Goal: Task Accomplishment & Management: Manage account settings

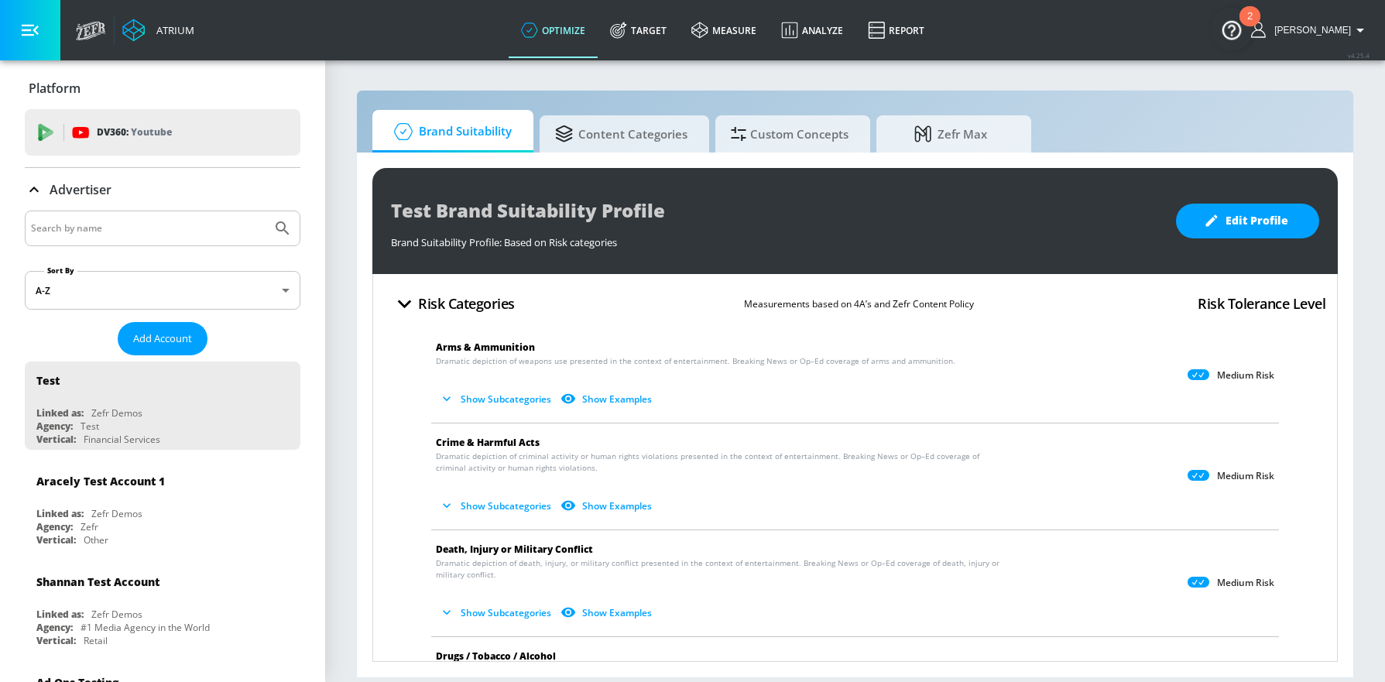
click at [167, 226] on input "Search by name" at bounding box center [148, 228] width 235 height 20
type input "WWF"
click at [273, 224] on icon "Submit Search" at bounding box center [282, 228] width 19 height 19
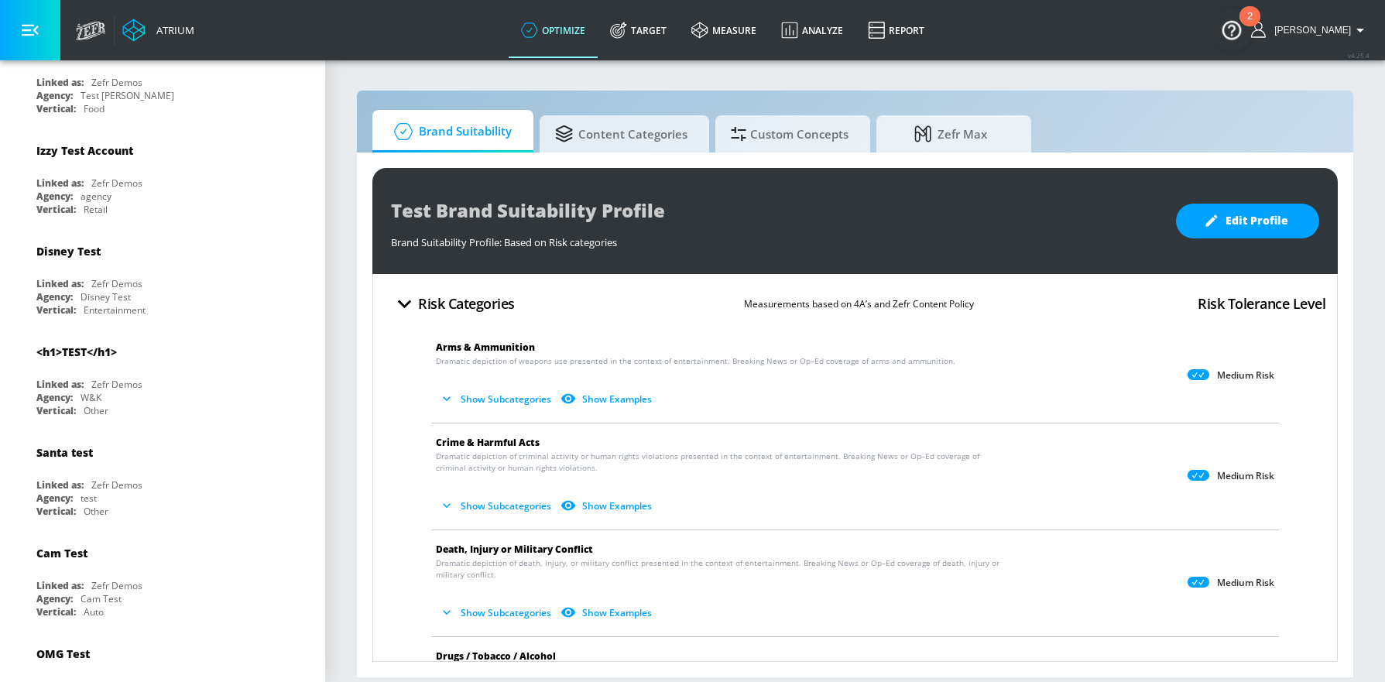
scroll to position [6723, 0]
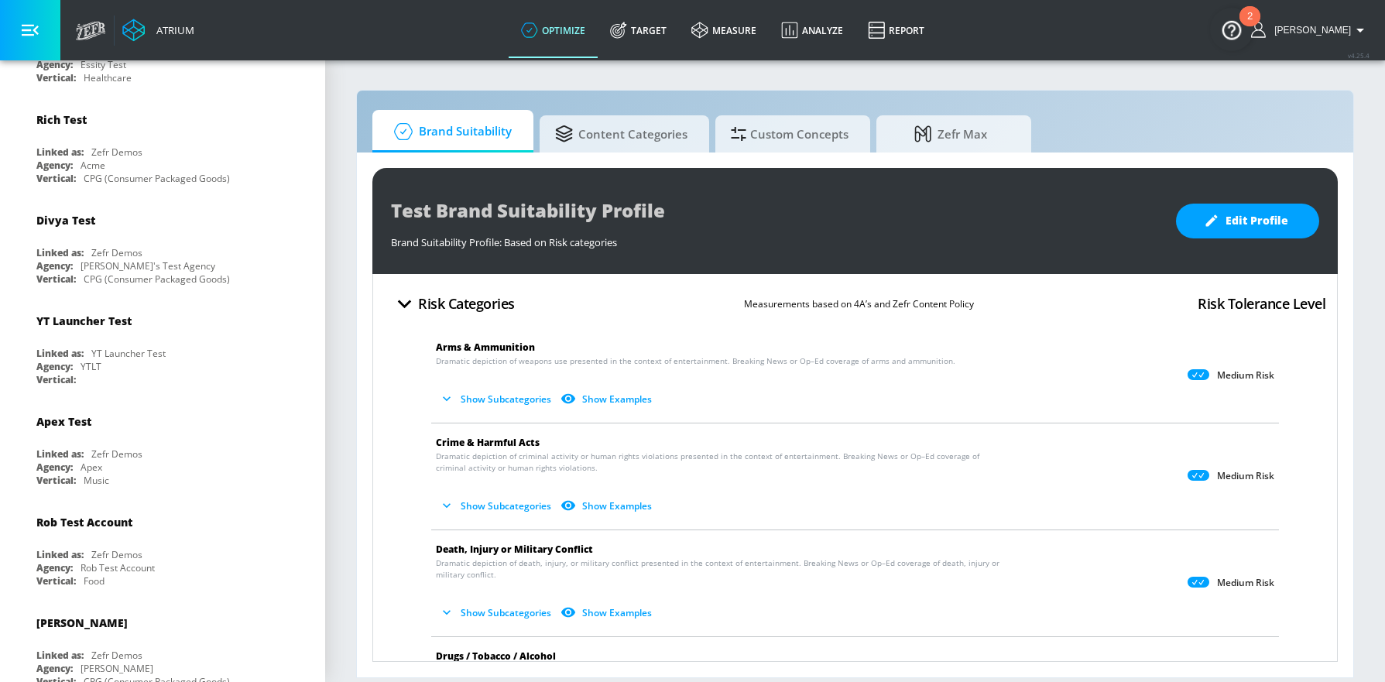
click at [627, 32] on icon at bounding box center [618, 30] width 17 height 17
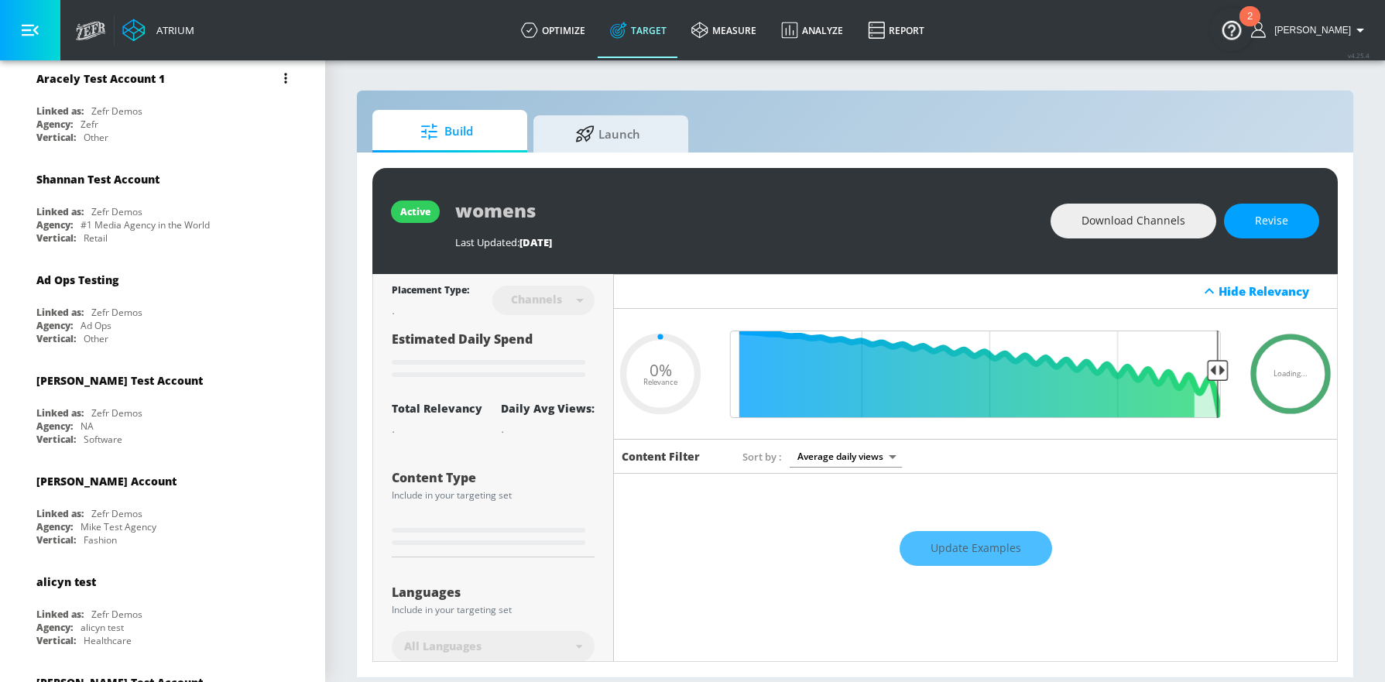
scroll to position [350, 0]
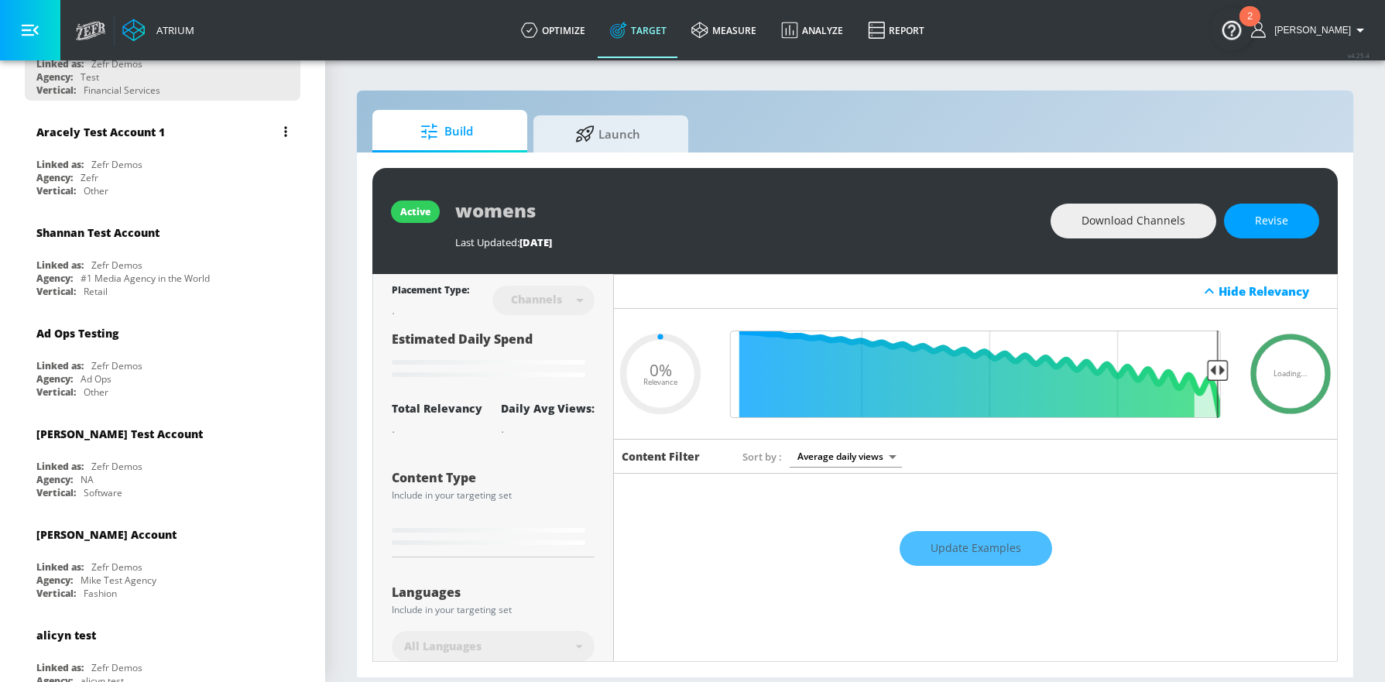
type input "0.6"
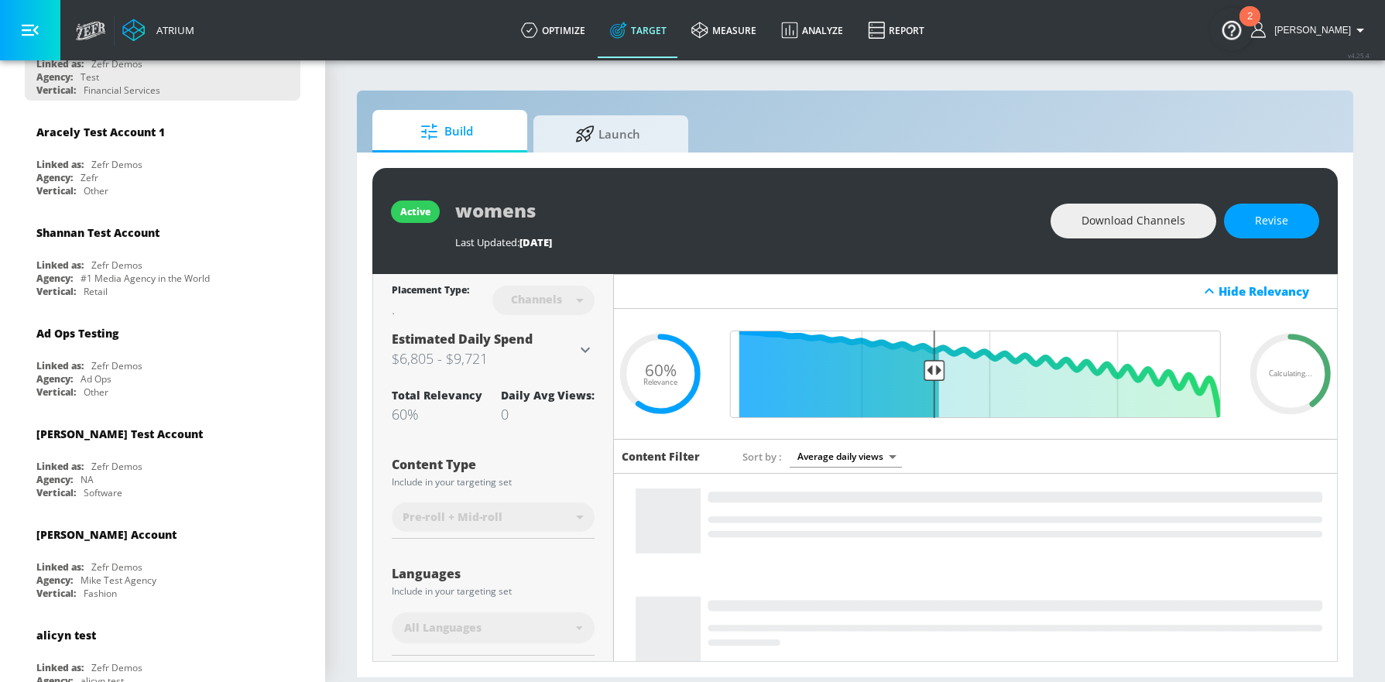
scroll to position [0, 0]
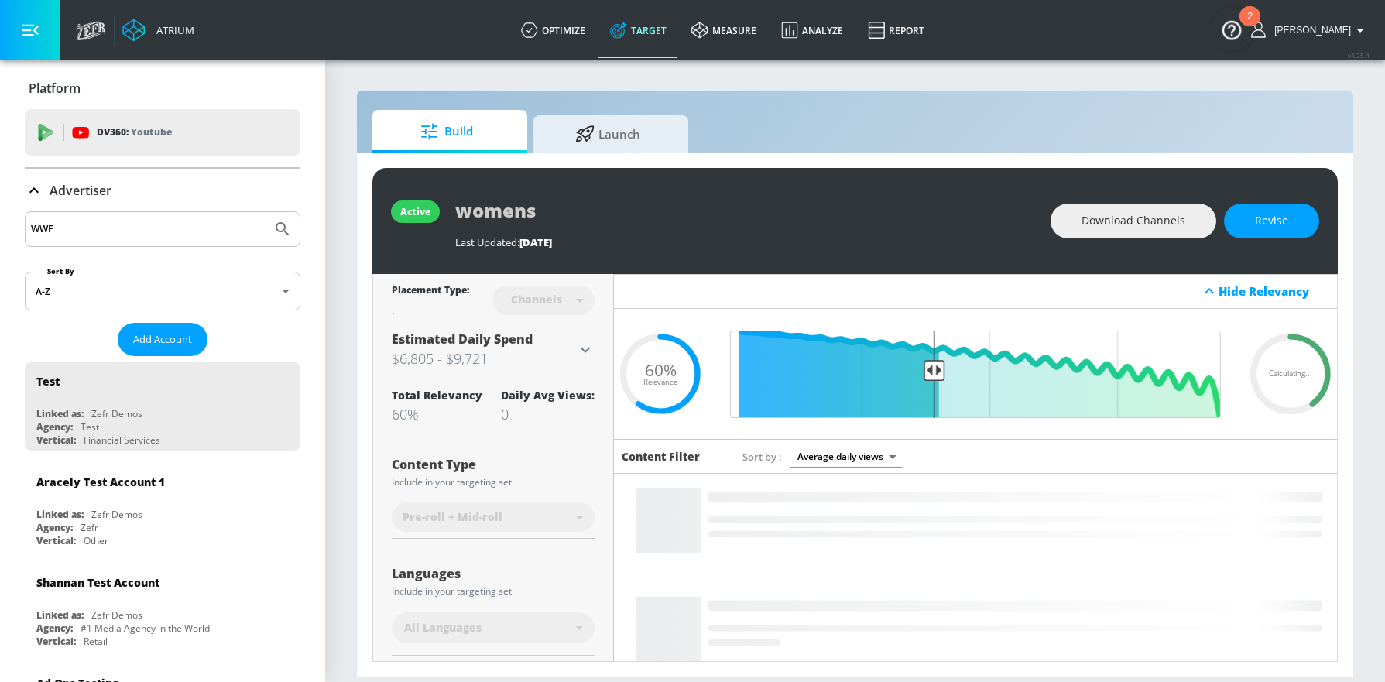
click at [273, 234] on icon "Submit Search" at bounding box center [282, 229] width 19 height 19
click at [208, 232] on input "WWF" at bounding box center [148, 229] width 235 height 20
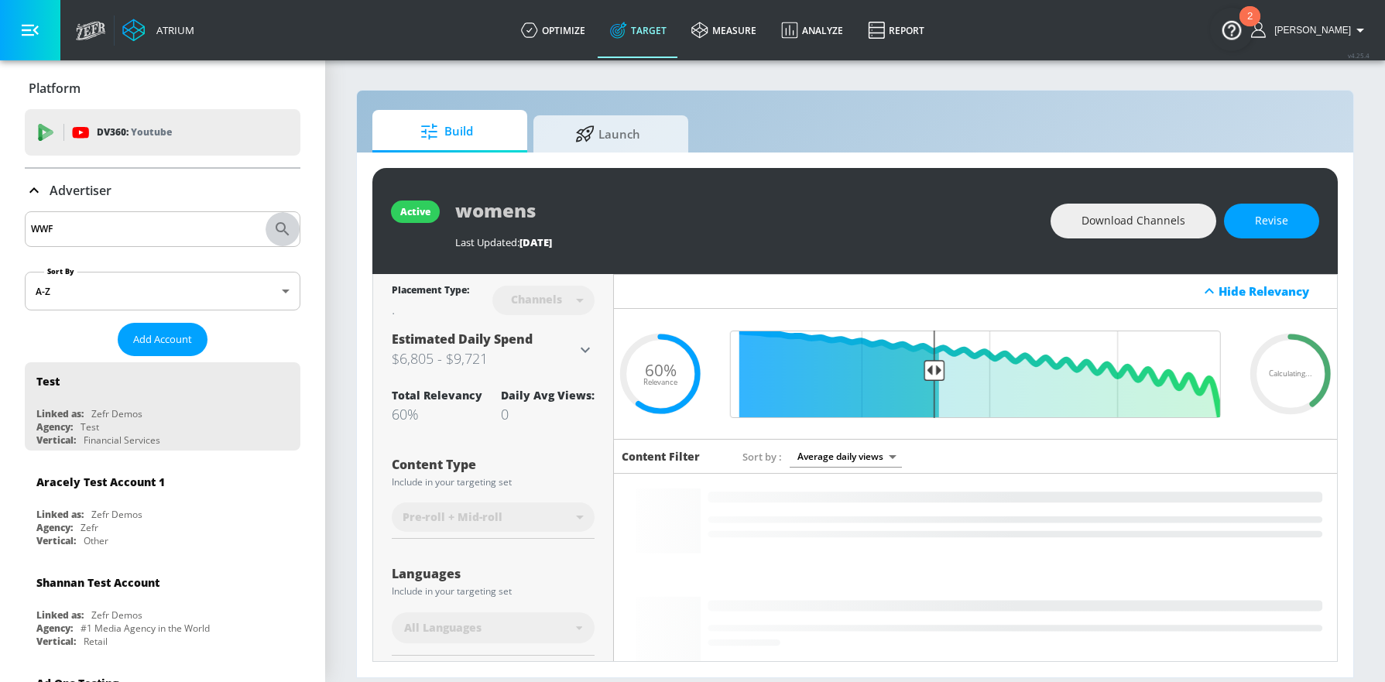
click at [279, 232] on icon "Submit Search" at bounding box center [282, 229] width 19 height 19
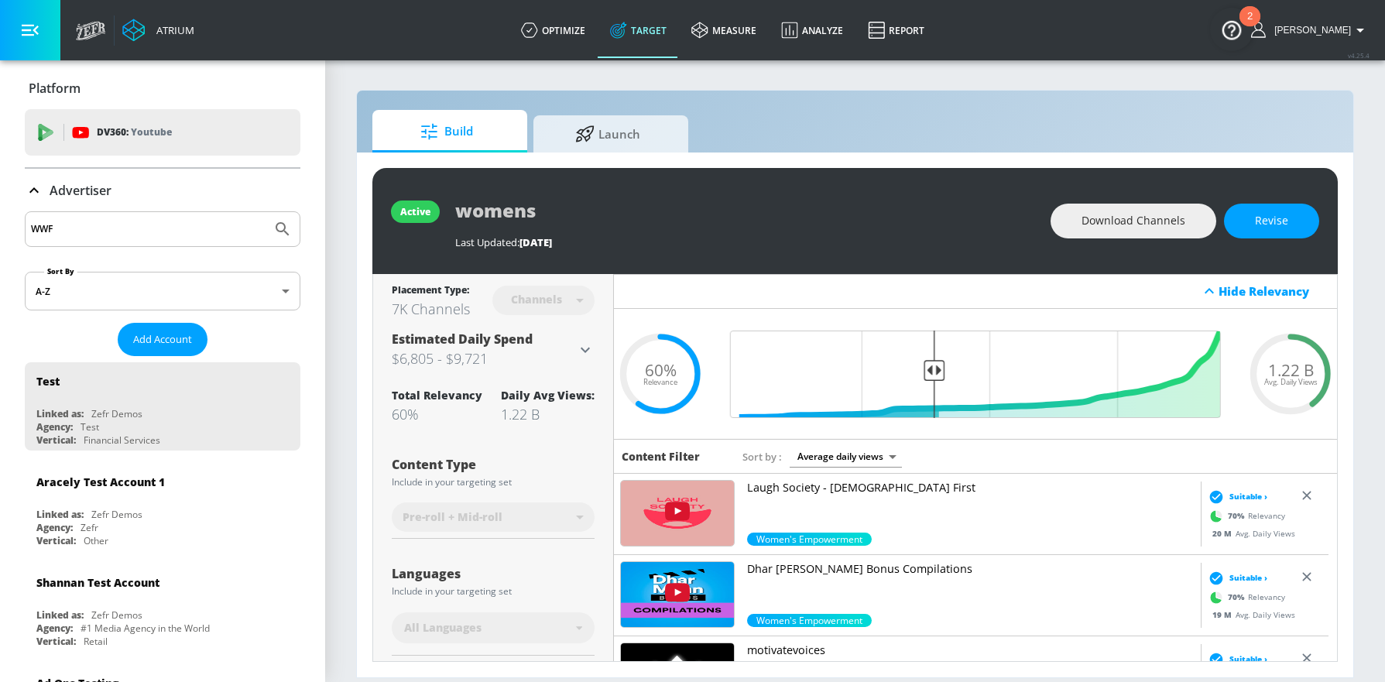
click at [83, 237] on input "WWF" at bounding box center [148, 229] width 235 height 20
type input "WWF"
click at [265, 212] on button "Submit Search" at bounding box center [282, 229] width 34 height 34
click at [273, 231] on icon "Submit Search" at bounding box center [282, 229] width 19 height 19
click at [628, 139] on span "Launch" at bounding box center [608, 131] width 118 height 37
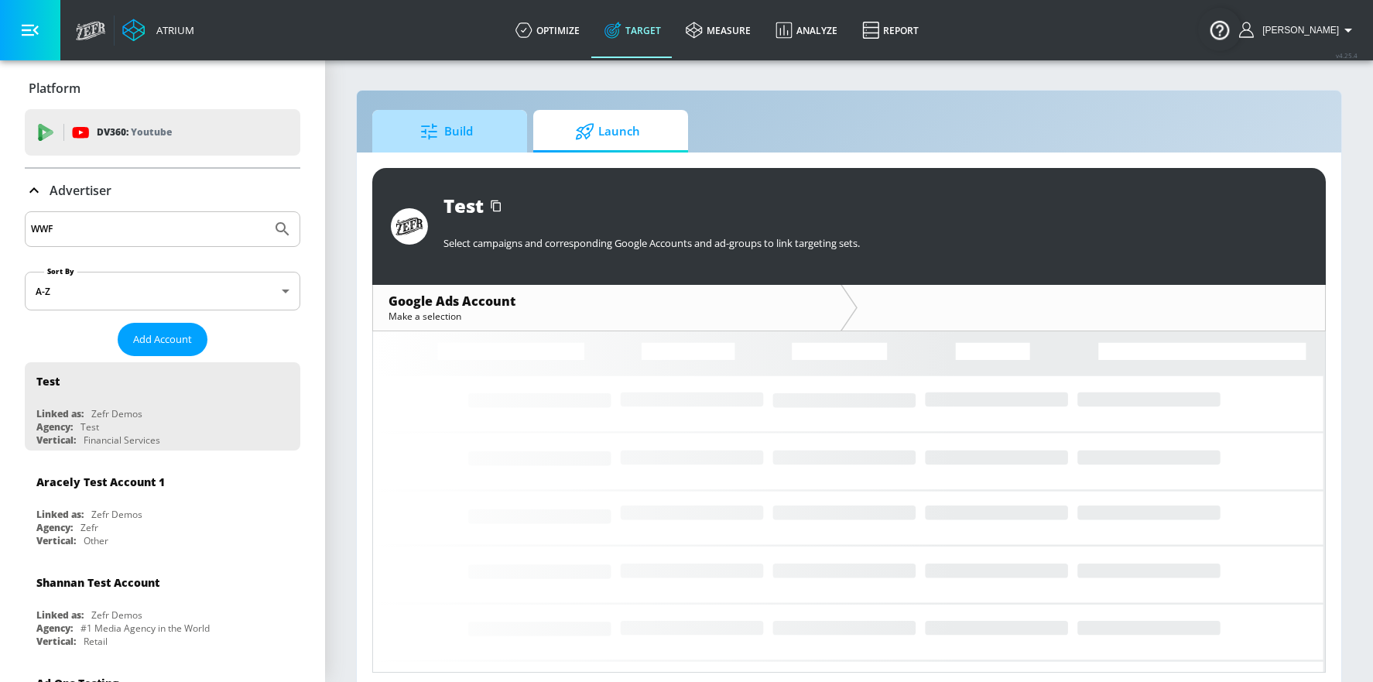
click at [442, 142] on span "Build" at bounding box center [447, 131] width 118 height 37
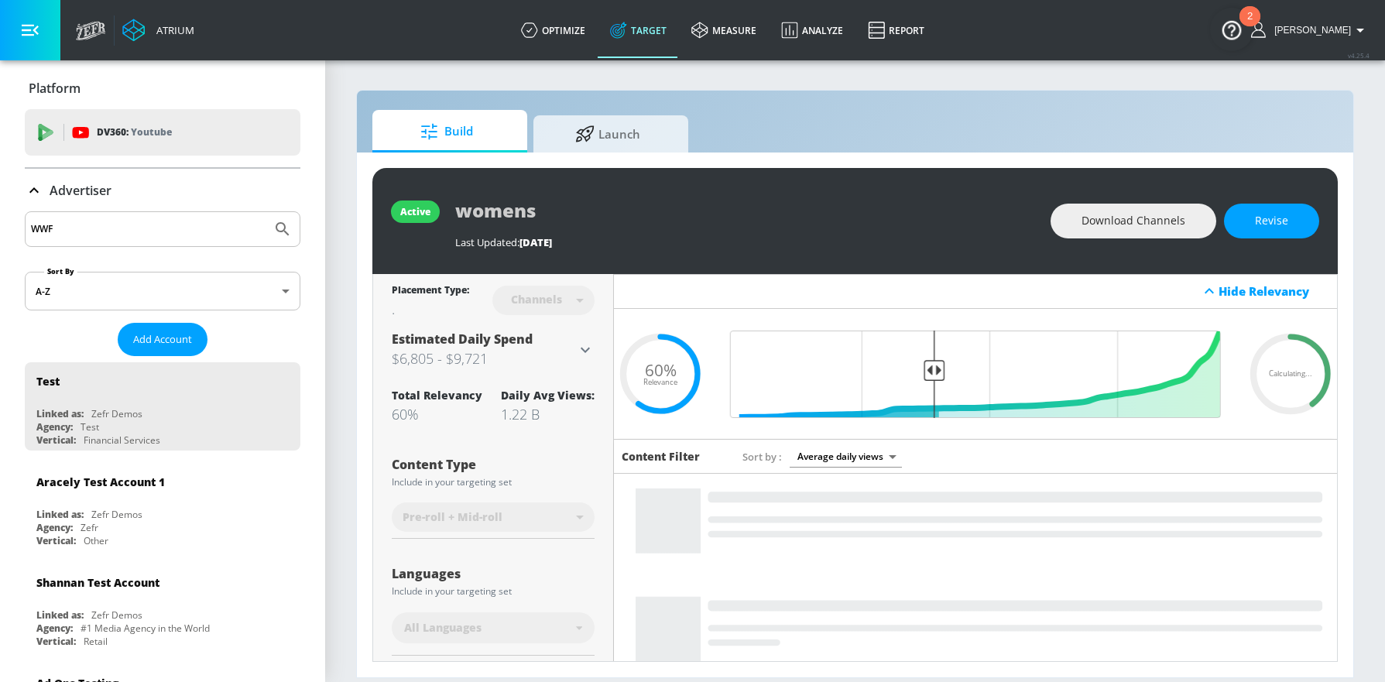
click at [117, 221] on input "WWF" at bounding box center [148, 229] width 235 height 20
click at [62, 231] on input "WWF" at bounding box center [148, 229] width 235 height 20
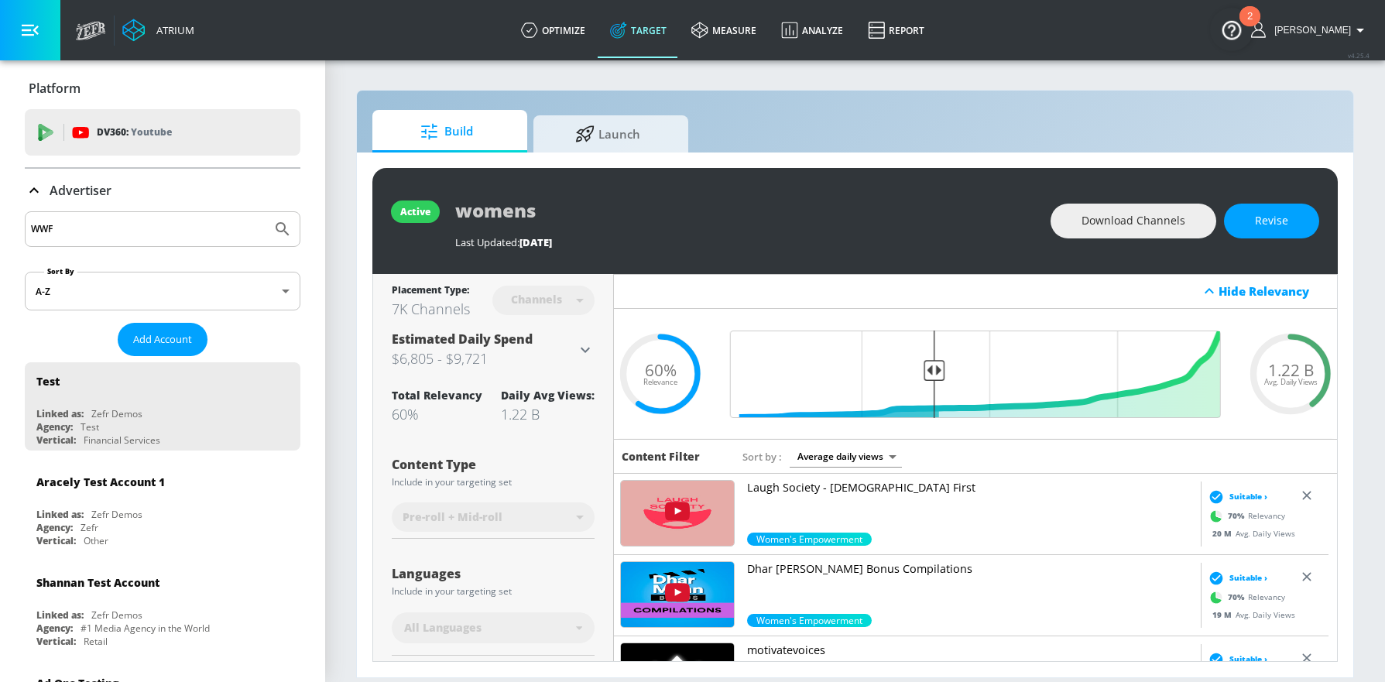
click at [273, 227] on icon "Submit Search" at bounding box center [282, 229] width 19 height 19
click at [118, 229] on input "WWF" at bounding box center [148, 229] width 235 height 20
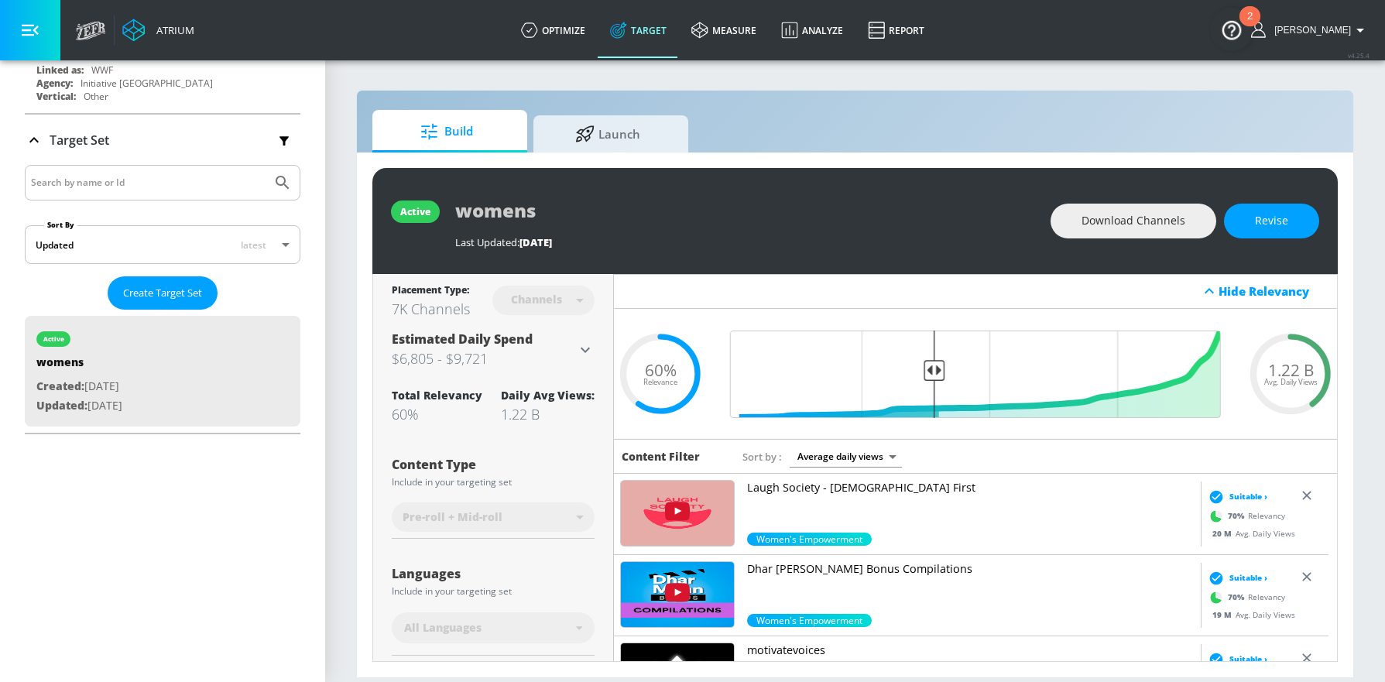
scroll to position [10433, 0]
click at [36, 142] on icon at bounding box center [34, 142] width 19 height 19
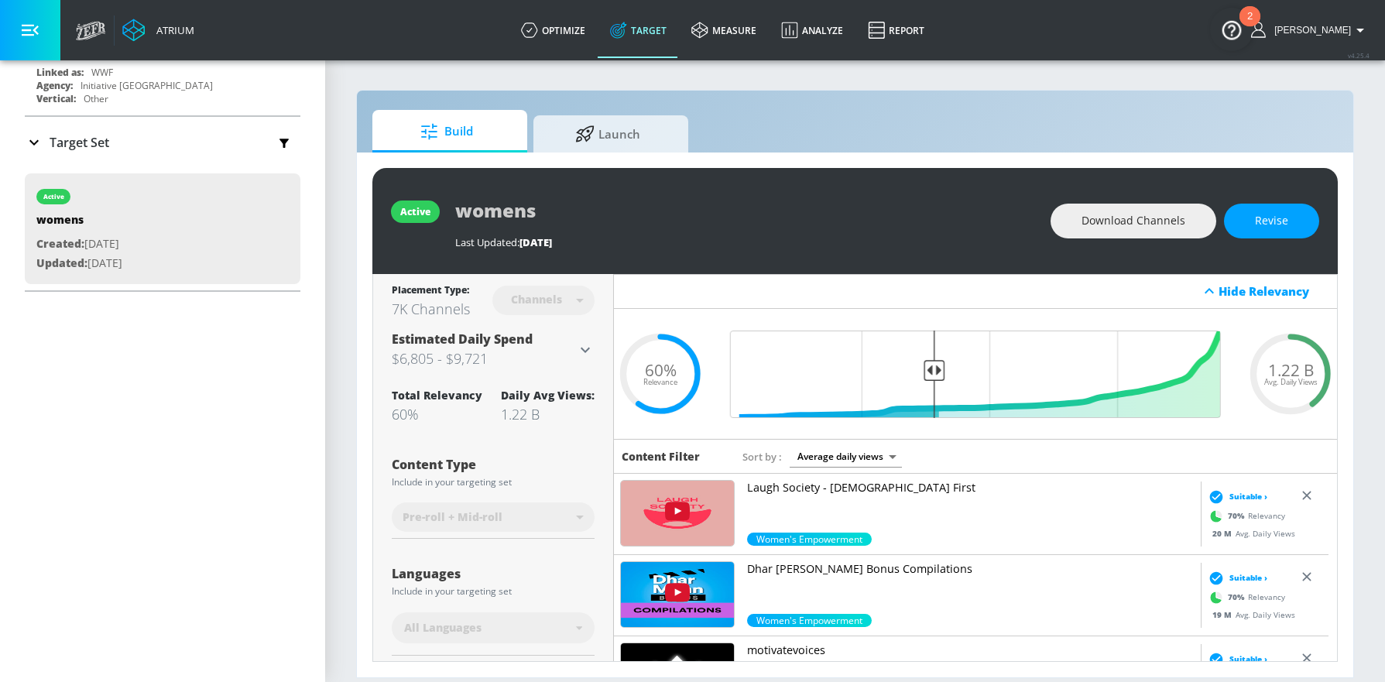
click at [36, 142] on icon at bounding box center [34, 142] width 19 height 19
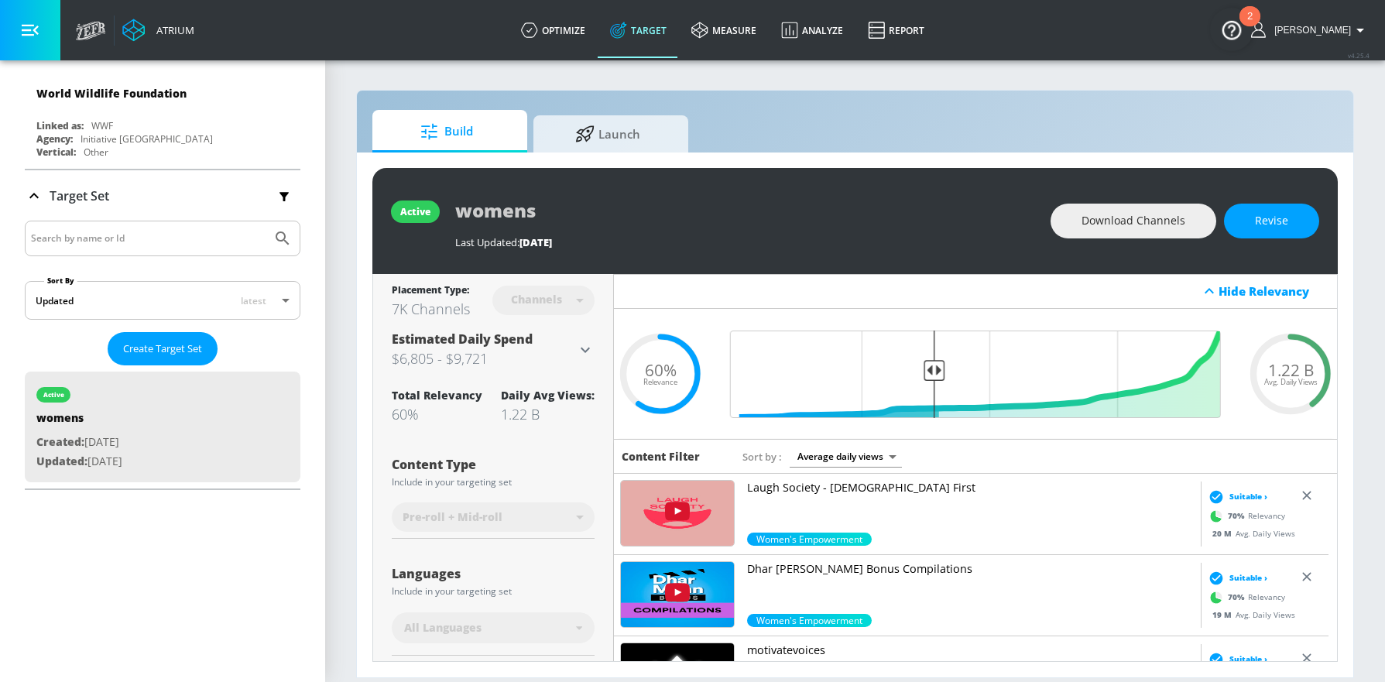
scroll to position [10351, 0]
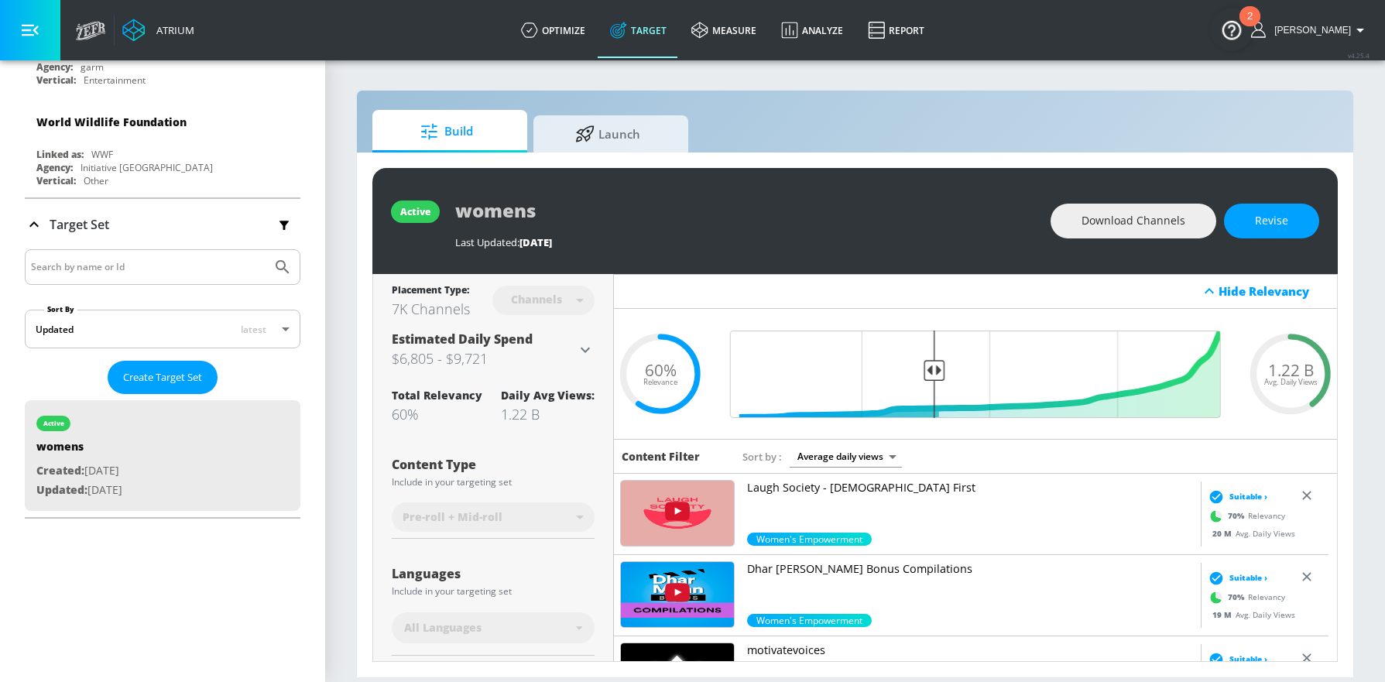
click at [103, 270] on input "Search by name or Id" at bounding box center [148, 267] width 235 height 20
type input "WWF"
click at [265, 250] on button "Submit Search" at bounding box center [282, 267] width 34 height 34
click at [278, 264] on icon "Submit Search" at bounding box center [282, 267] width 19 height 19
click at [276, 221] on icon "button" at bounding box center [284, 224] width 17 height 17
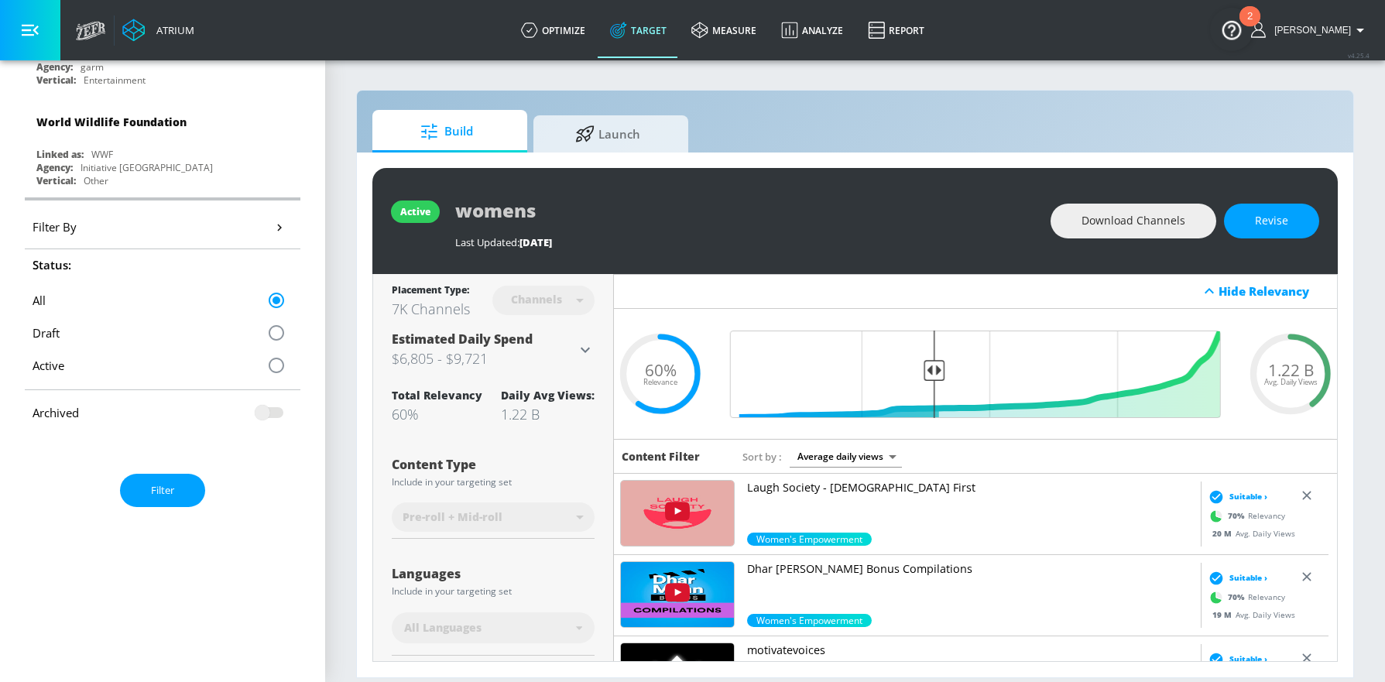
click at [271, 224] on icon "button" at bounding box center [279, 227] width 16 height 16
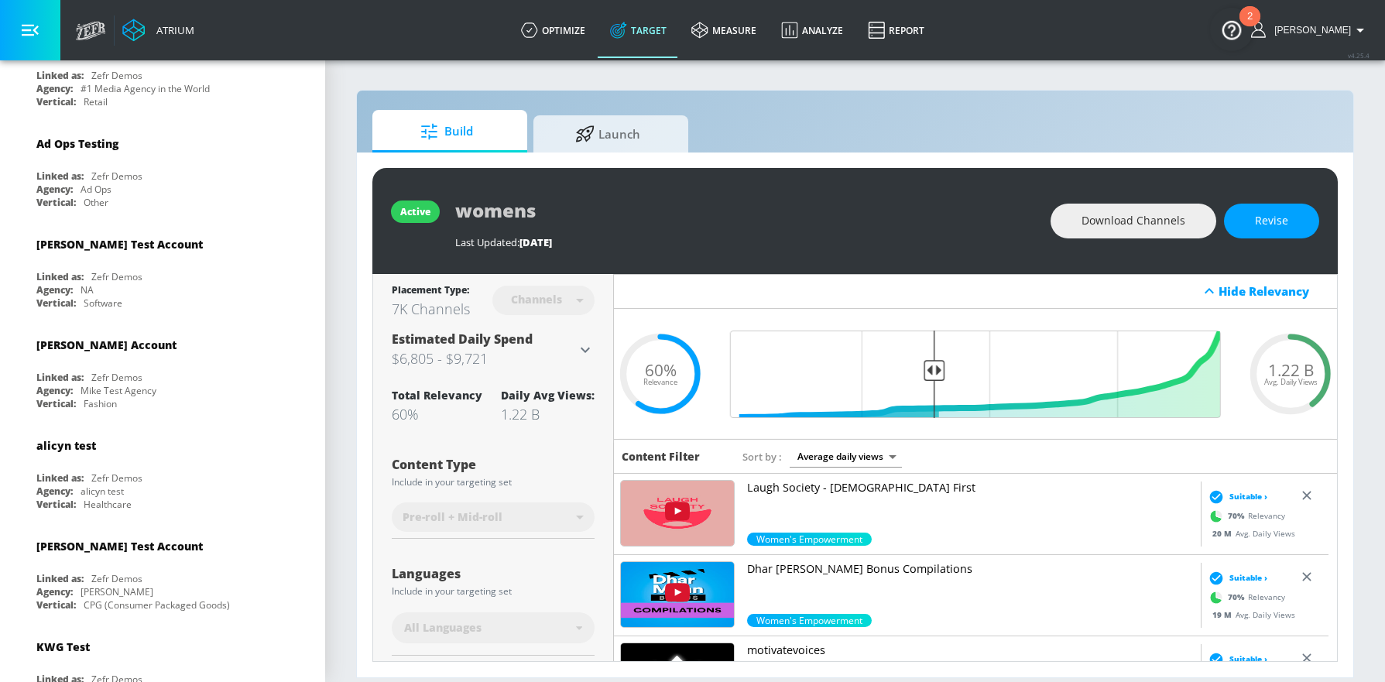
scroll to position [0, 0]
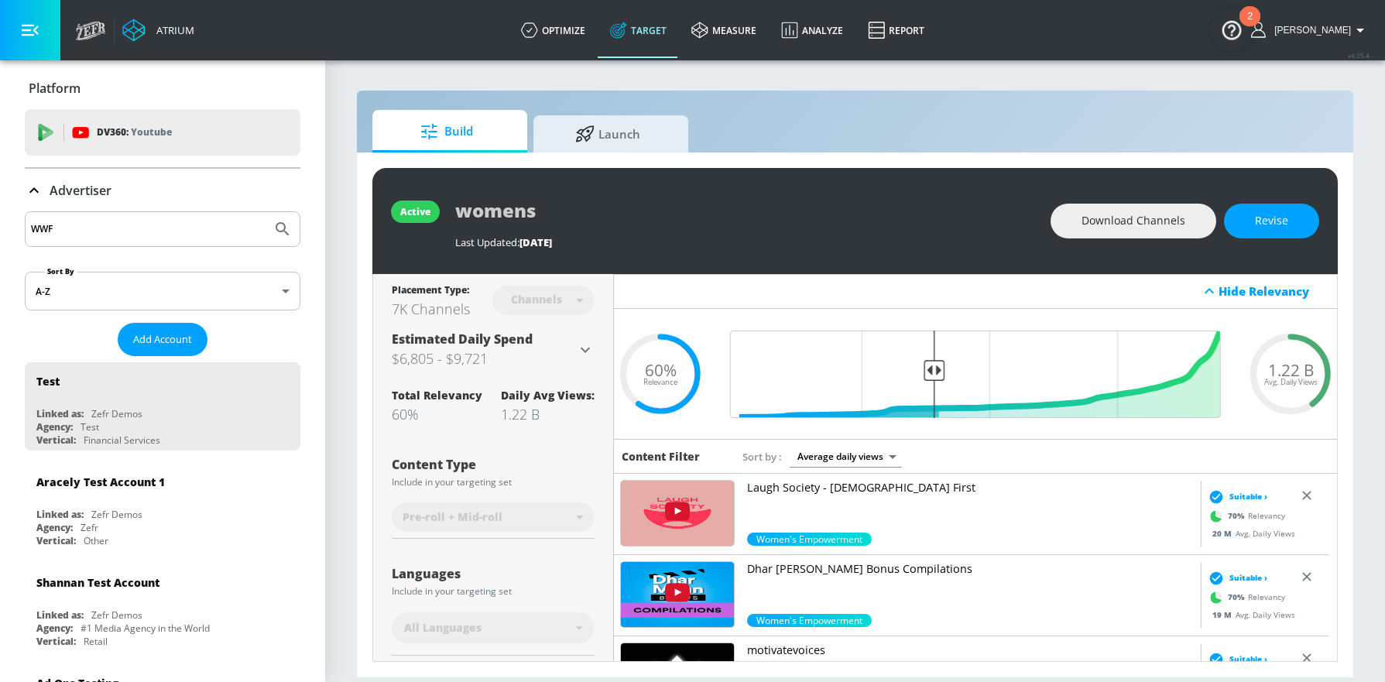
click at [163, 224] on input "WWF" at bounding box center [148, 229] width 235 height 20
type input "World Wildlife Fund"
click at [265, 212] on button "Submit Search" at bounding box center [282, 229] width 34 height 34
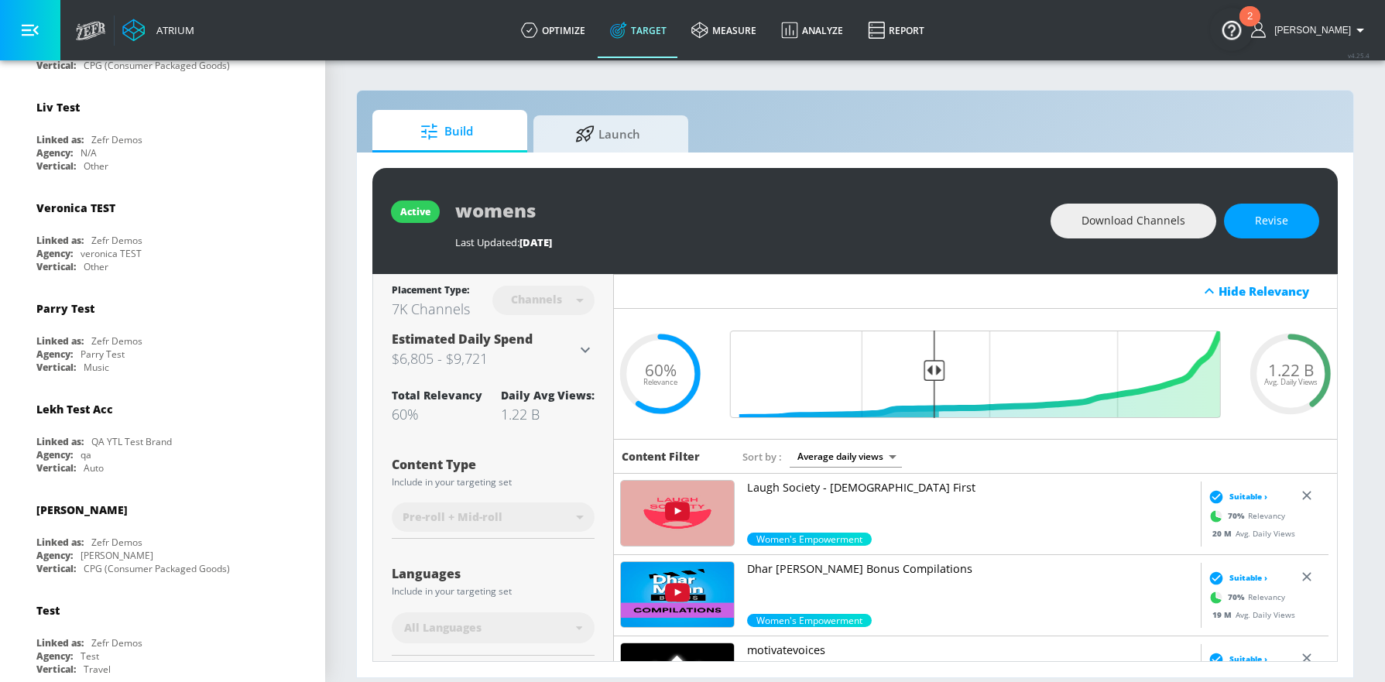
scroll to position [310, 0]
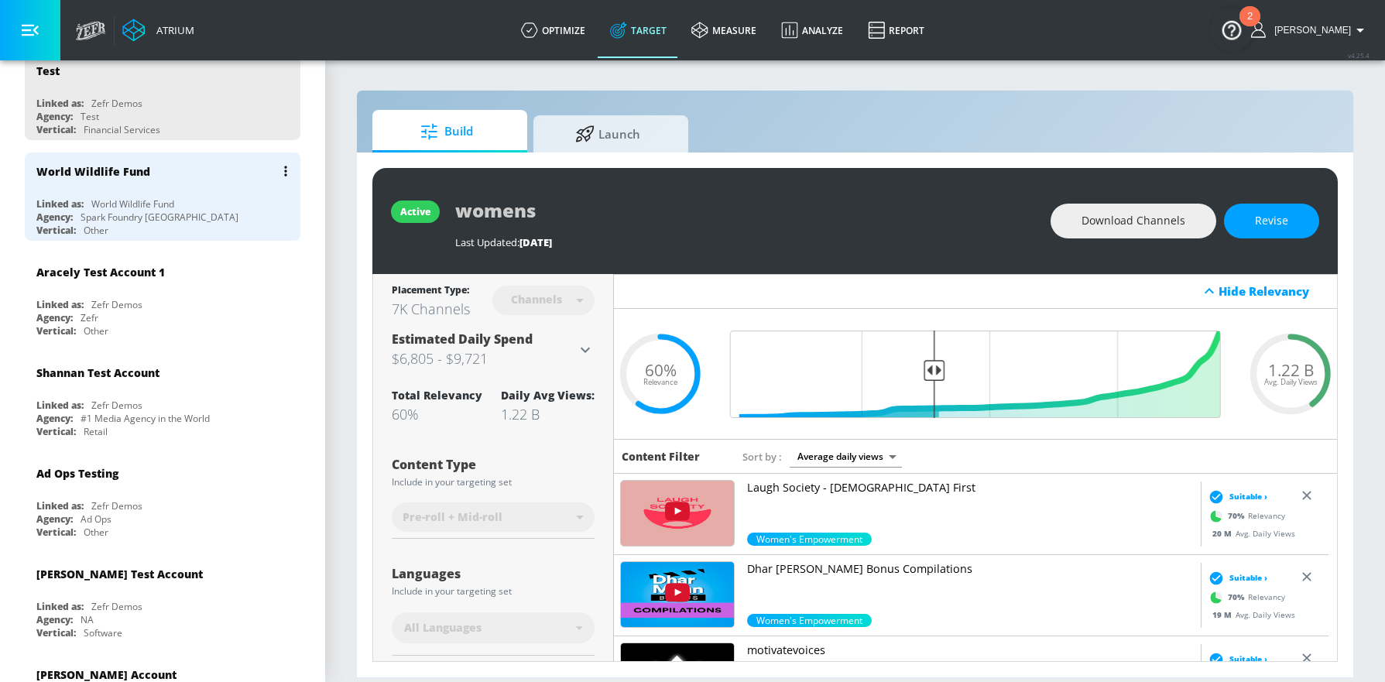
click at [176, 187] on div "World Wildlife Fund" at bounding box center [166, 170] width 260 height 37
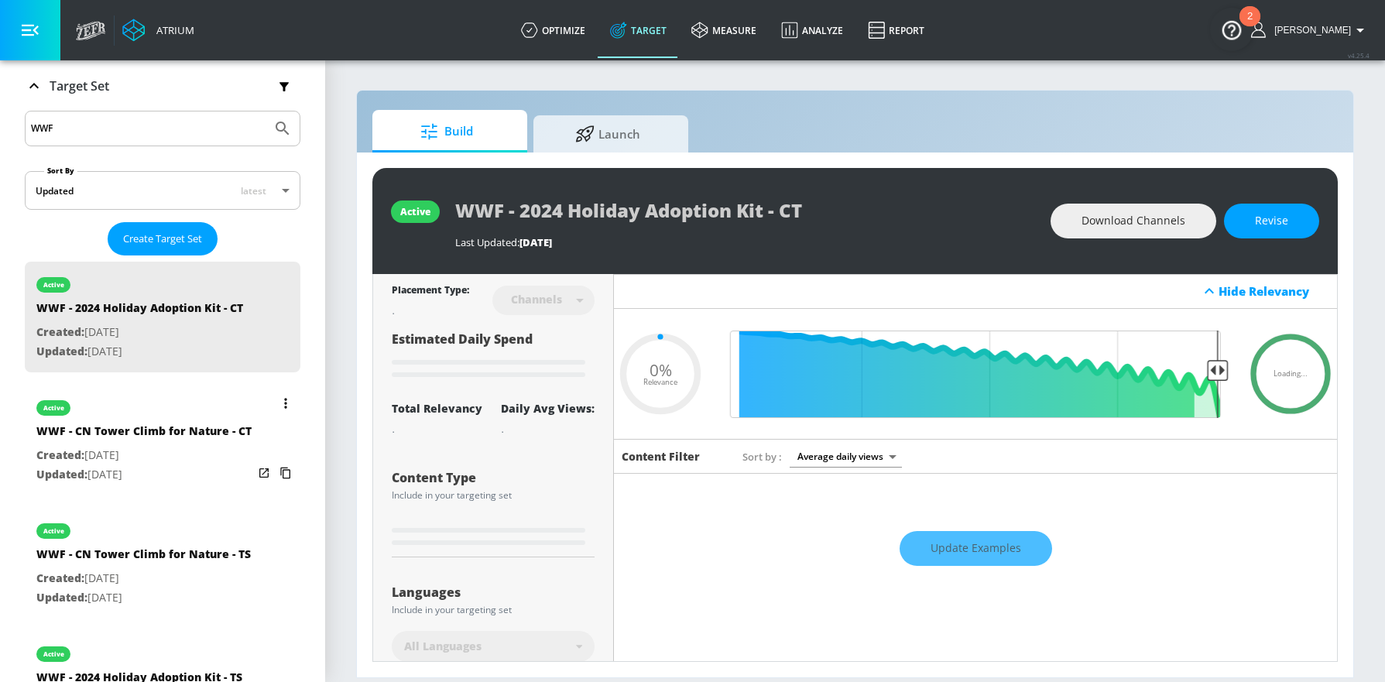
scroll to position [310, 0]
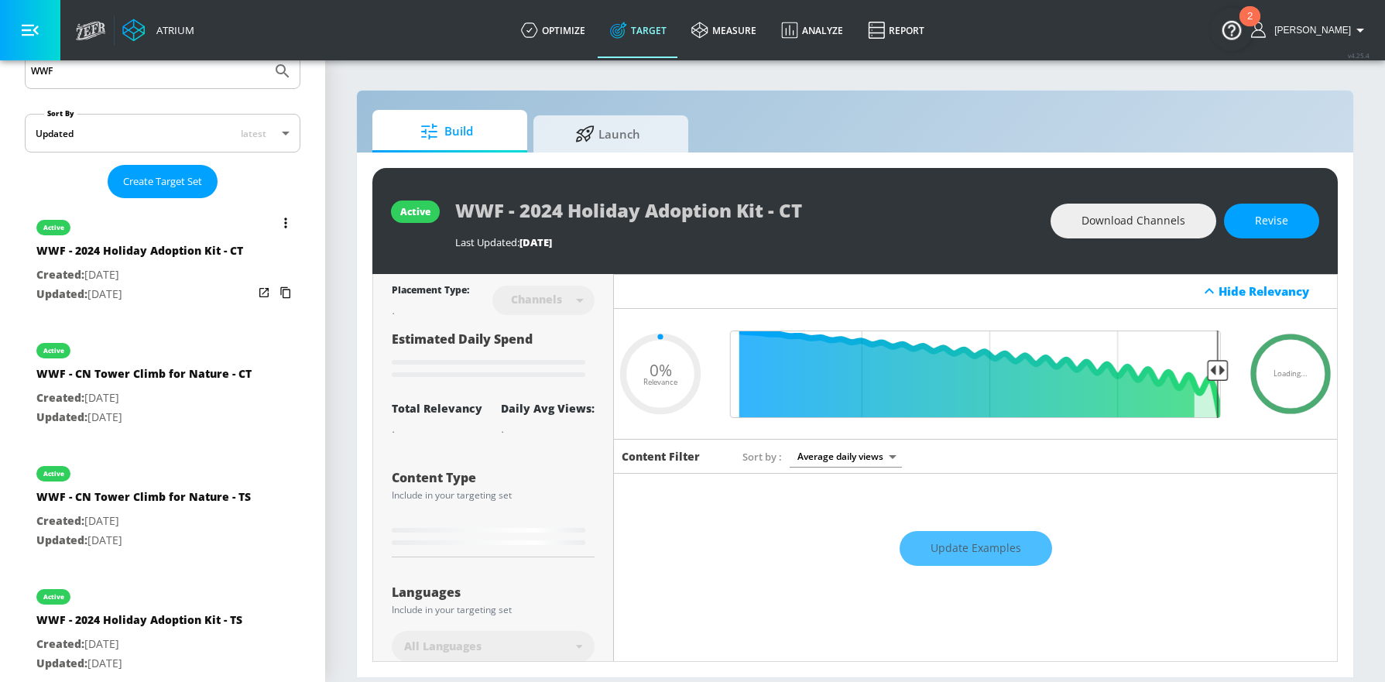
click at [183, 259] on div "WWF - 2024 Holiday Adoption Kit - CT" at bounding box center [139, 254] width 207 height 22
type input "0.05"
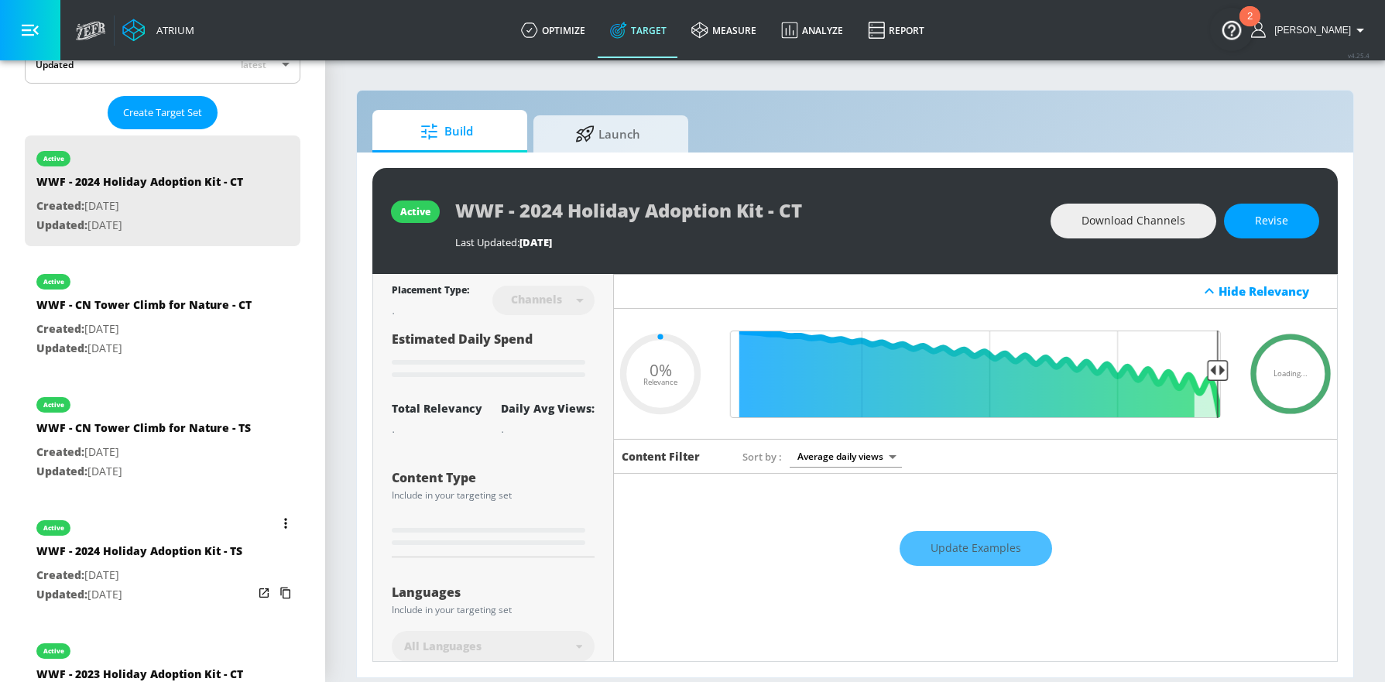
scroll to position [395, 0]
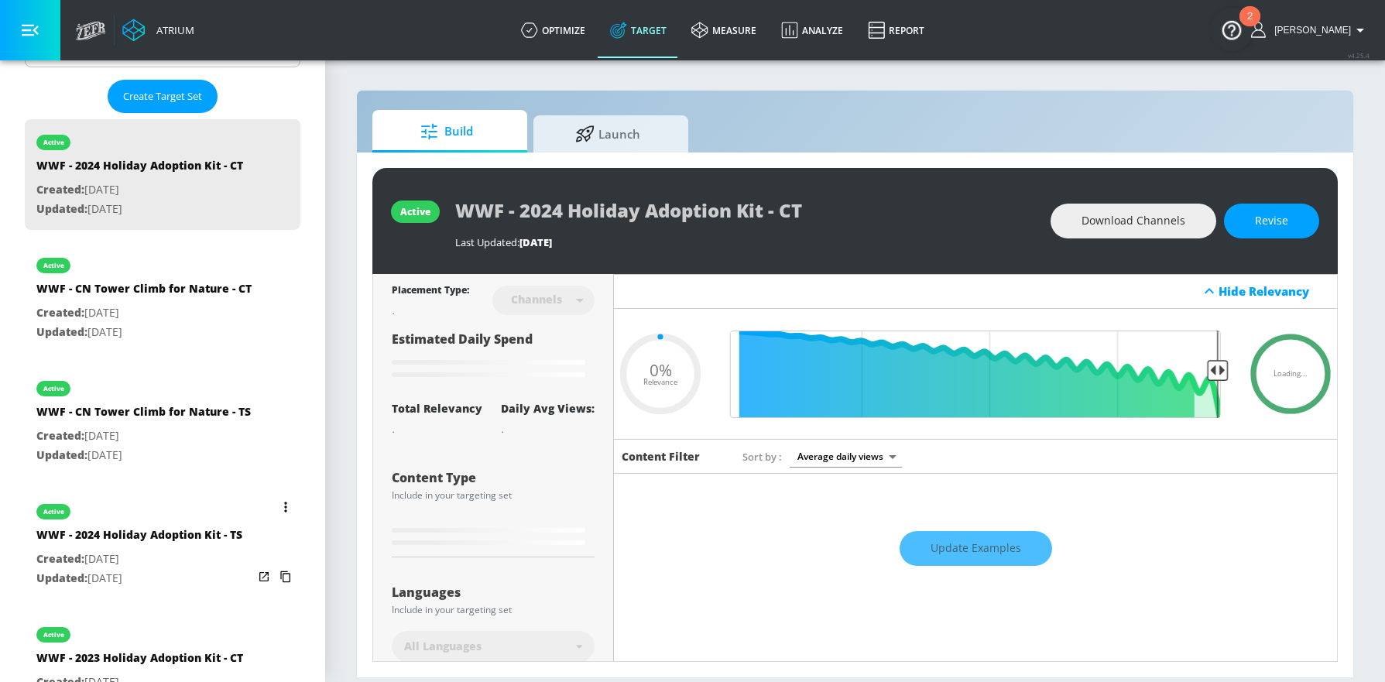
click at [184, 549] on div "WWF - 2024 Holiday Adoption Kit - TS" at bounding box center [139, 538] width 206 height 22
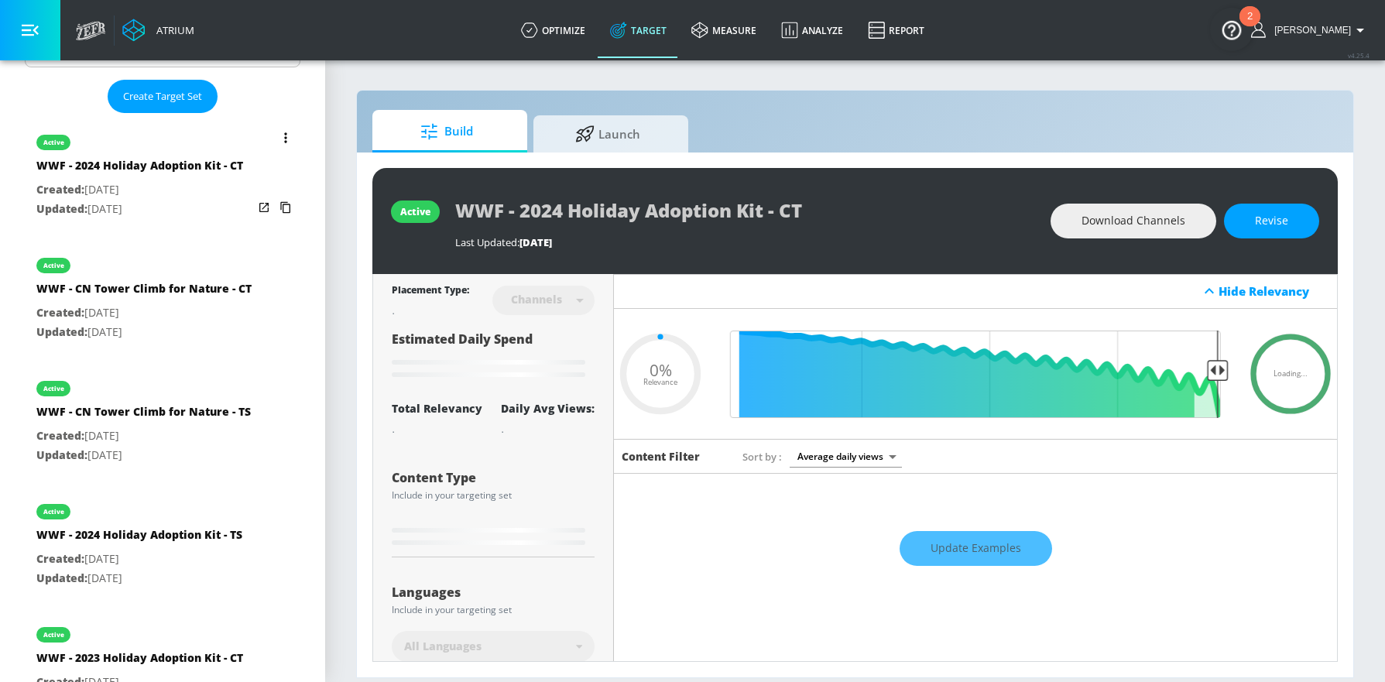
type input "WWF - 2024 Holiday Adoption Kit - TS"
type input "videos"
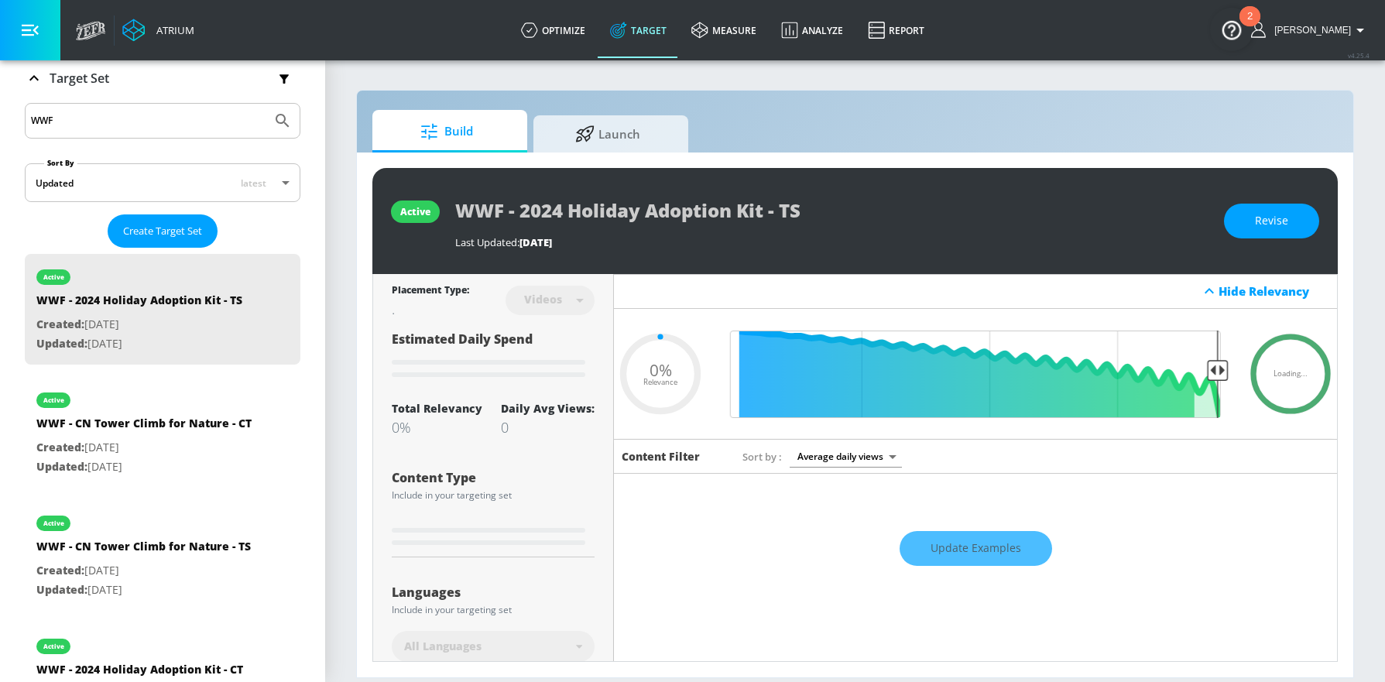
scroll to position [88, 0]
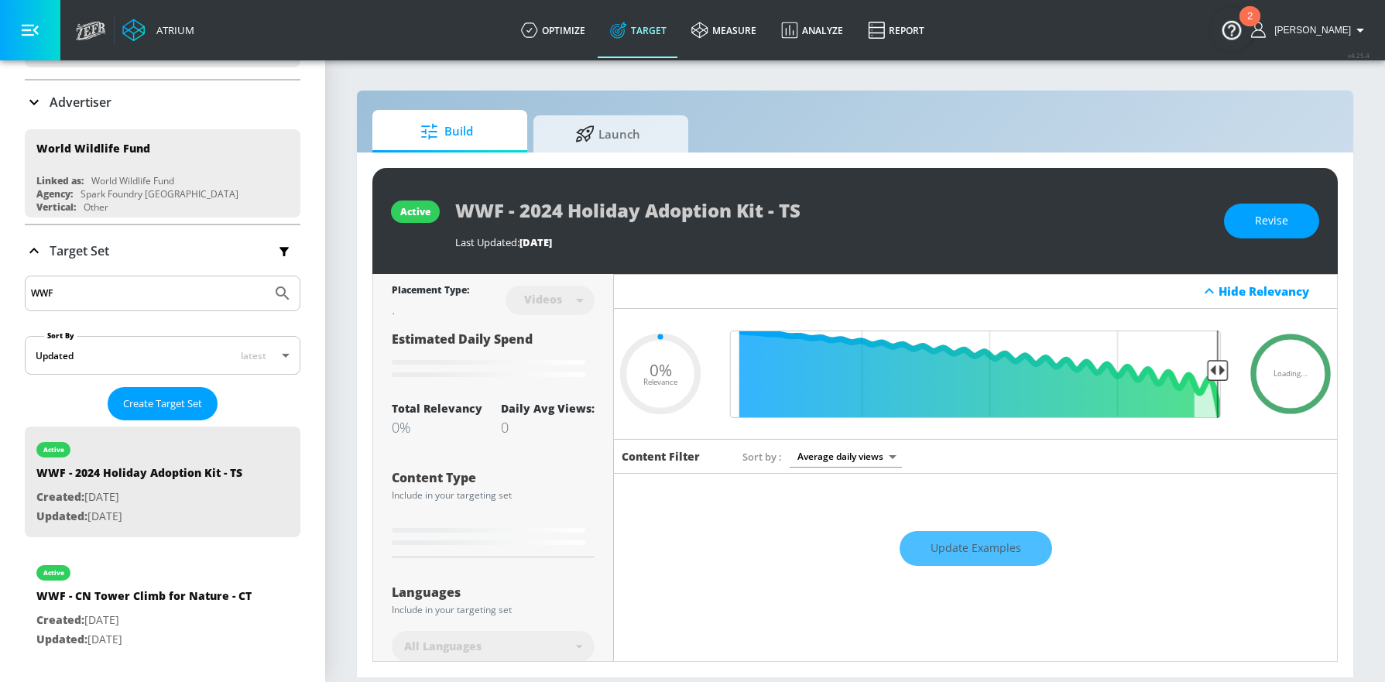
type input "0.25"
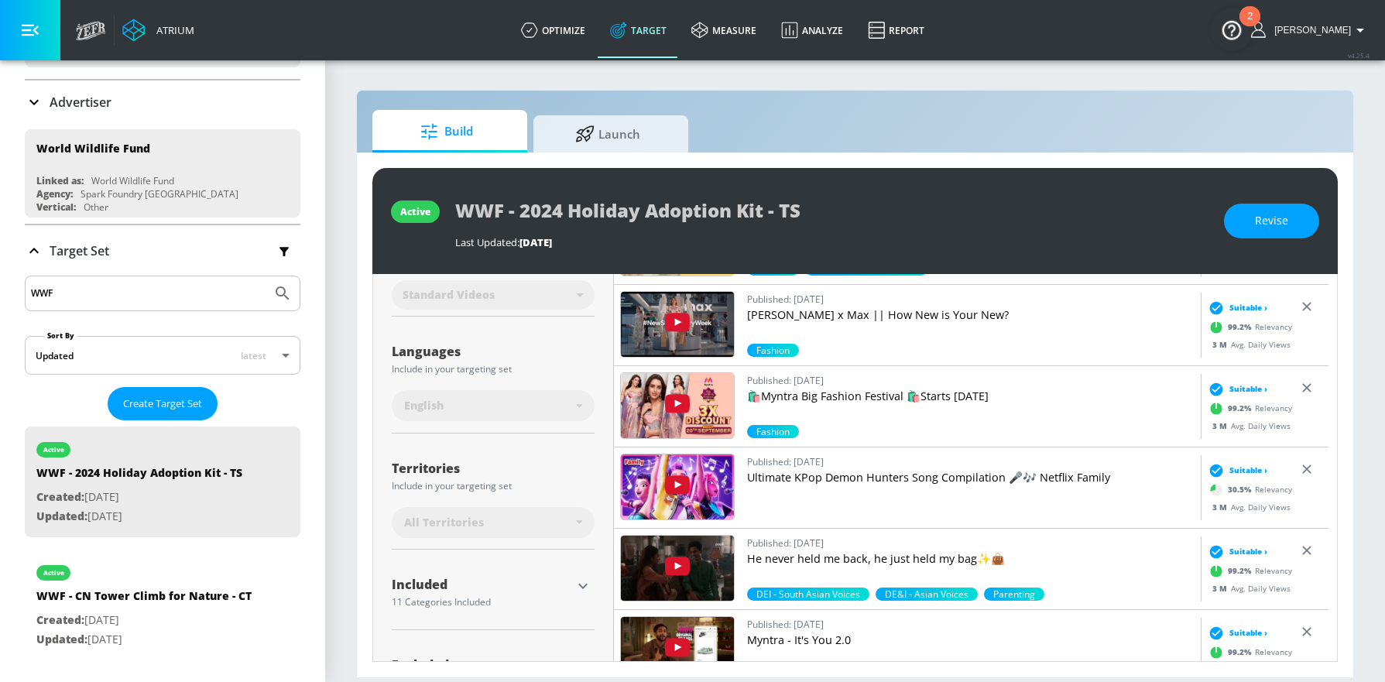
scroll to position [223, 0]
click at [575, 588] on icon "button" at bounding box center [582, 585] width 19 height 19
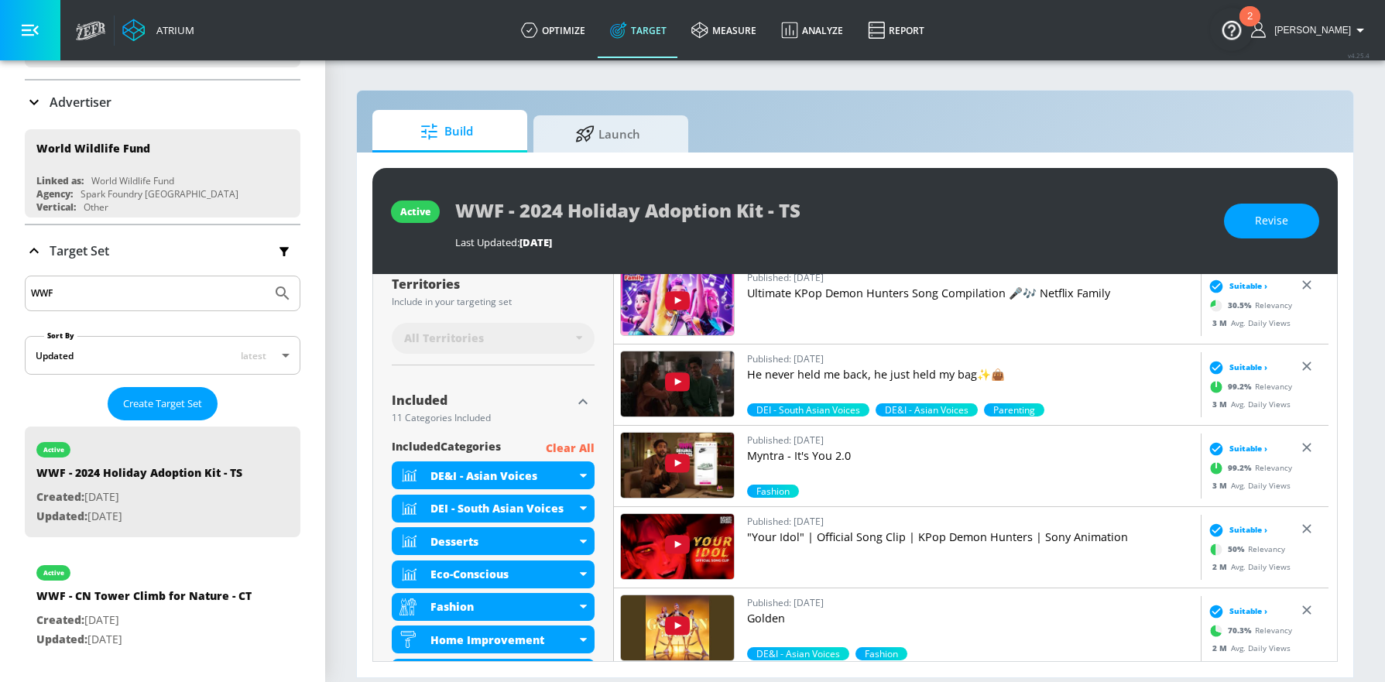
scroll to position [397, 0]
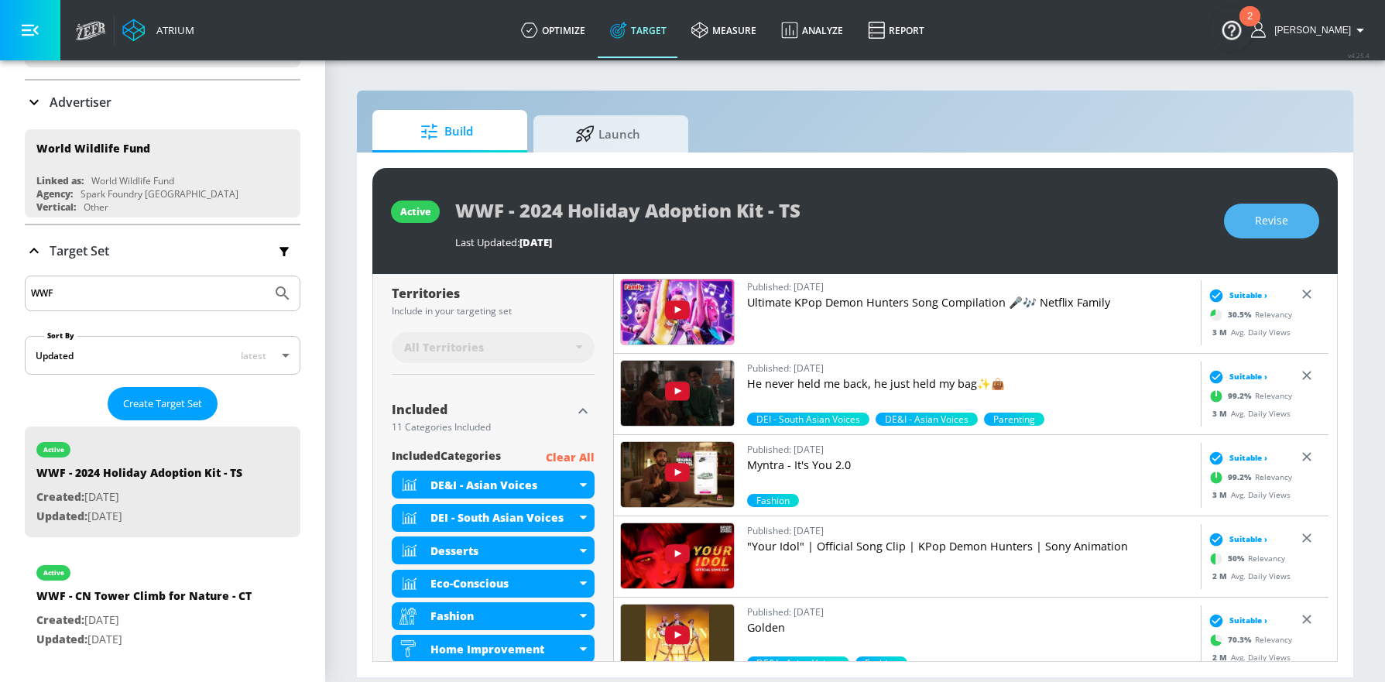
click at [1292, 228] on button "Revise" at bounding box center [1271, 221] width 95 height 35
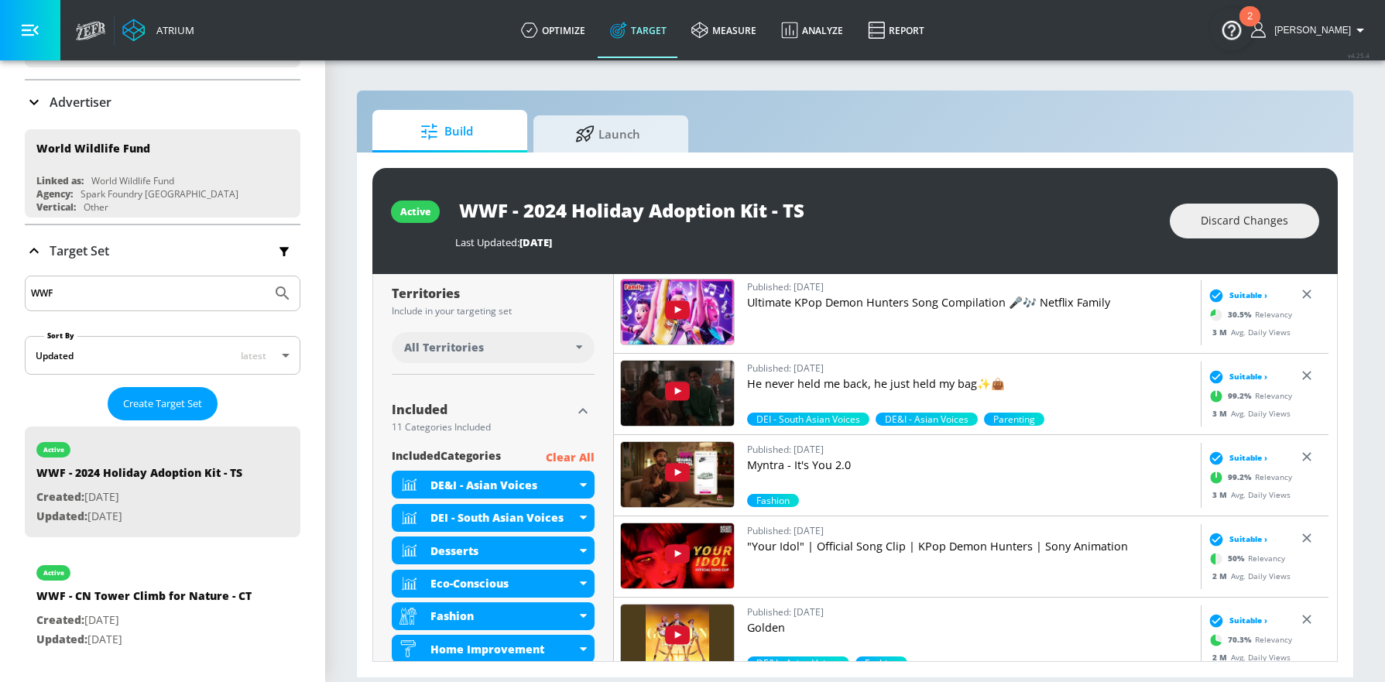
drag, startPoint x: 573, startPoint y: 208, endPoint x: 526, endPoint y: 206, distance: 46.5
click at [526, 206] on input "WWF - 2024 Holiday Adoption Kit - TS" at bounding box center [648, 210] width 387 height 35
type input "WWF - Holiday Adoption Kit - TS"
click at [572, 482] on div "DE&I - Asian Voices" at bounding box center [502, 485] width 145 height 15
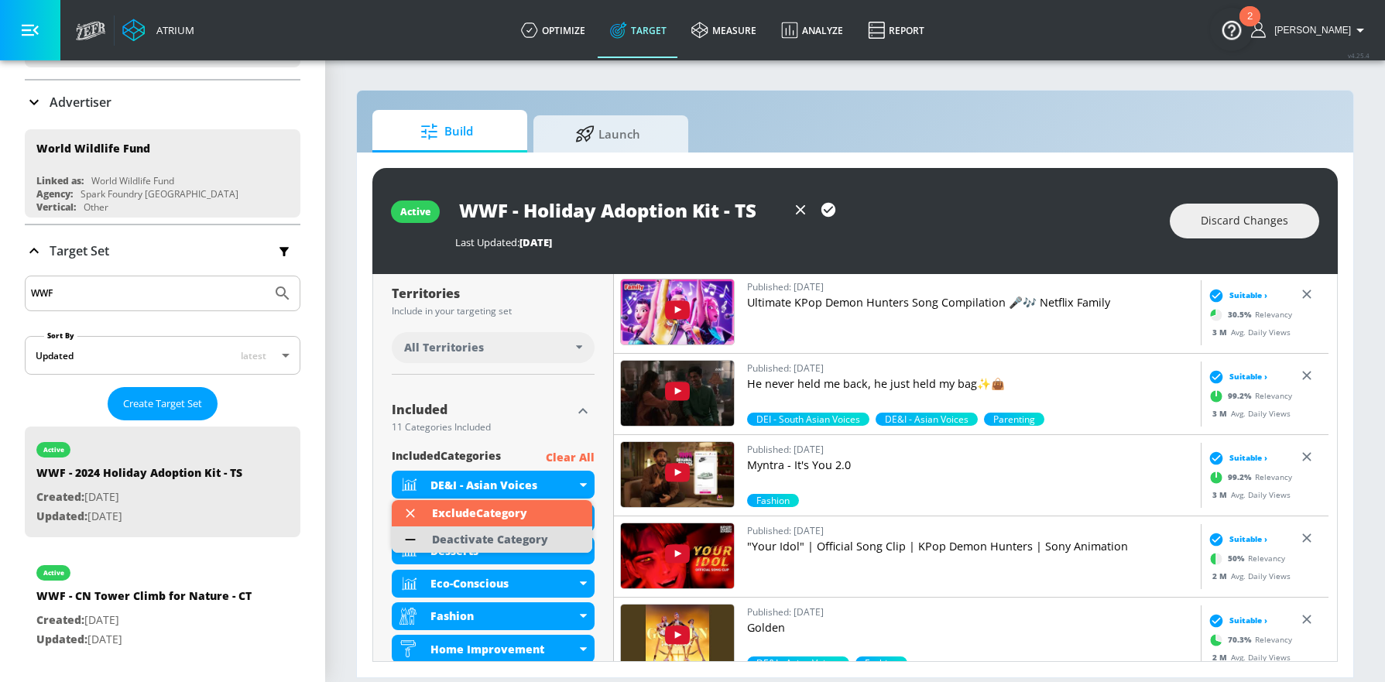
click at [543, 538] on div "Deactivate Category" at bounding box center [490, 539] width 116 height 11
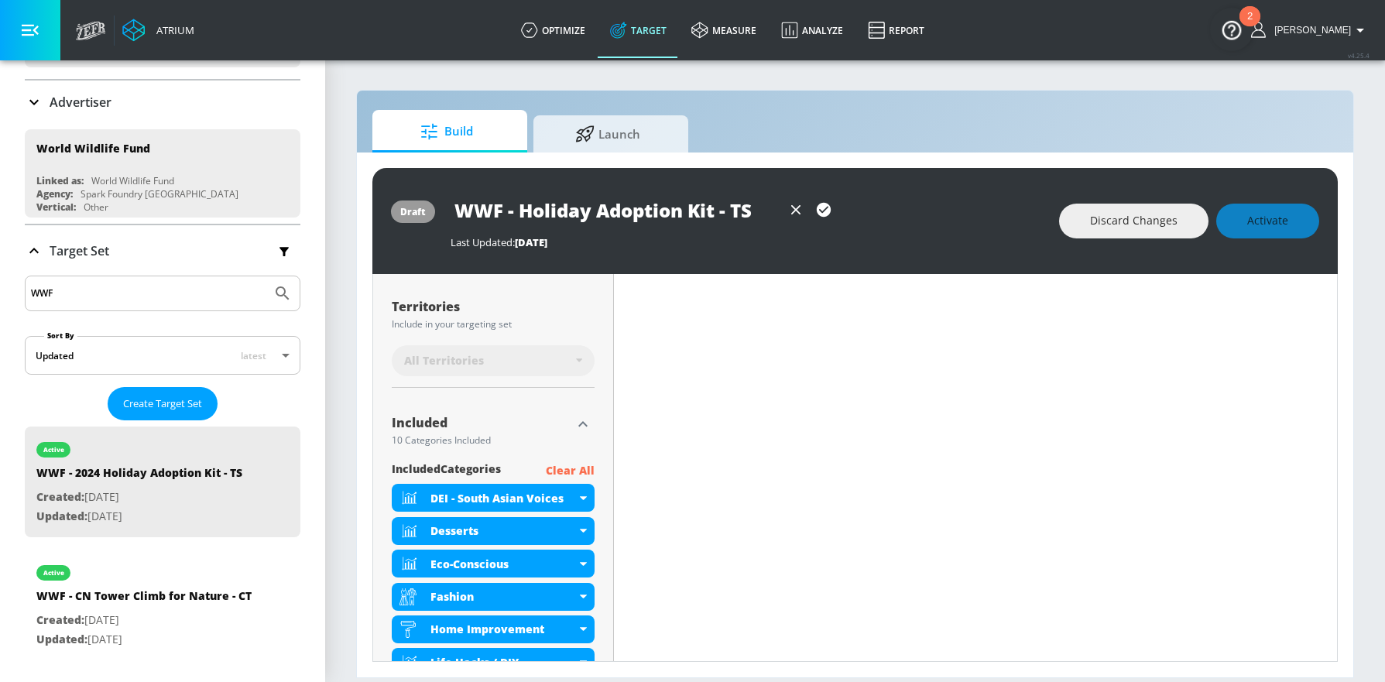
scroll to position [410, 0]
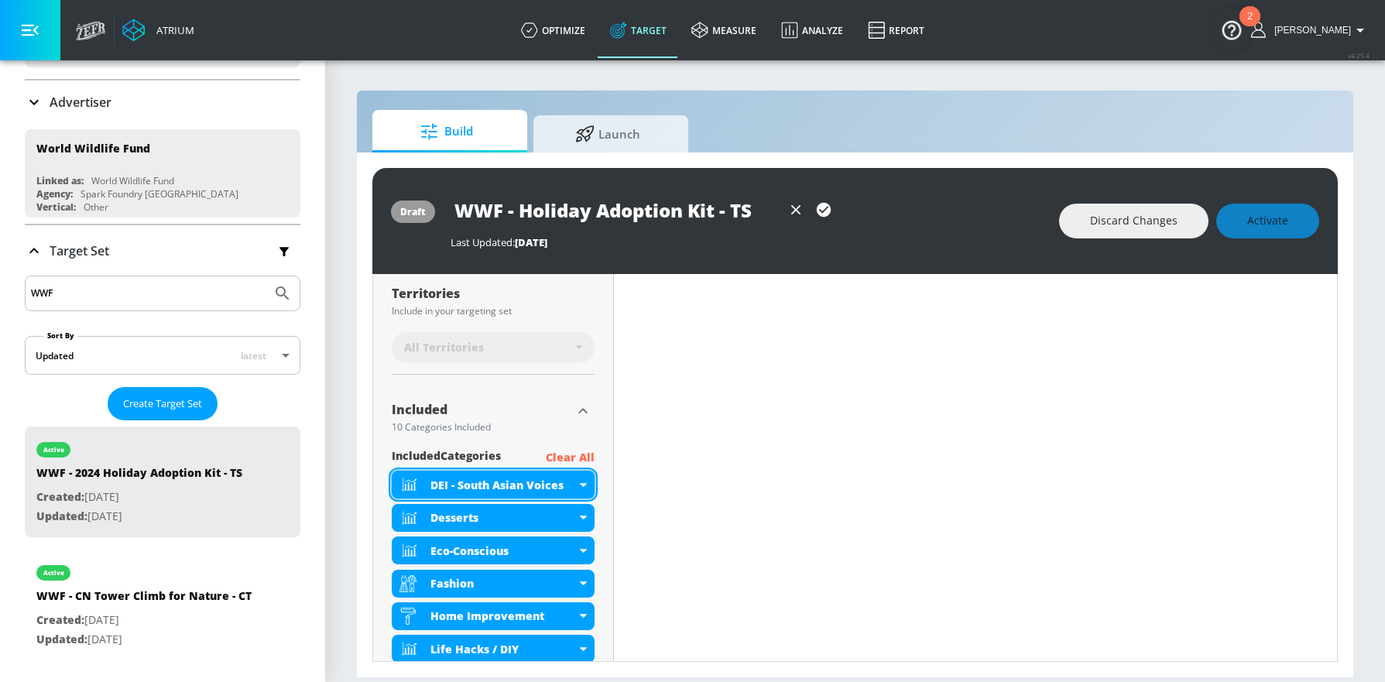
click at [581, 478] on div "DEI - South Asian Voices" at bounding box center [493, 485] width 203 height 28
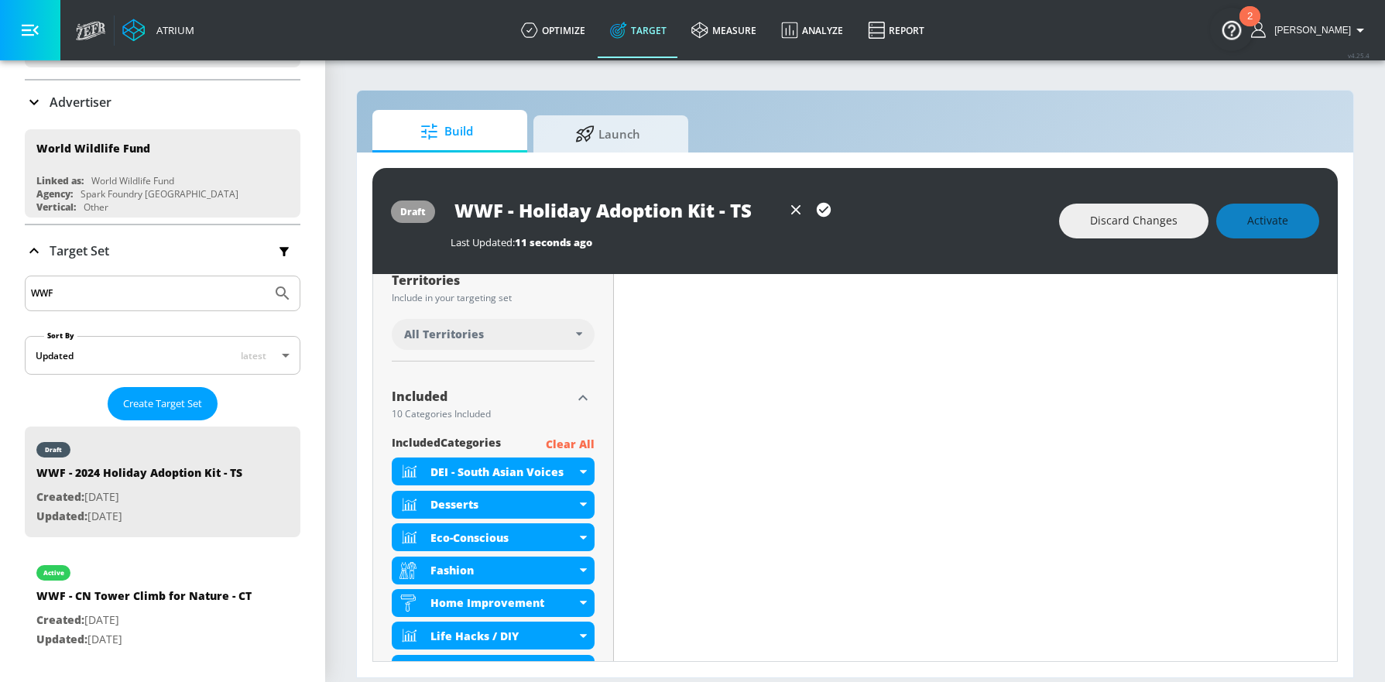
scroll to position [397, 0]
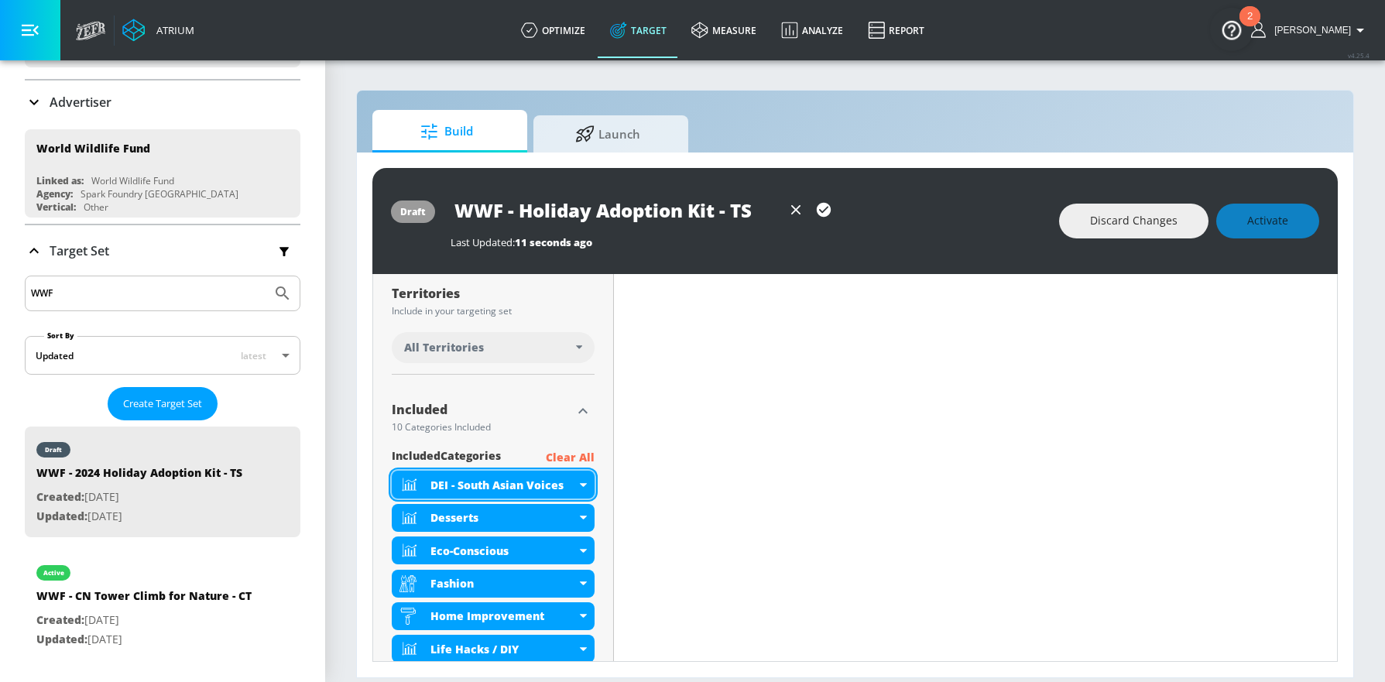
click at [584, 485] on div "DEI - South Asian Voices" at bounding box center [493, 485] width 203 height 28
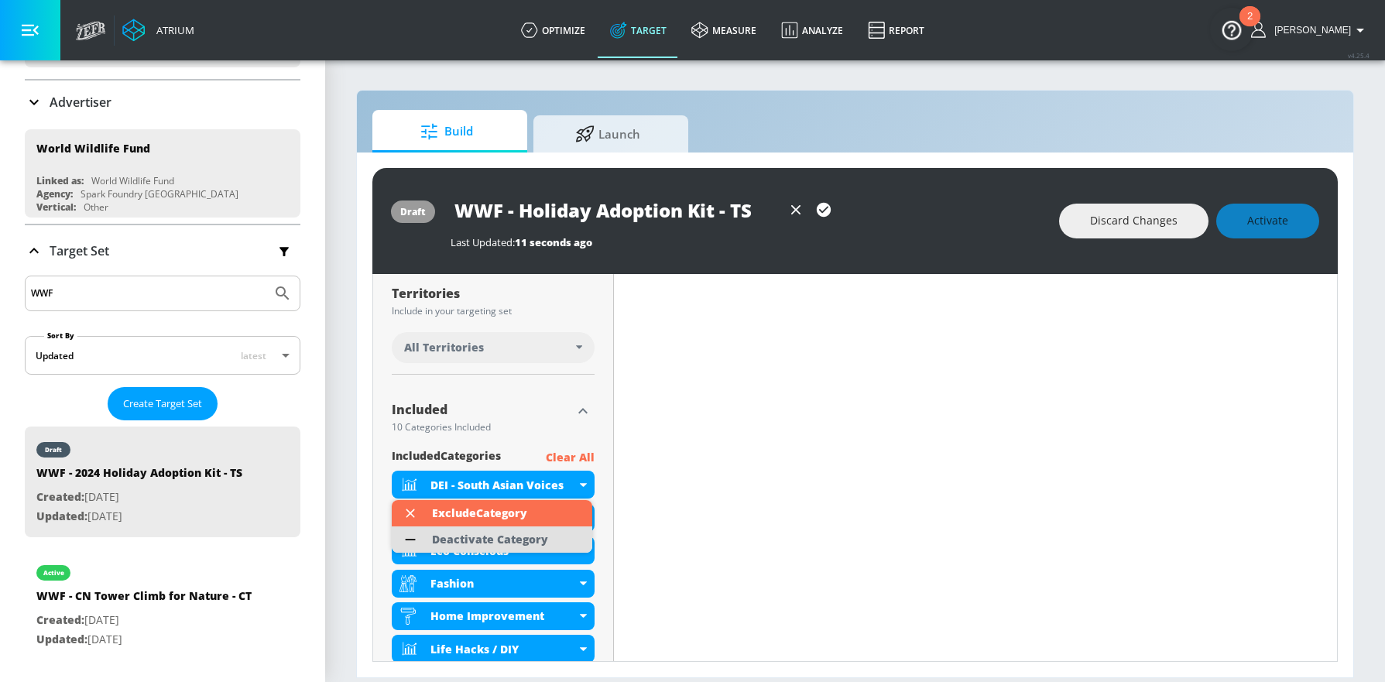
click at [573, 539] on li "Deactivate Category" at bounding box center [492, 539] width 200 height 26
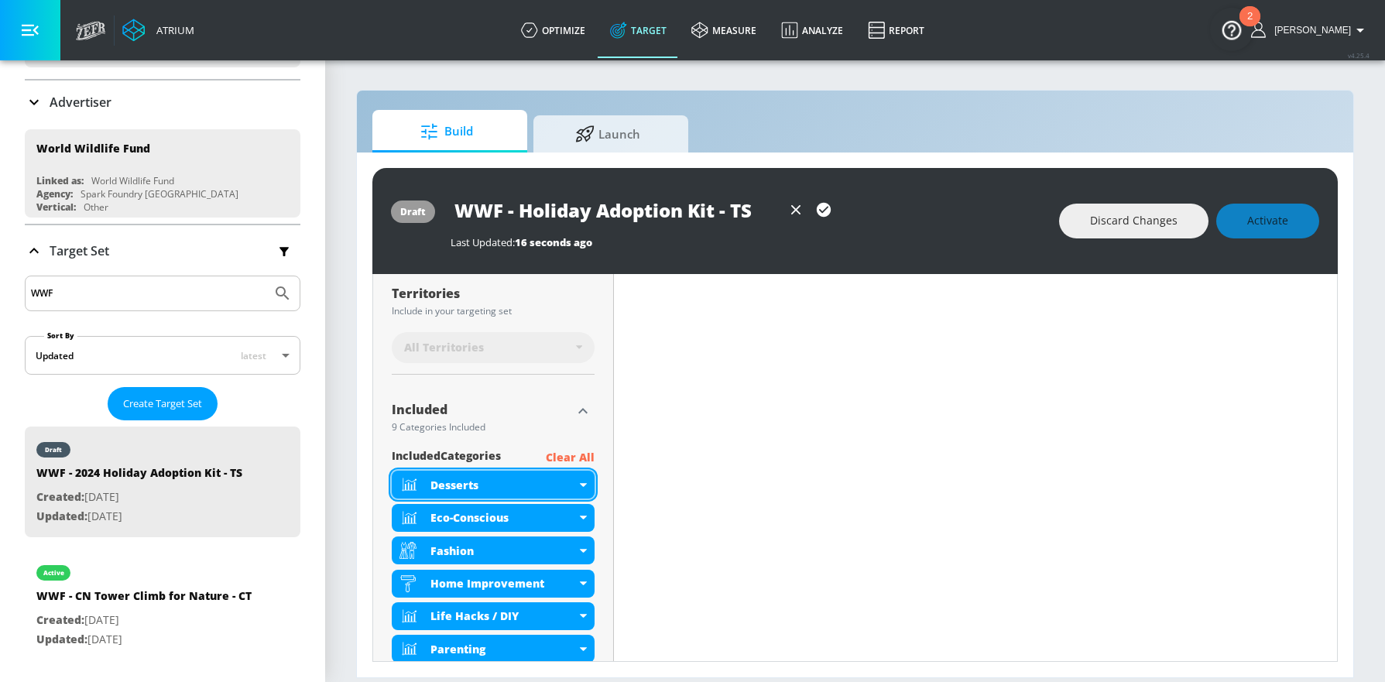
click at [580, 486] on icon at bounding box center [583, 485] width 7 height 4
click at [577, 477] on div "Desserts" at bounding box center [493, 485] width 203 height 28
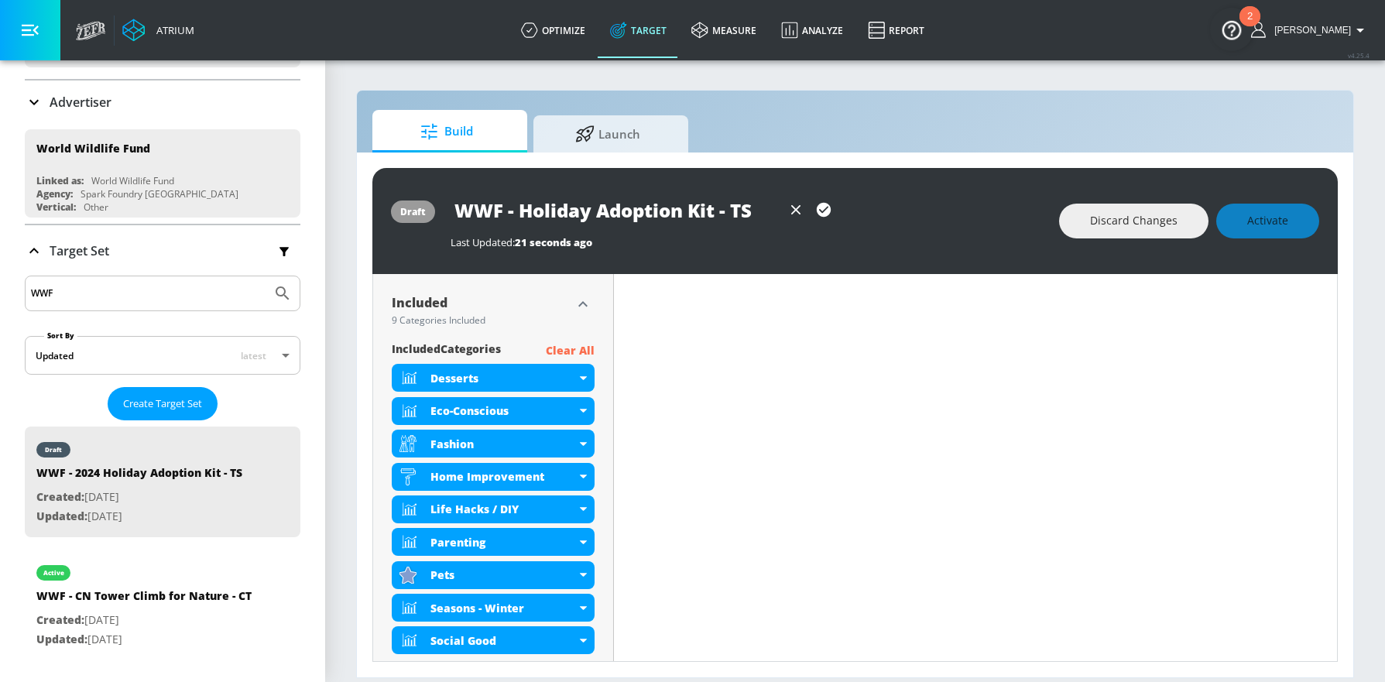
scroll to position [504, 0]
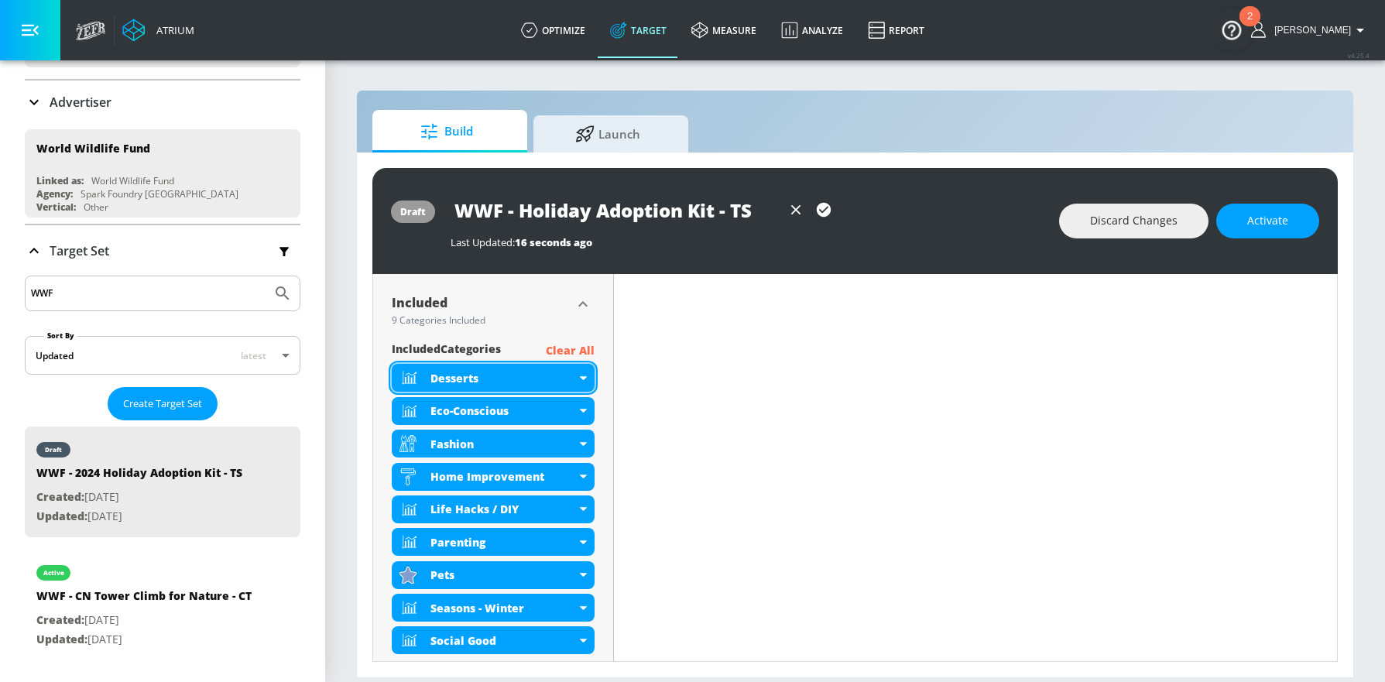
click at [580, 376] on icon at bounding box center [583, 378] width 7 height 4
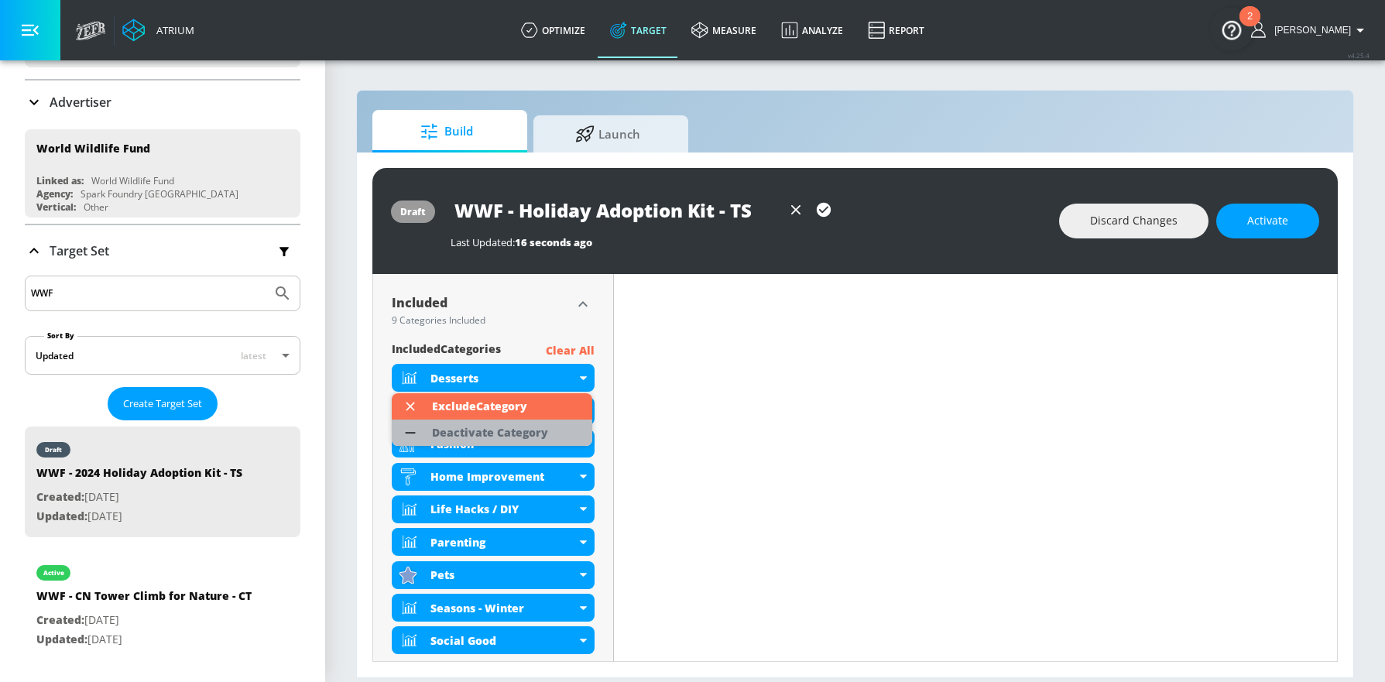
click at [501, 430] on div "Deactivate Category" at bounding box center [490, 432] width 116 height 11
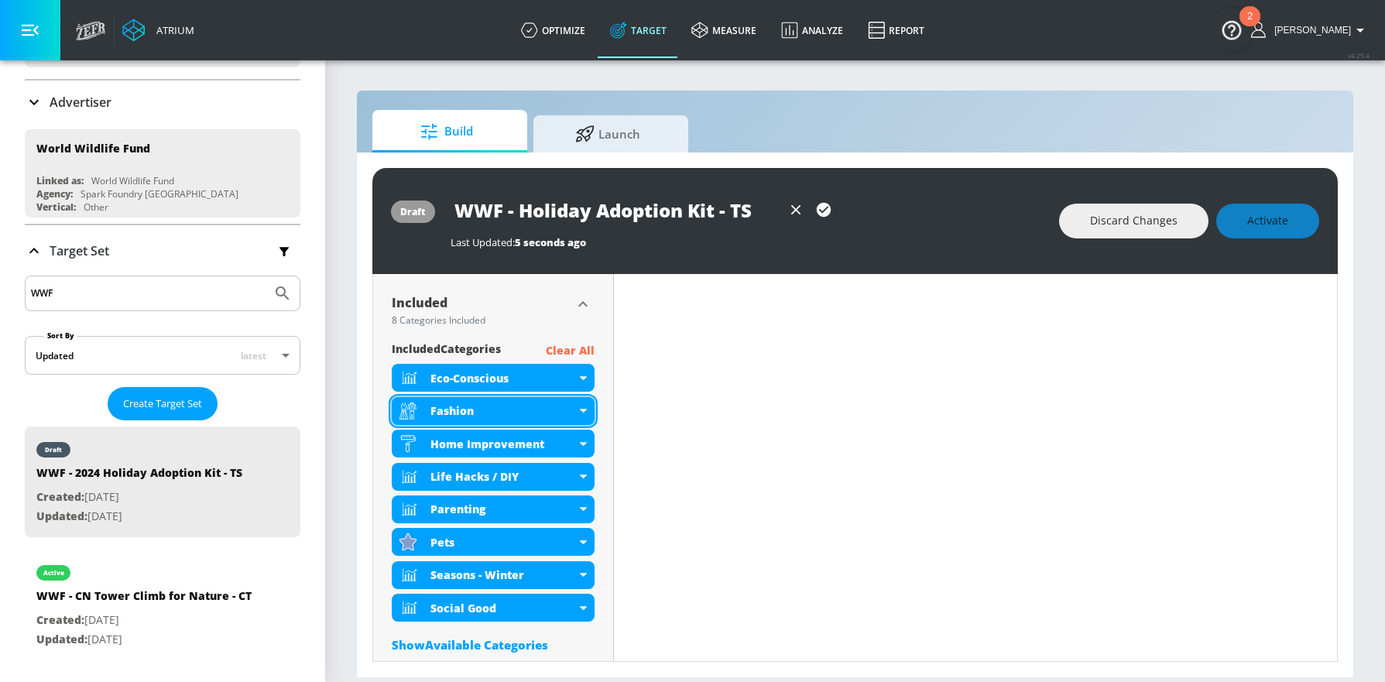
click at [582, 410] on icon at bounding box center [583, 411] width 7 height 4
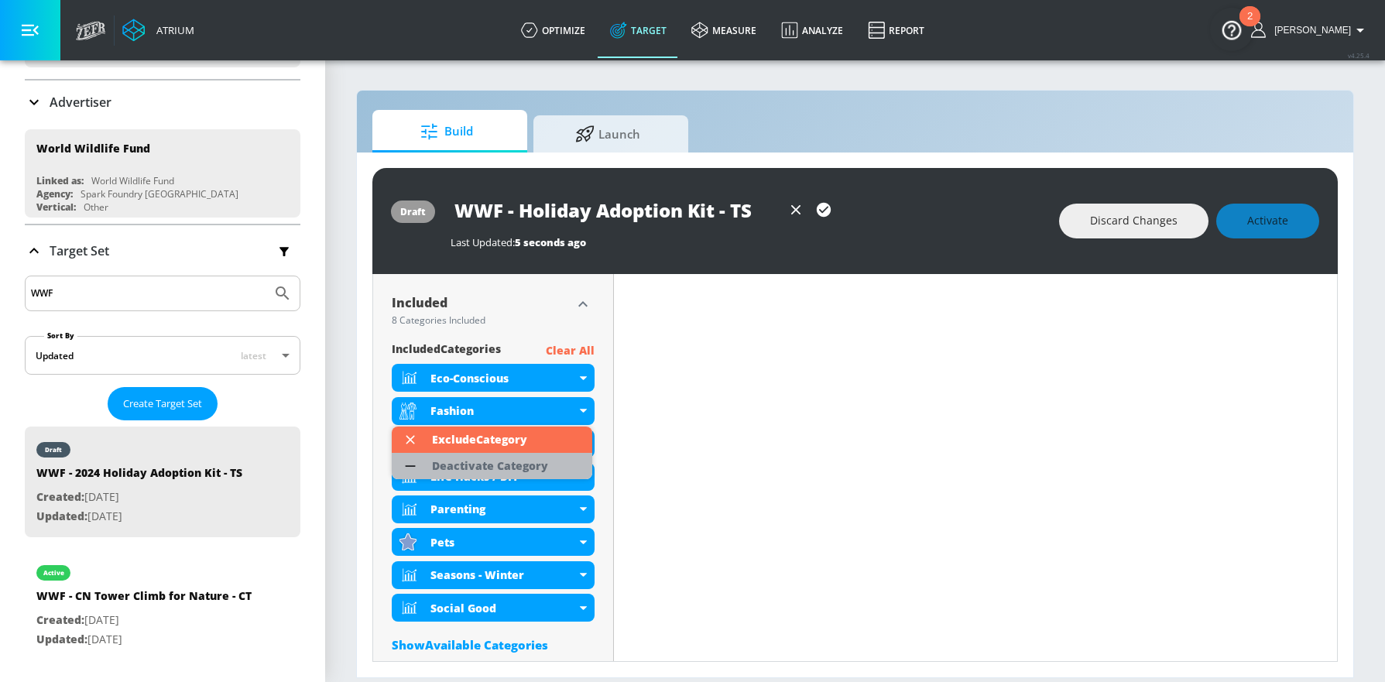
click at [532, 460] on div "Deactivate Category" at bounding box center [490, 465] width 116 height 11
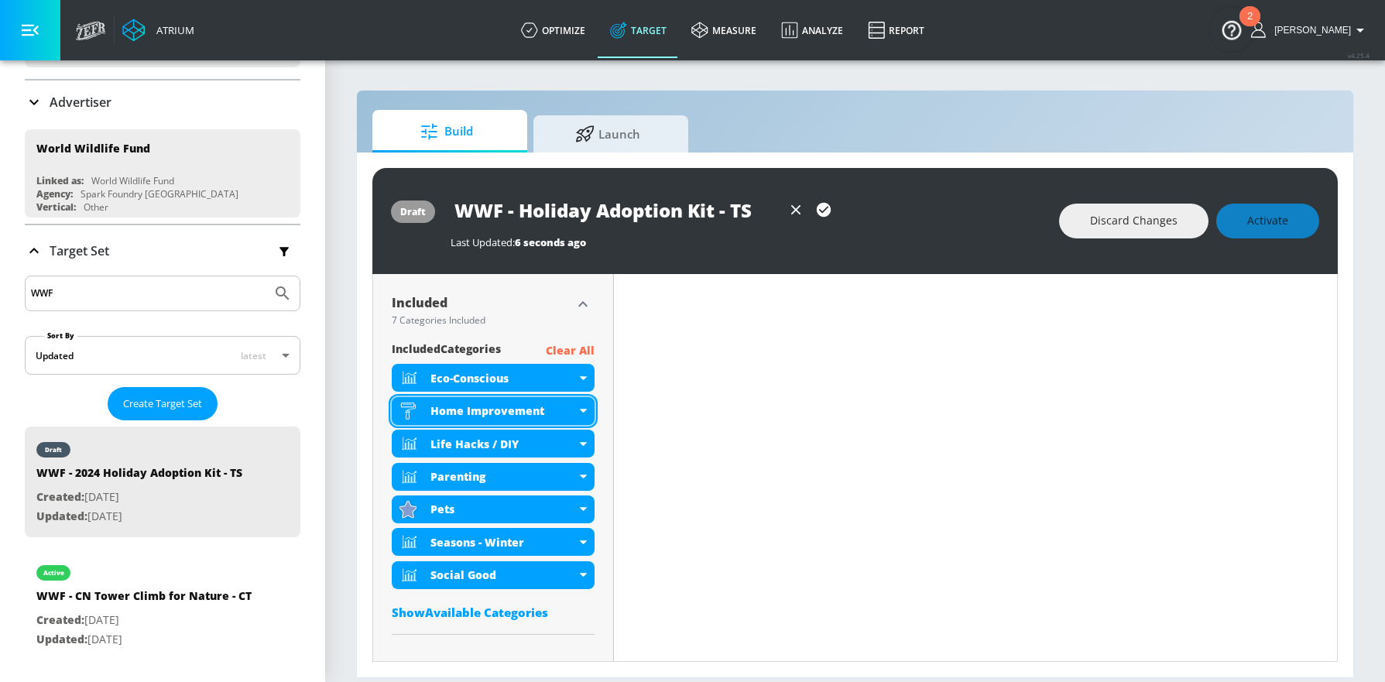
click at [580, 409] on icon at bounding box center [583, 411] width 7 height 4
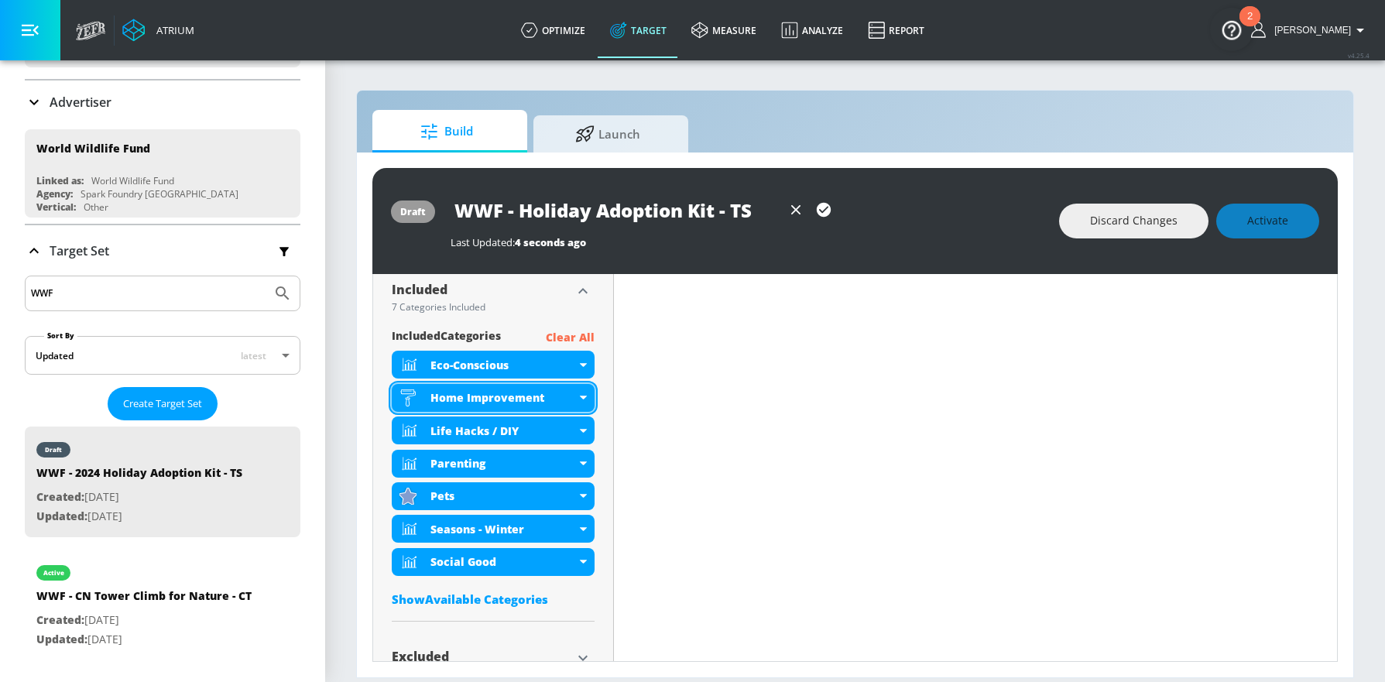
scroll to position [504, 0]
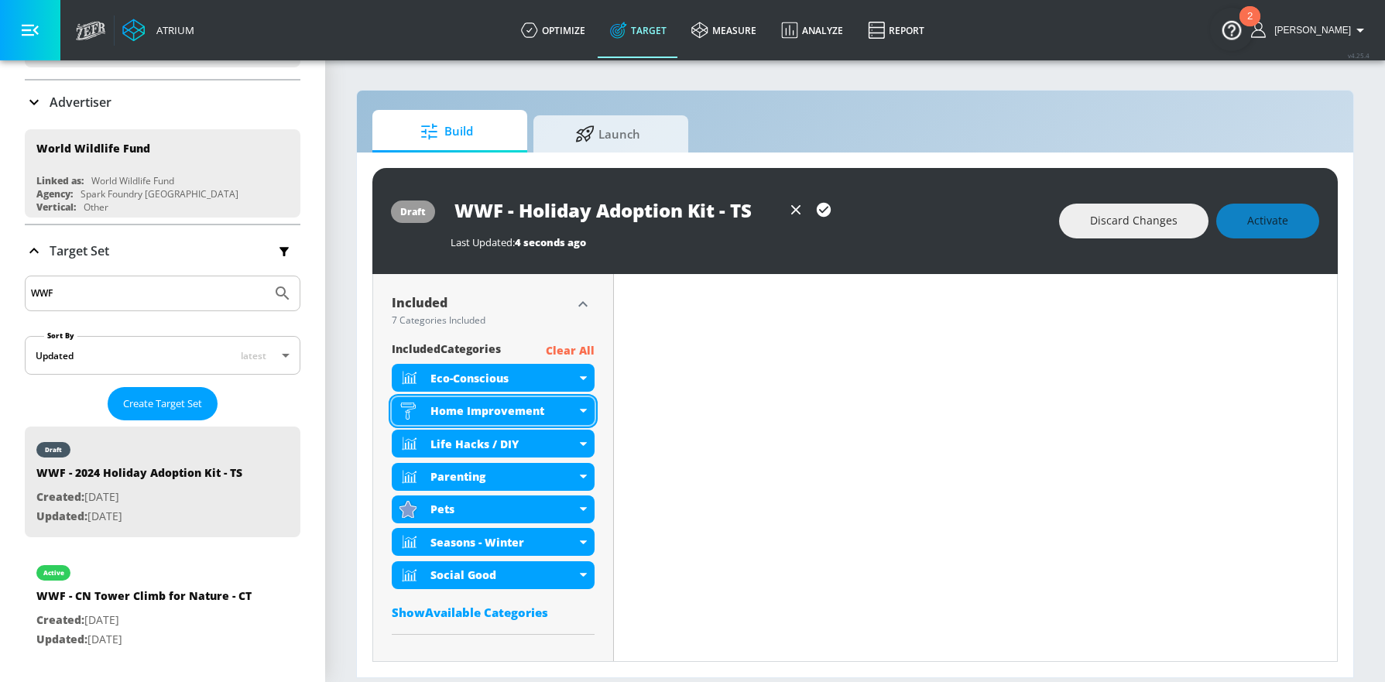
click at [579, 413] on div "Home Improvement" at bounding box center [493, 411] width 203 height 28
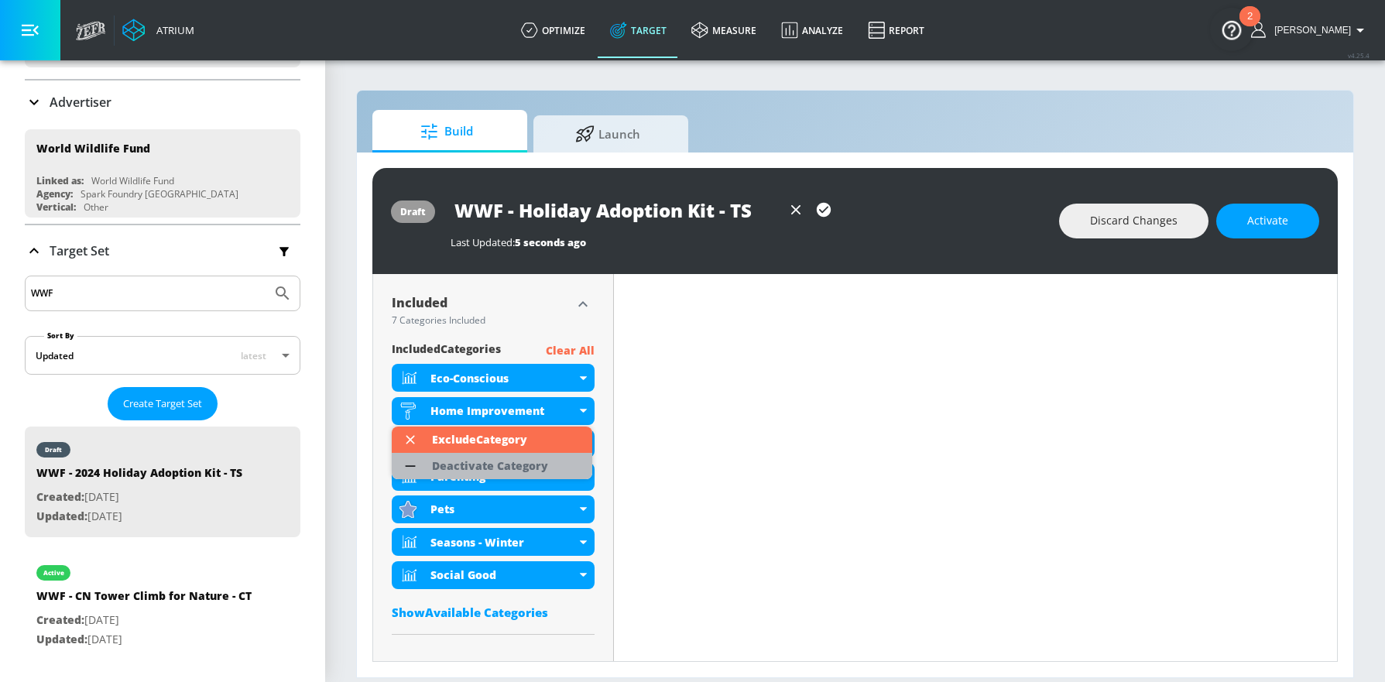
click at [523, 470] on div "Deactivate Category" at bounding box center [490, 465] width 116 height 11
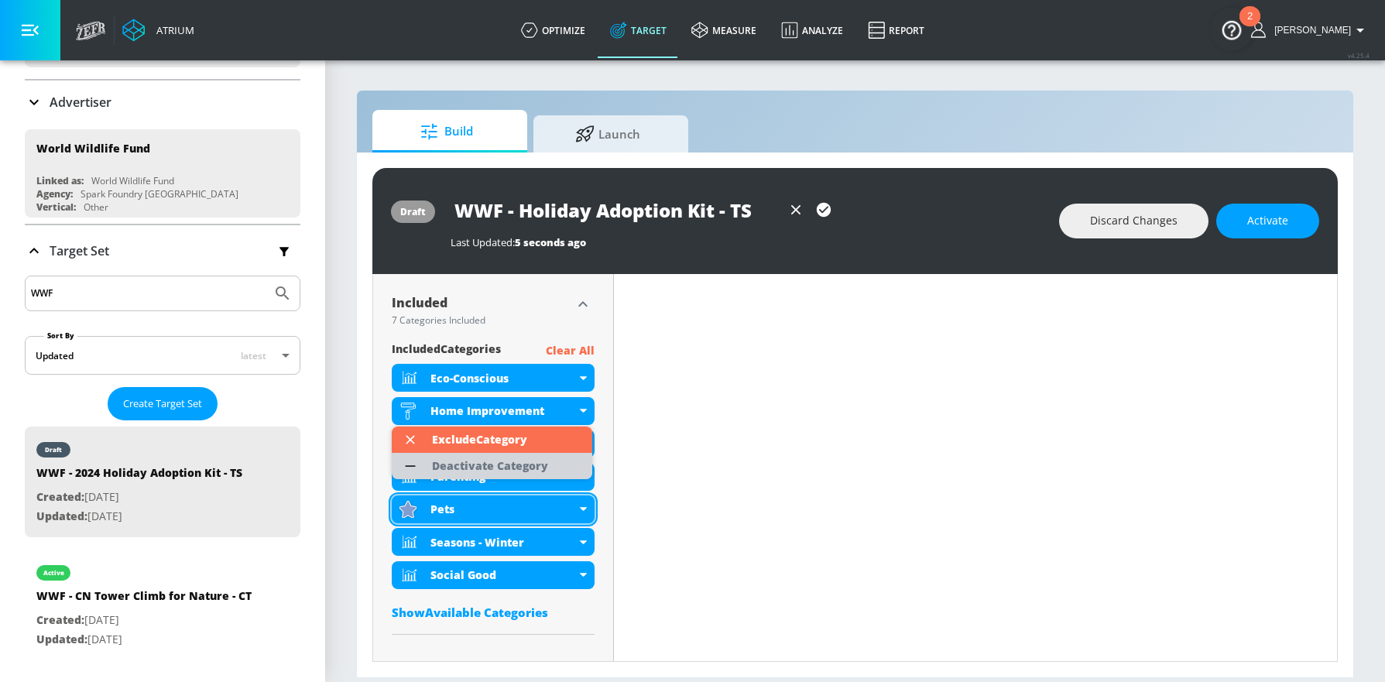
scroll to position [517, 0]
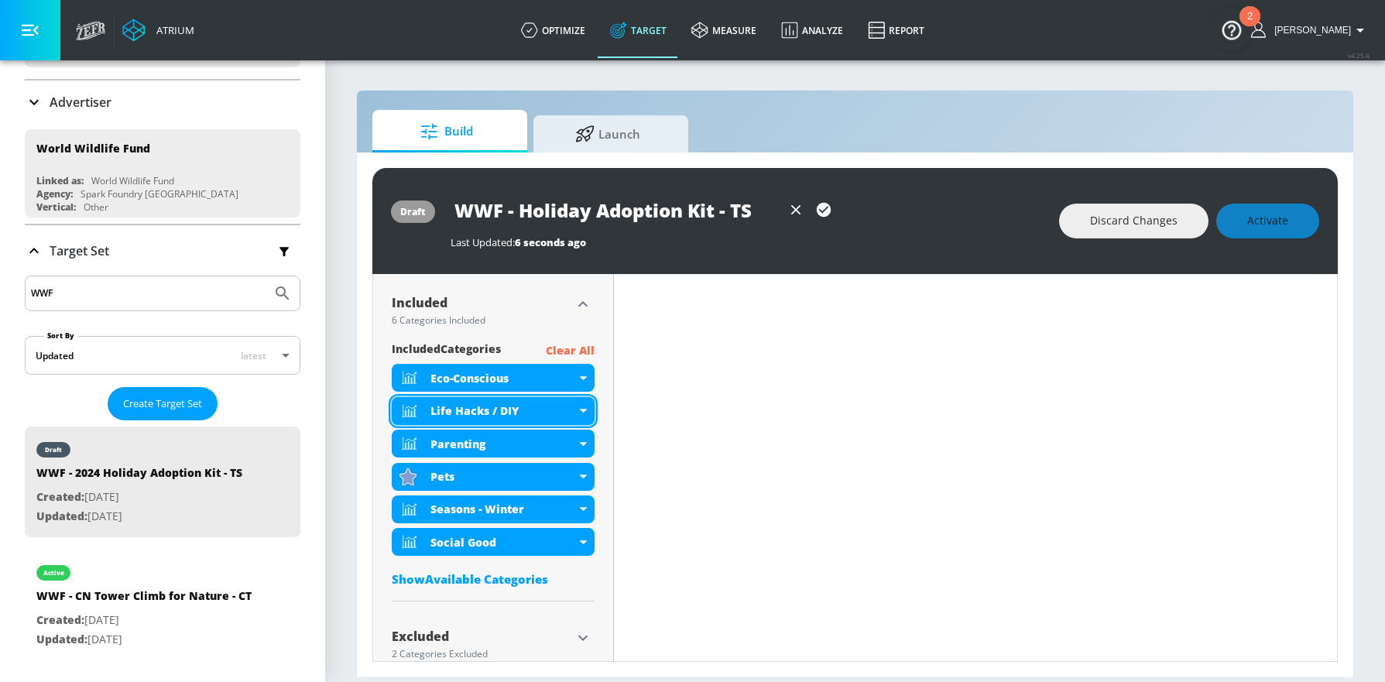
click at [580, 412] on icon at bounding box center [583, 411] width 7 height 4
click at [476, 577] on div "Show Available Categories" at bounding box center [493, 578] width 203 height 15
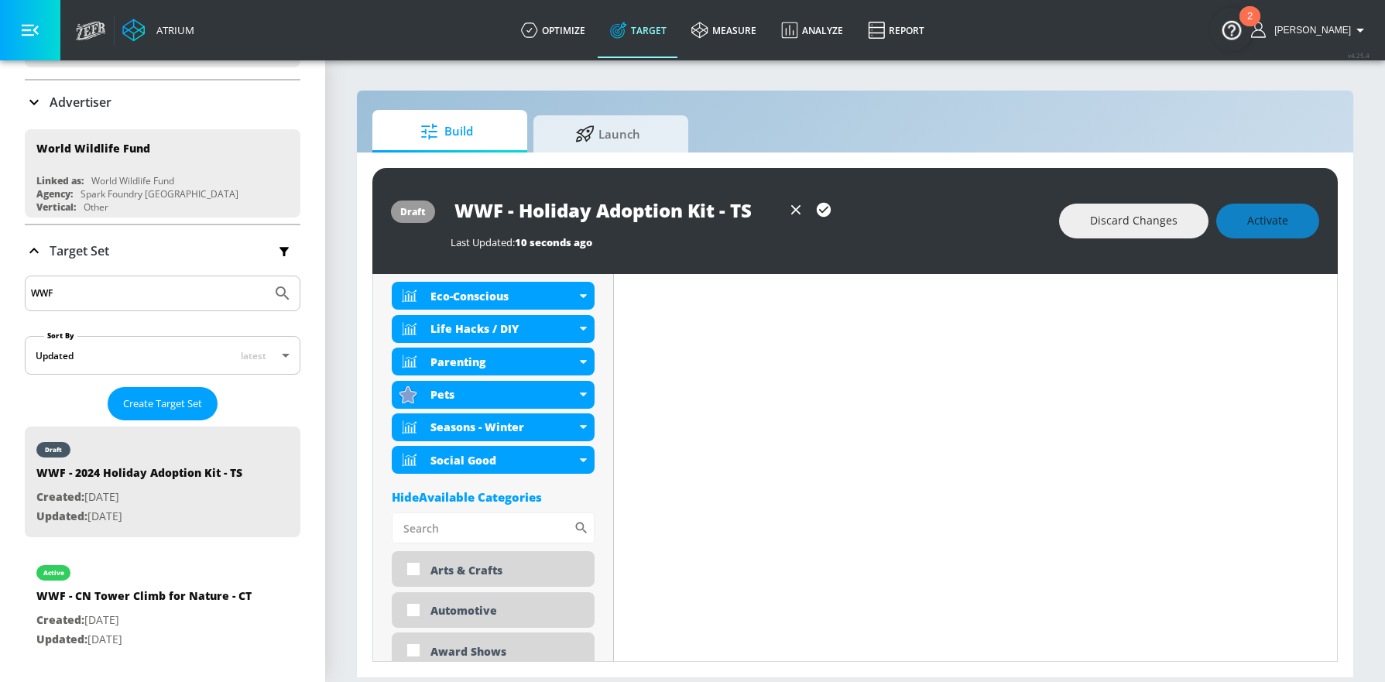
scroll to position [501, 0]
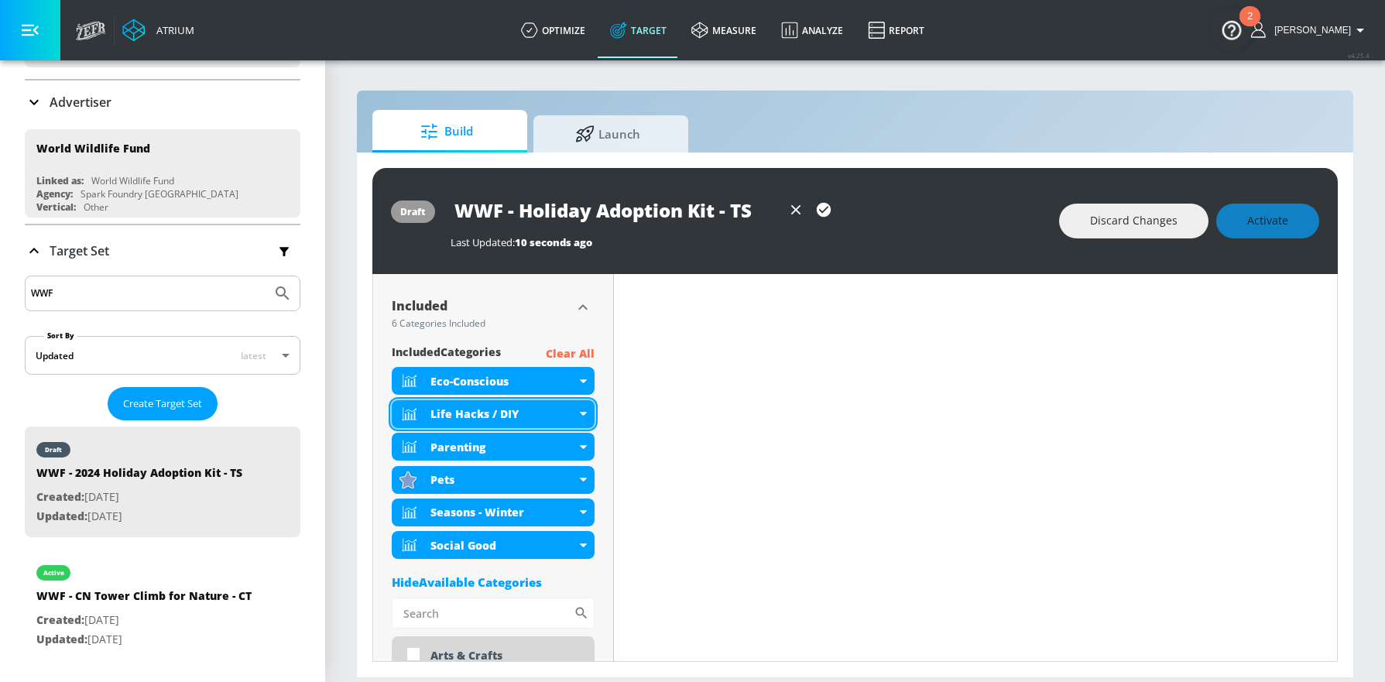
click at [580, 411] on div "Life Hacks / DIY" at bounding box center [493, 414] width 203 height 28
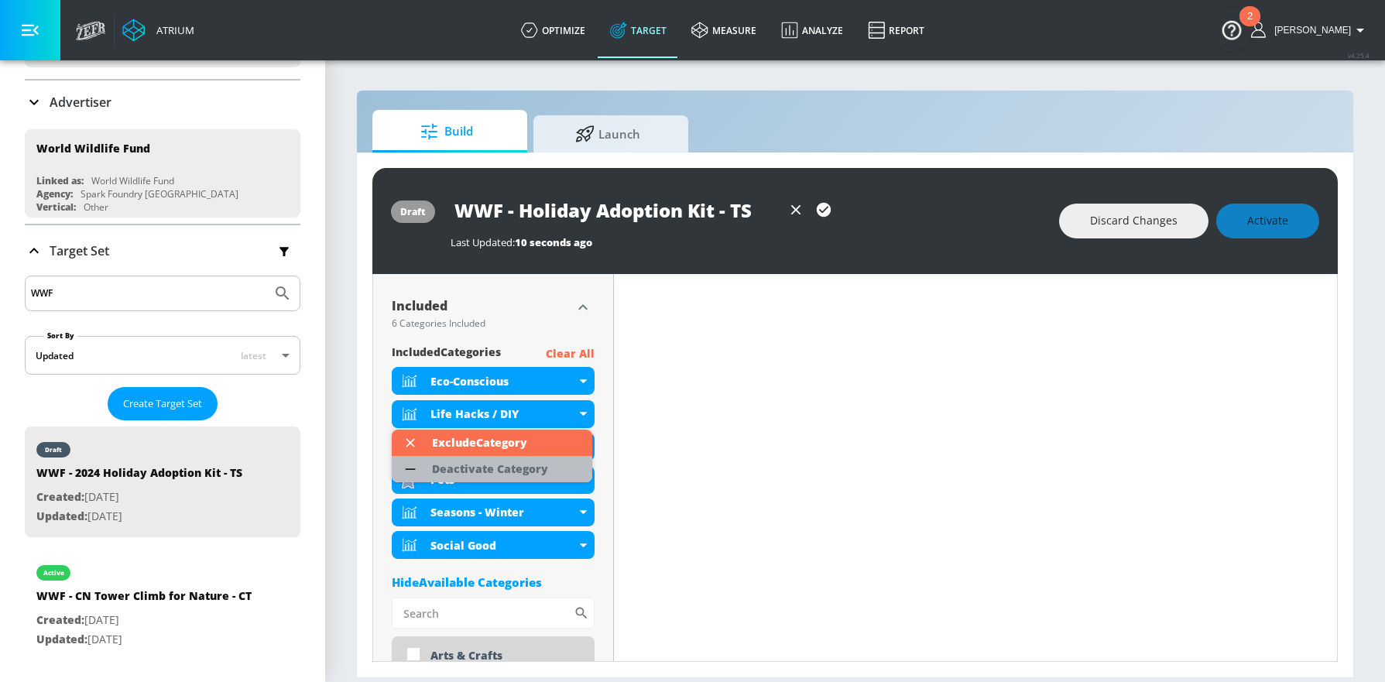
click at [553, 463] on div "Deactivate Category" at bounding box center [490, 469] width 132 height 26
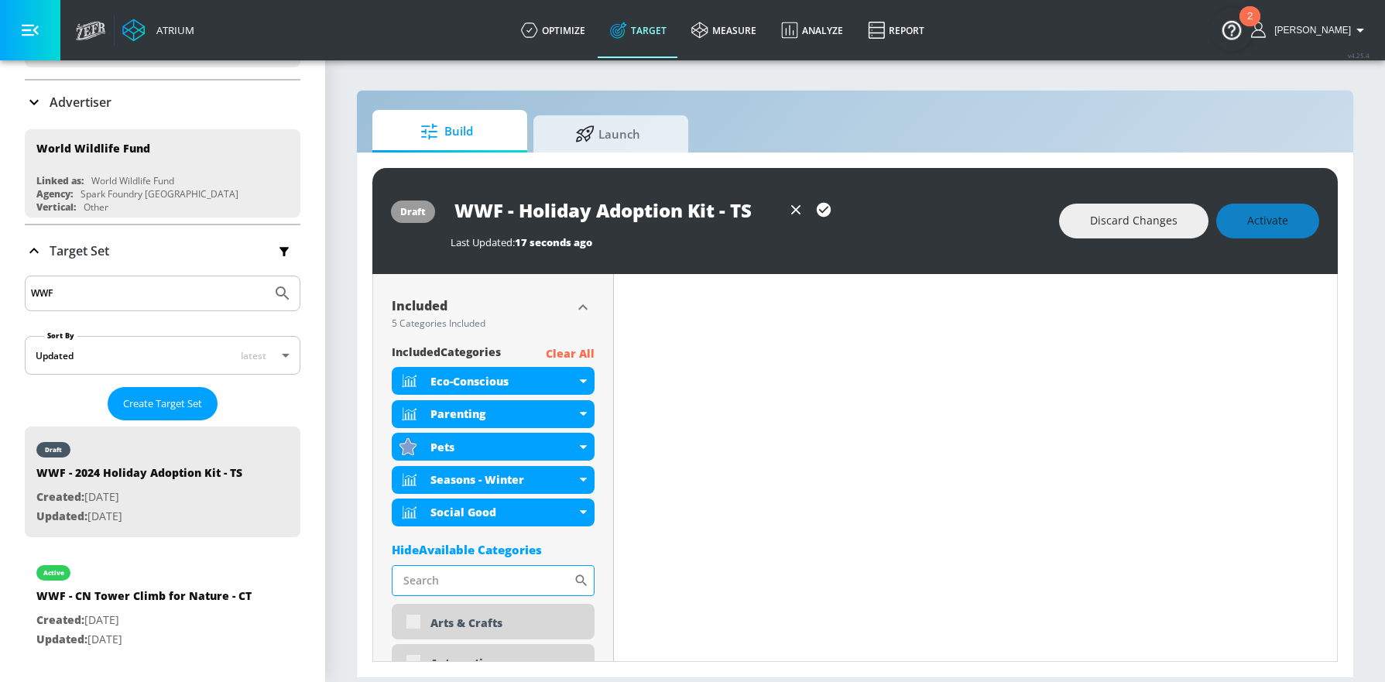
click at [473, 587] on input "Sort By" at bounding box center [483, 580] width 182 height 31
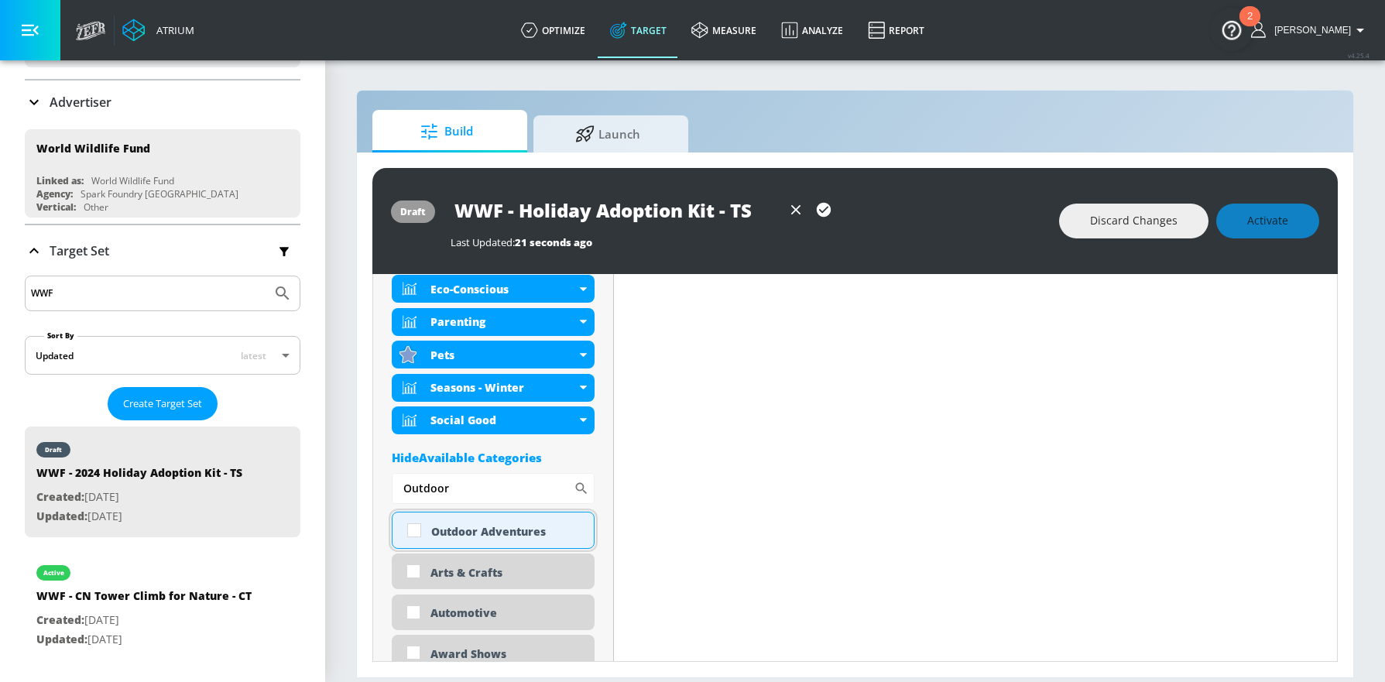
scroll to position [580, 0]
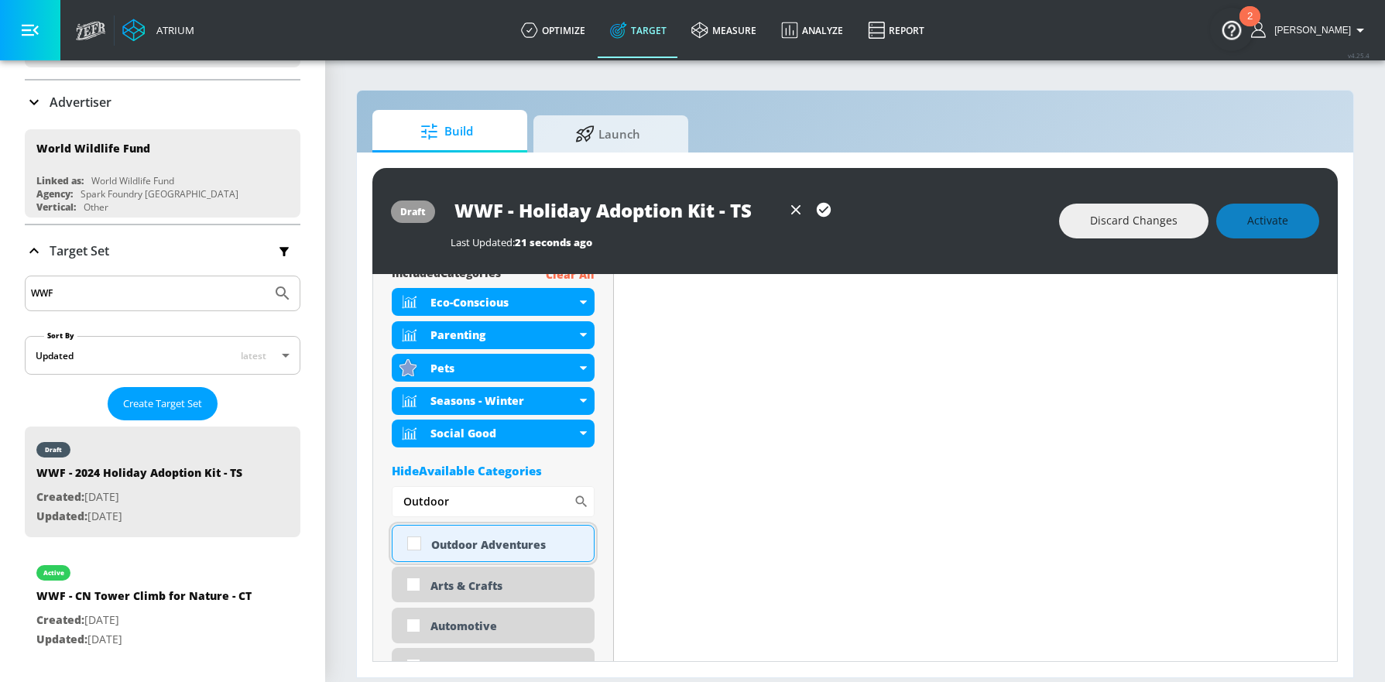
type input "Outdoor"
click at [421, 544] on input "checkbox" at bounding box center [414, 543] width 28 height 28
checkbox input "true"
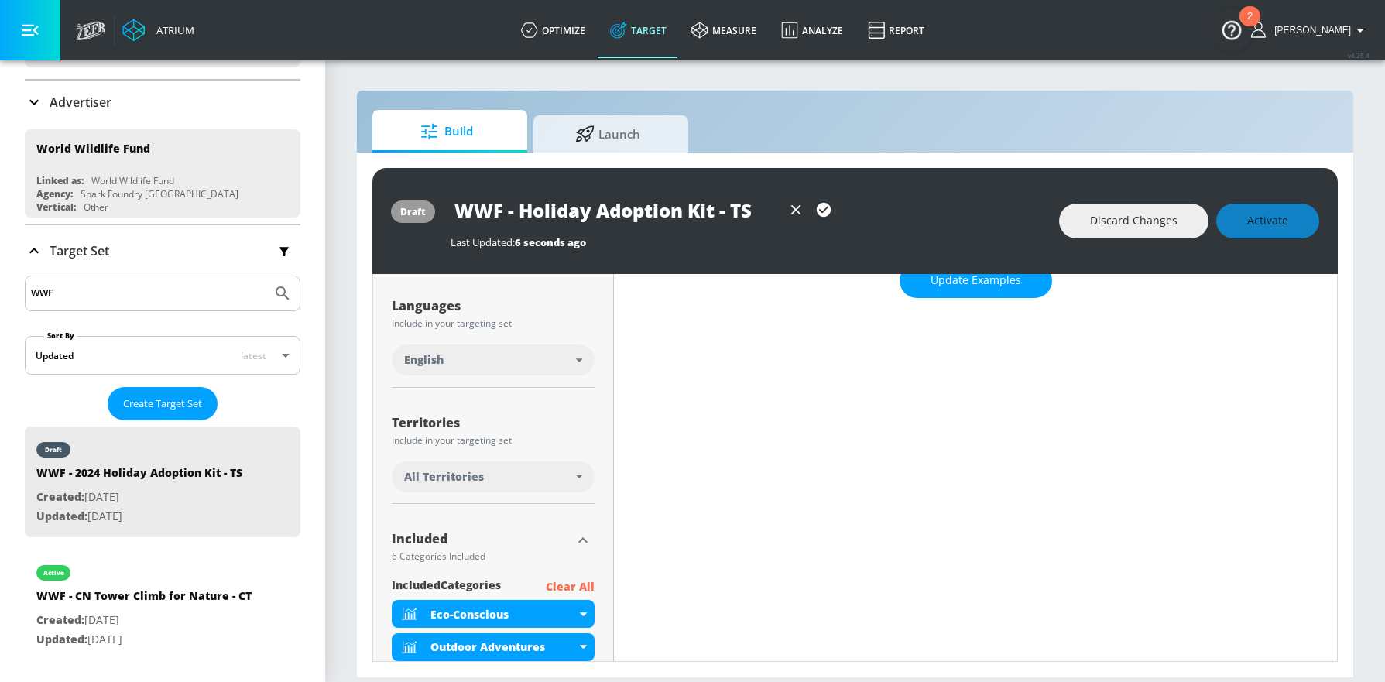
scroll to position [0, 0]
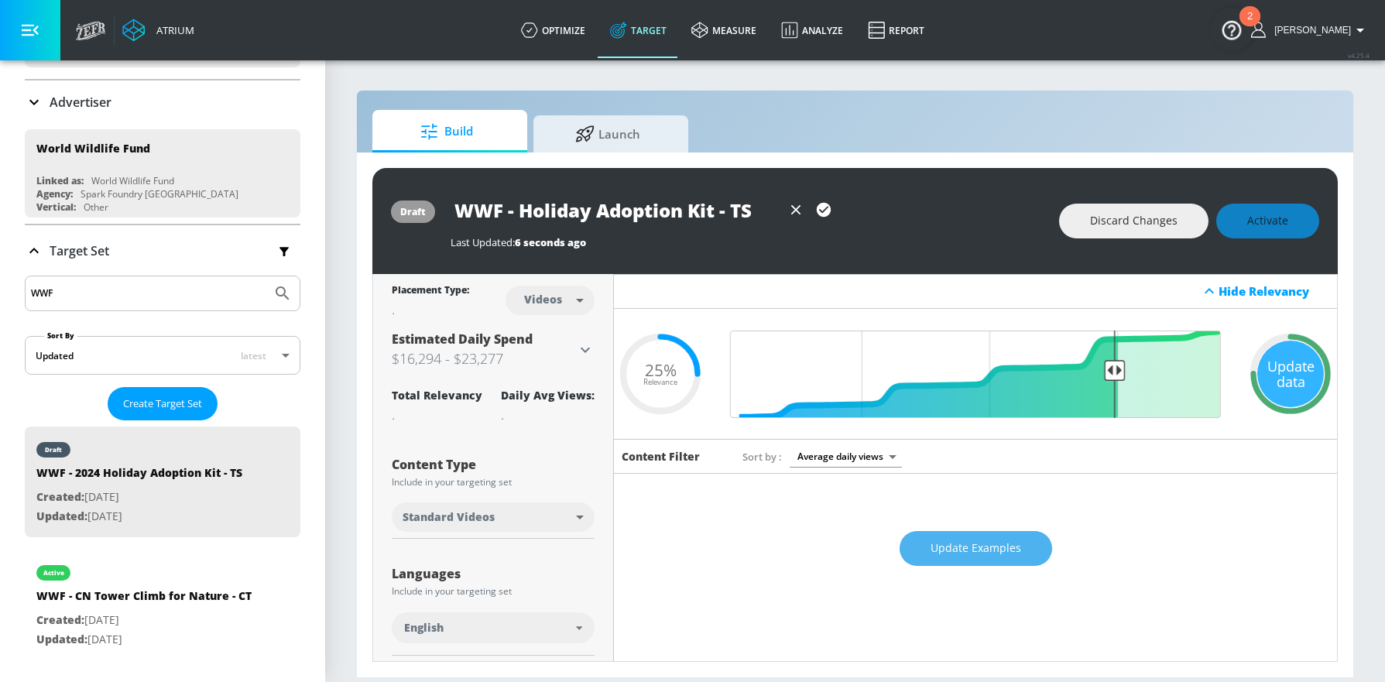
click at [964, 551] on span "Update Examples" at bounding box center [975, 548] width 91 height 19
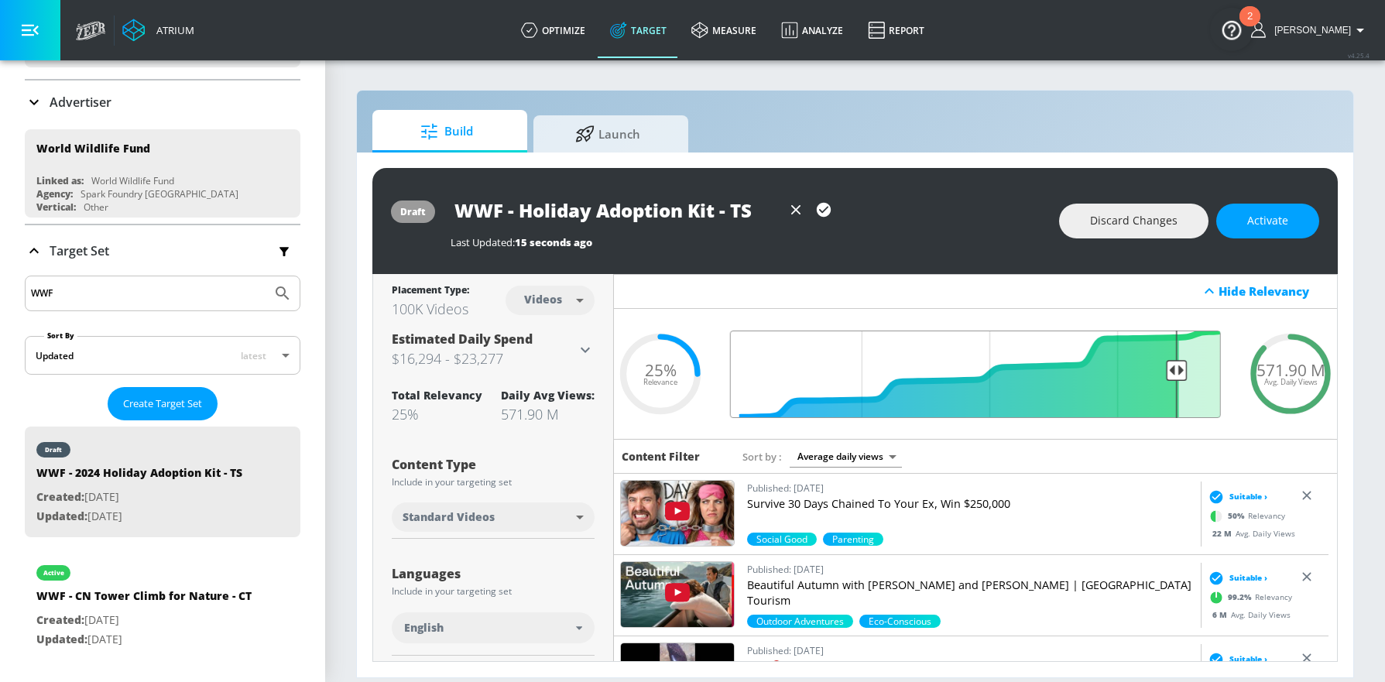
drag, startPoint x: 1104, startPoint y: 368, endPoint x: 1166, endPoint y: 371, distance: 62.0
type input "0.13"
click at [1166, 371] on input "Final Threshold" at bounding box center [975, 373] width 506 height 87
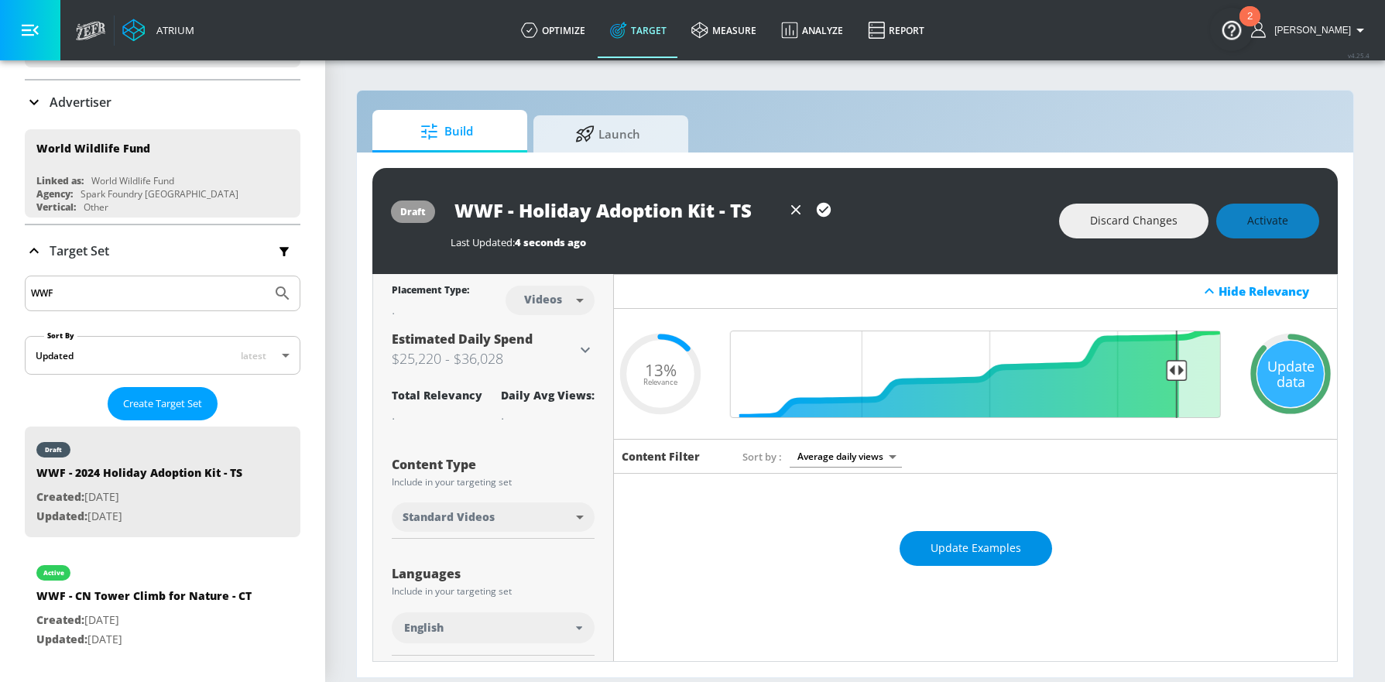
click at [948, 547] on span "Update Examples" at bounding box center [975, 548] width 91 height 19
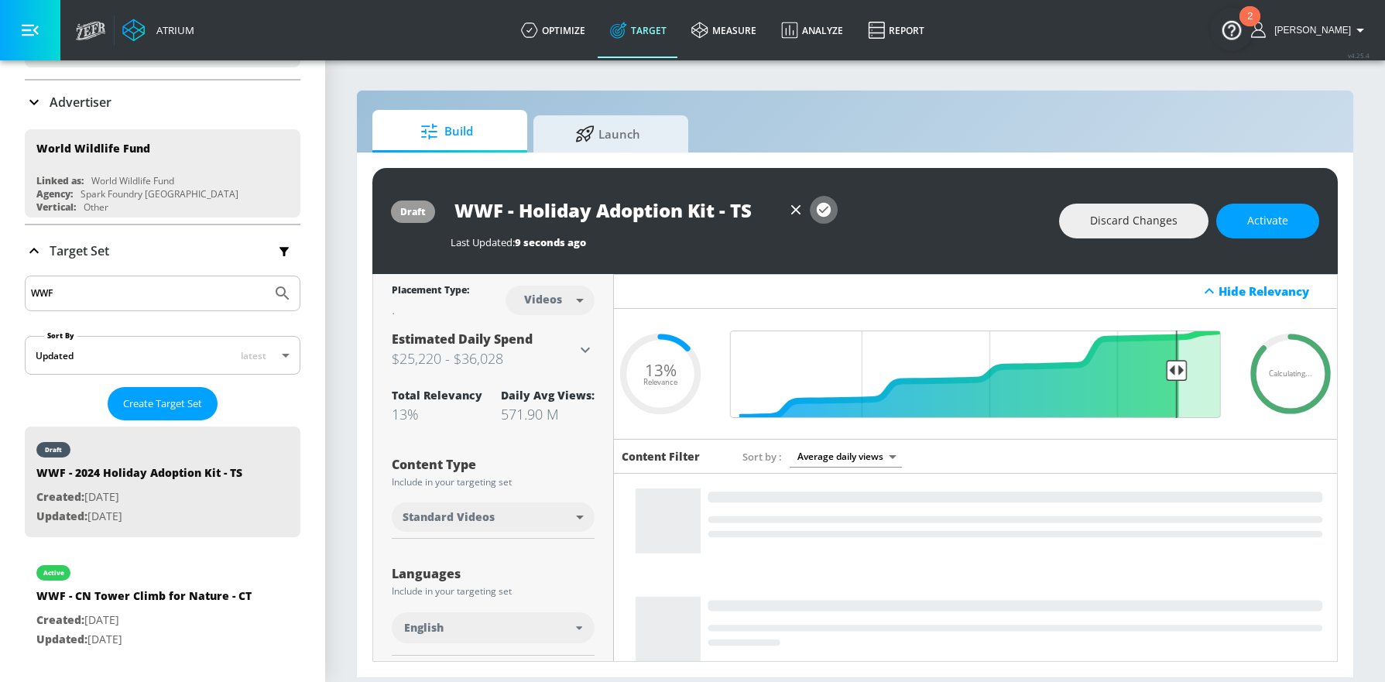
click at [829, 209] on icon "button" at bounding box center [823, 210] width 14 height 14
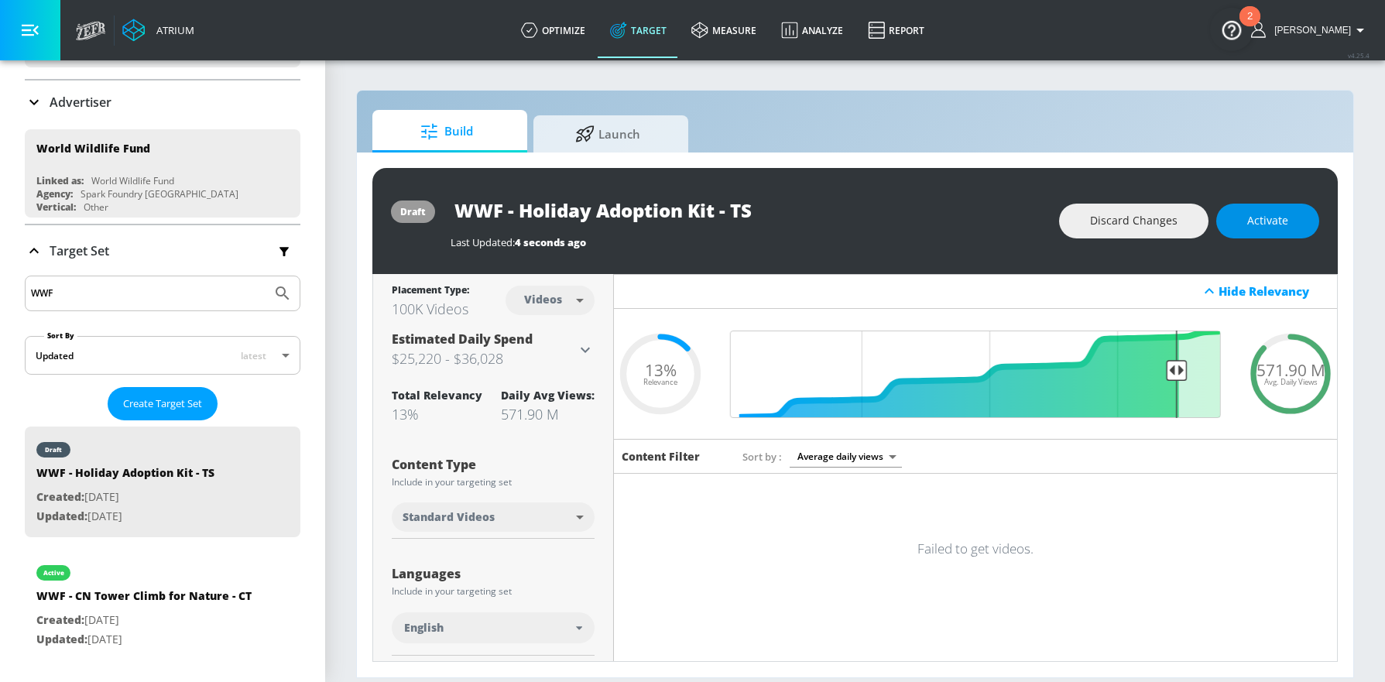
click at [1274, 225] on span "Activate" at bounding box center [1267, 220] width 41 height 19
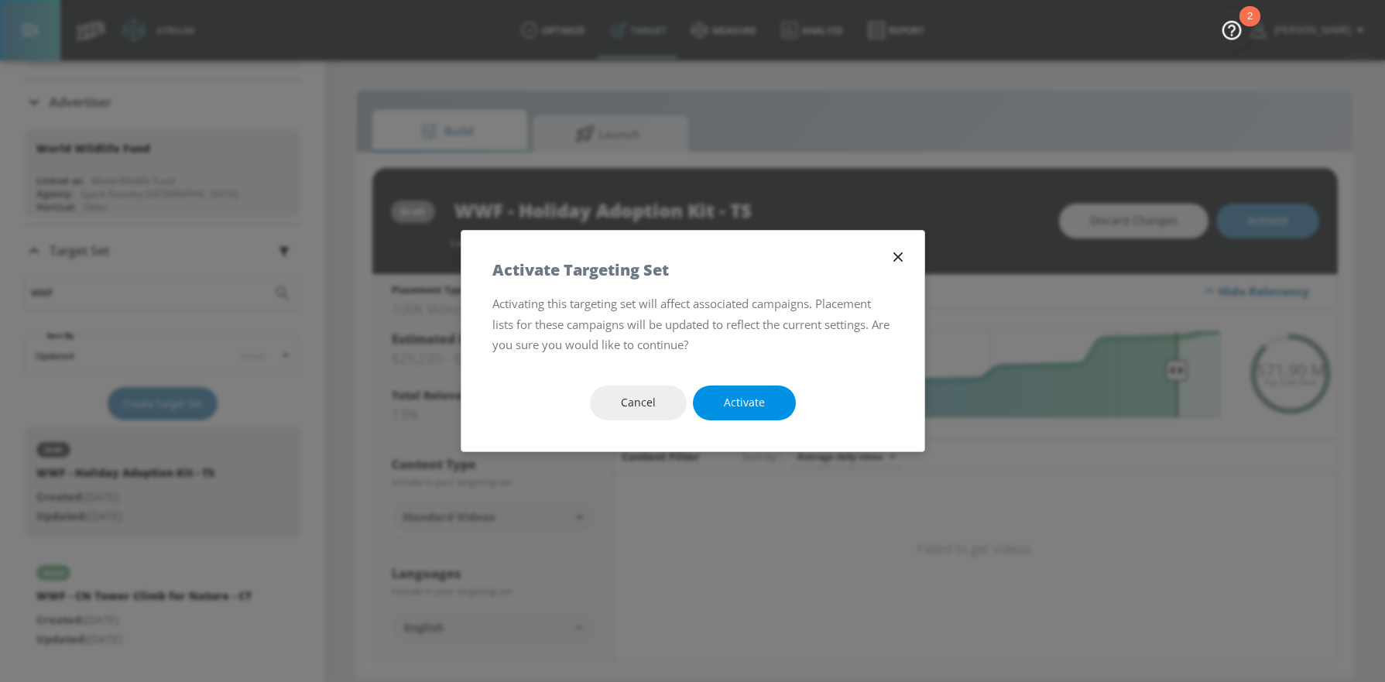
click at [731, 409] on span "Activate" at bounding box center [744, 402] width 41 height 19
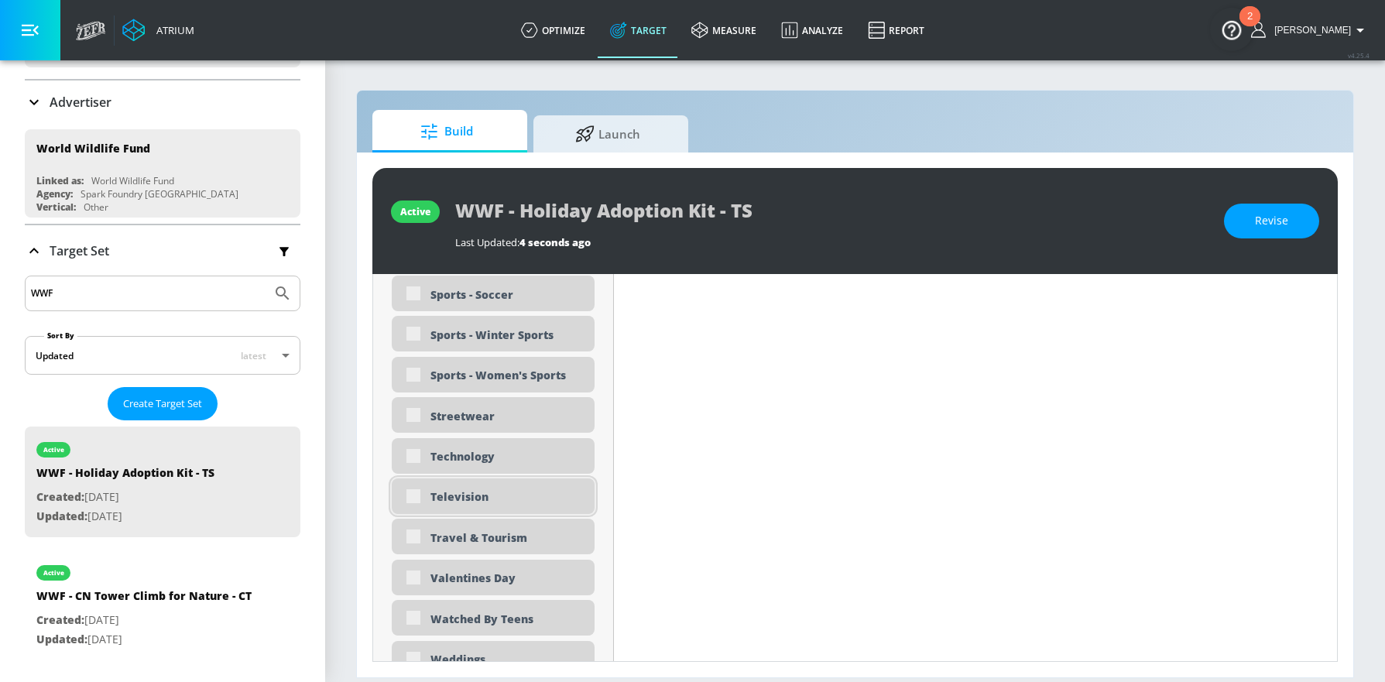
scroll to position [4550, 0]
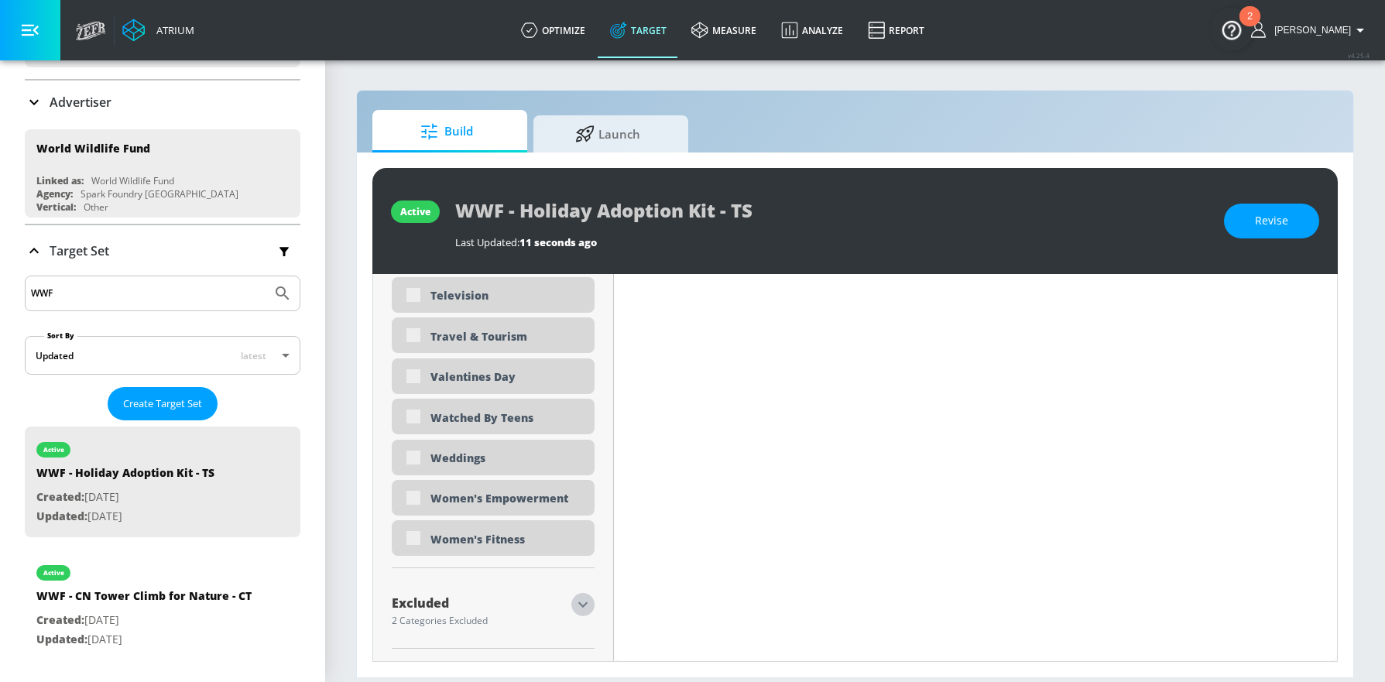
click at [584, 611] on button "button" at bounding box center [582, 604] width 23 height 23
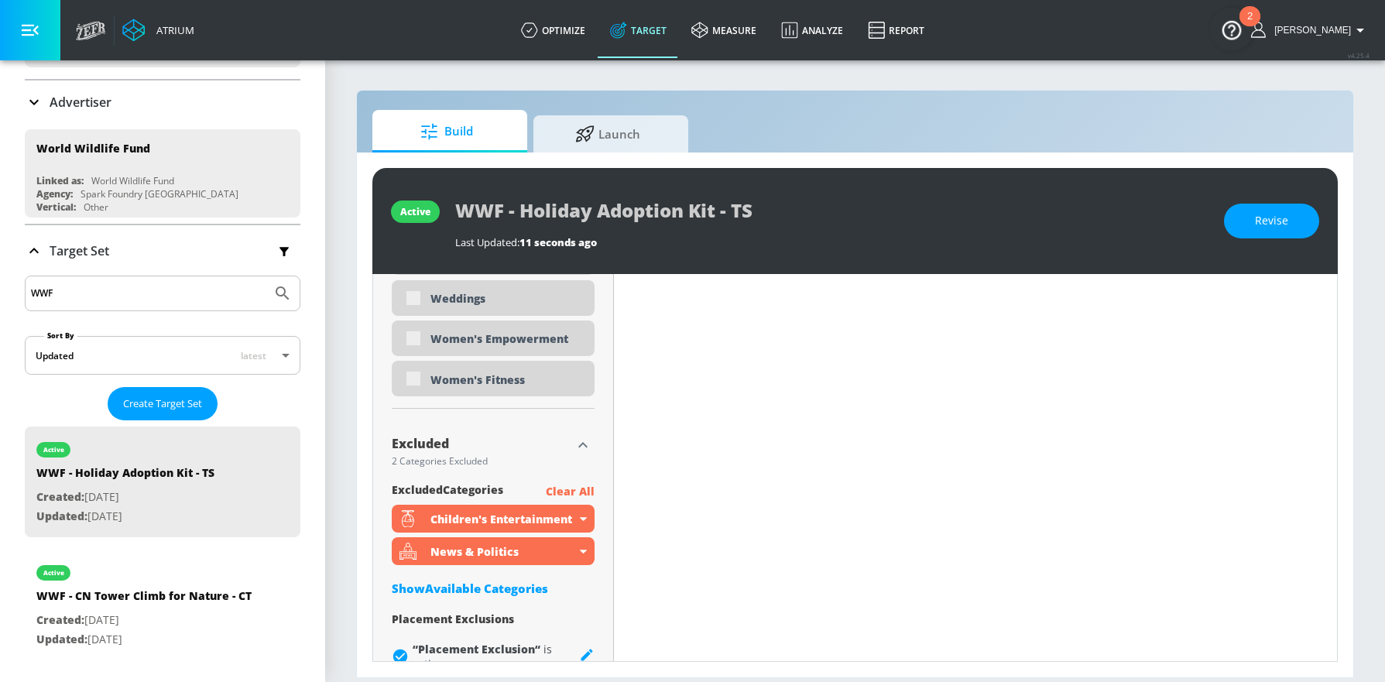
scroll to position [4747, 0]
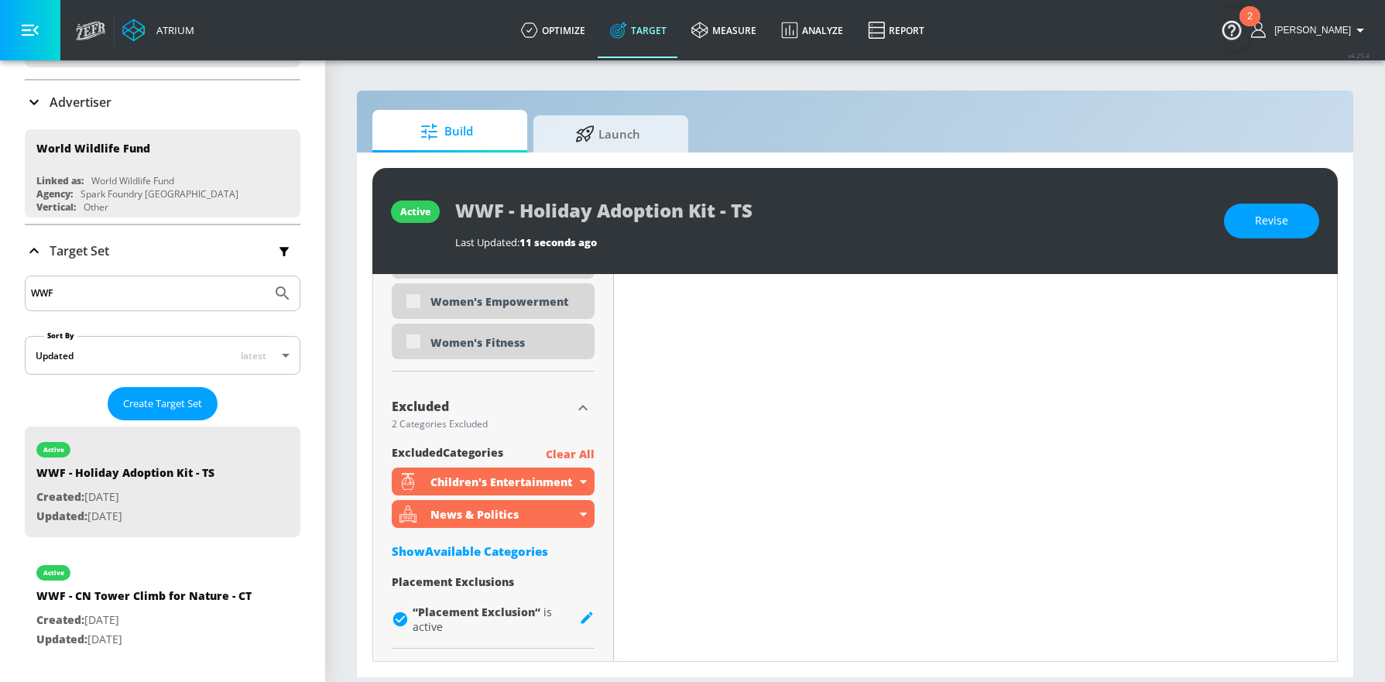
click at [1257, 217] on span "Revise" at bounding box center [1271, 220] width 33 height 19
click at [477, 552] on div "Show Available Categories" at bounding box center [493, 550] width 203 height 15
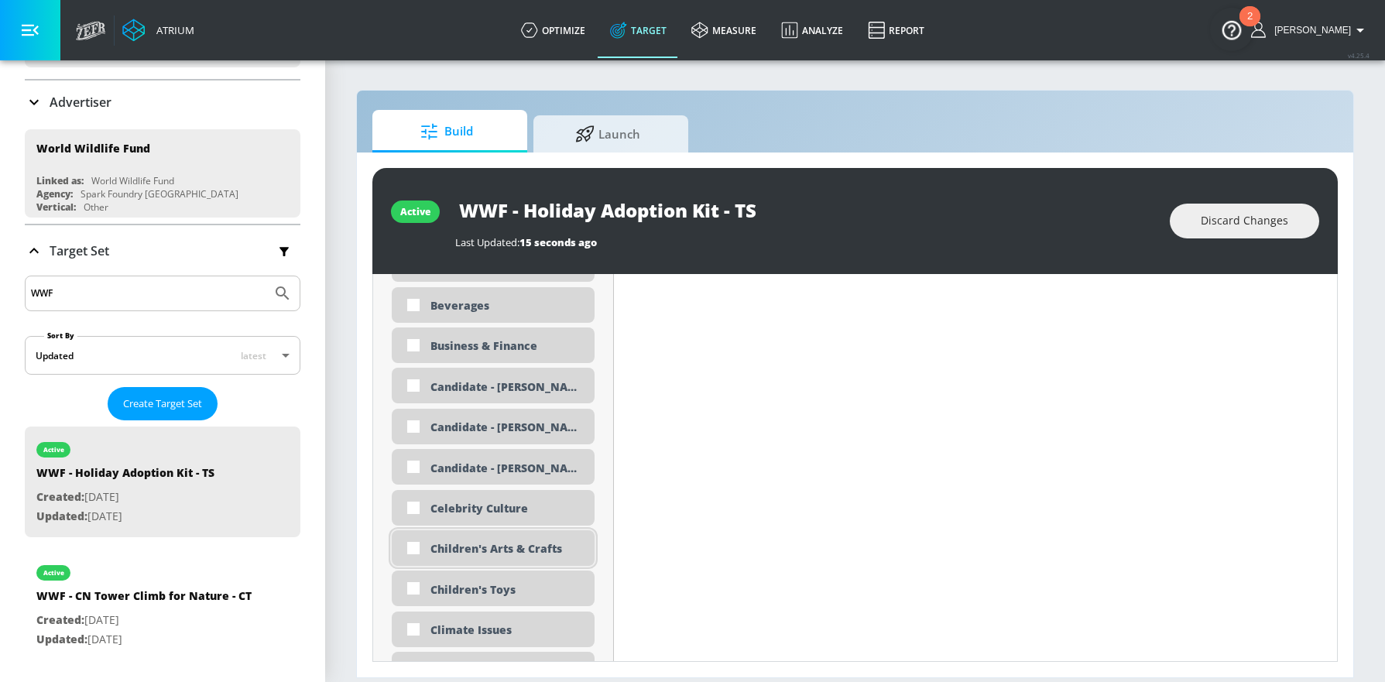
scroll to position [5271, 0]
click at [408, 547] on input "checkbox" at bounding box center [413, 545] width 28 height 28
checkbox input "true"
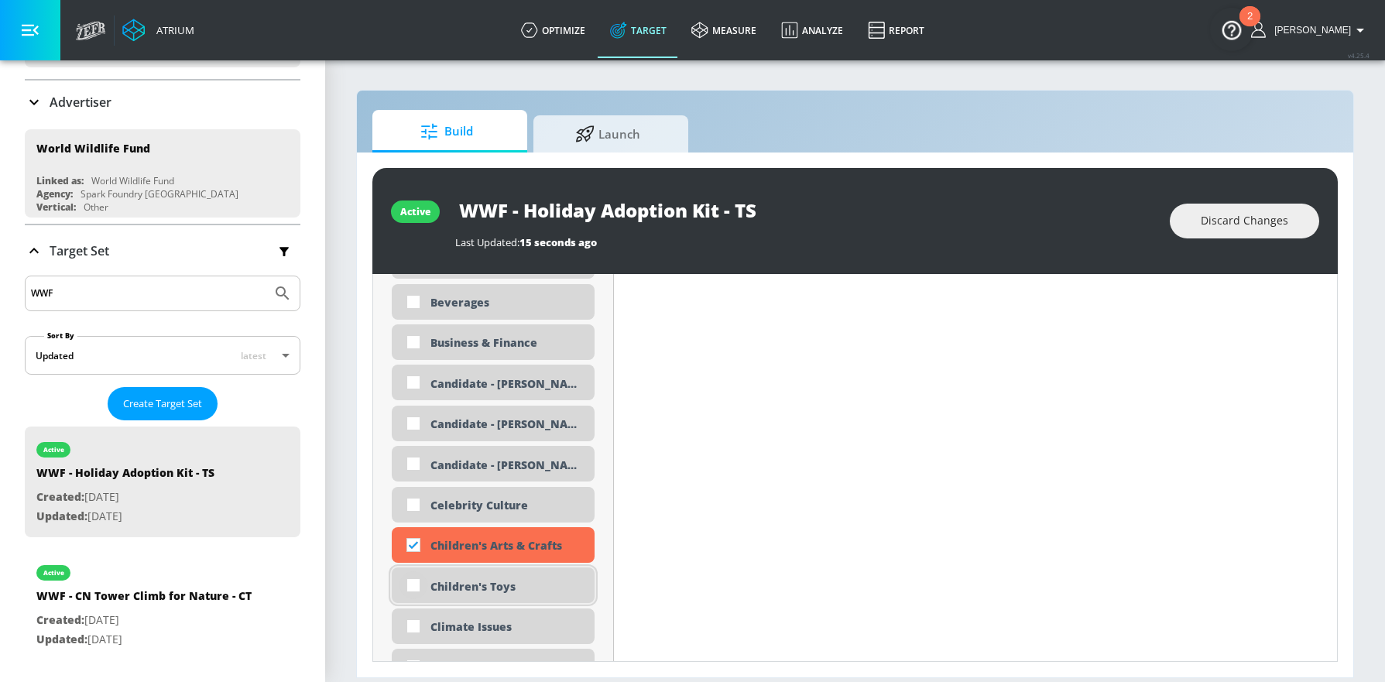
click at [417, 584] on input "checkbox" at bounding box center [413, 585] width 28 height 28
checkbox input "true"
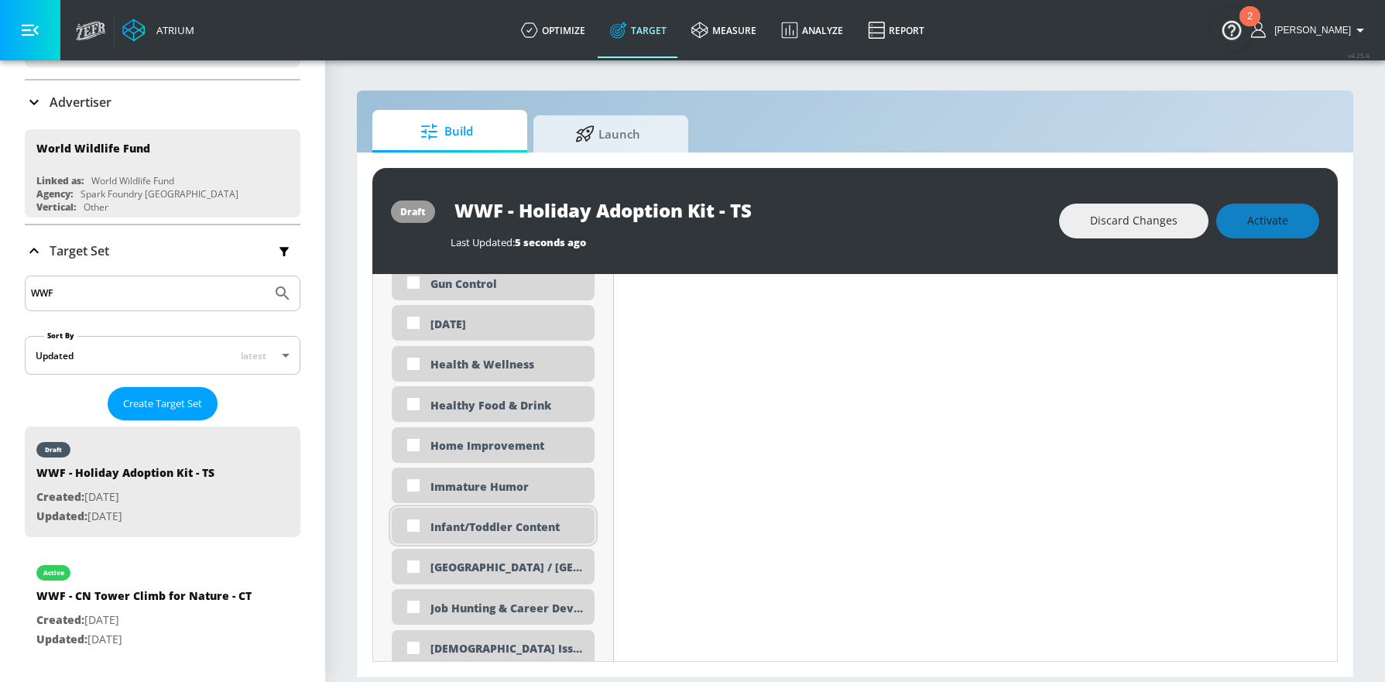
scroll to position [6559, 0]
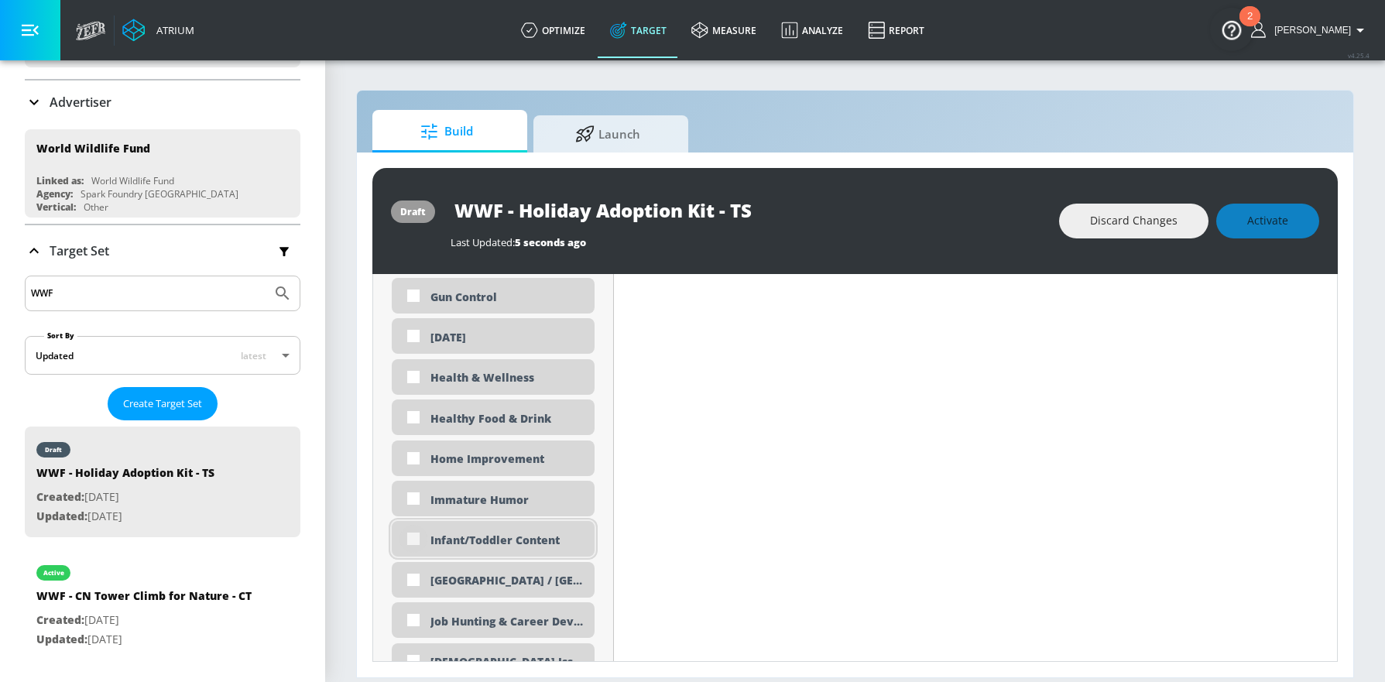
click at [406, 543] on input "checkbox" at bounding box center [413, 539] width 28 height 28
checkbox input "true"
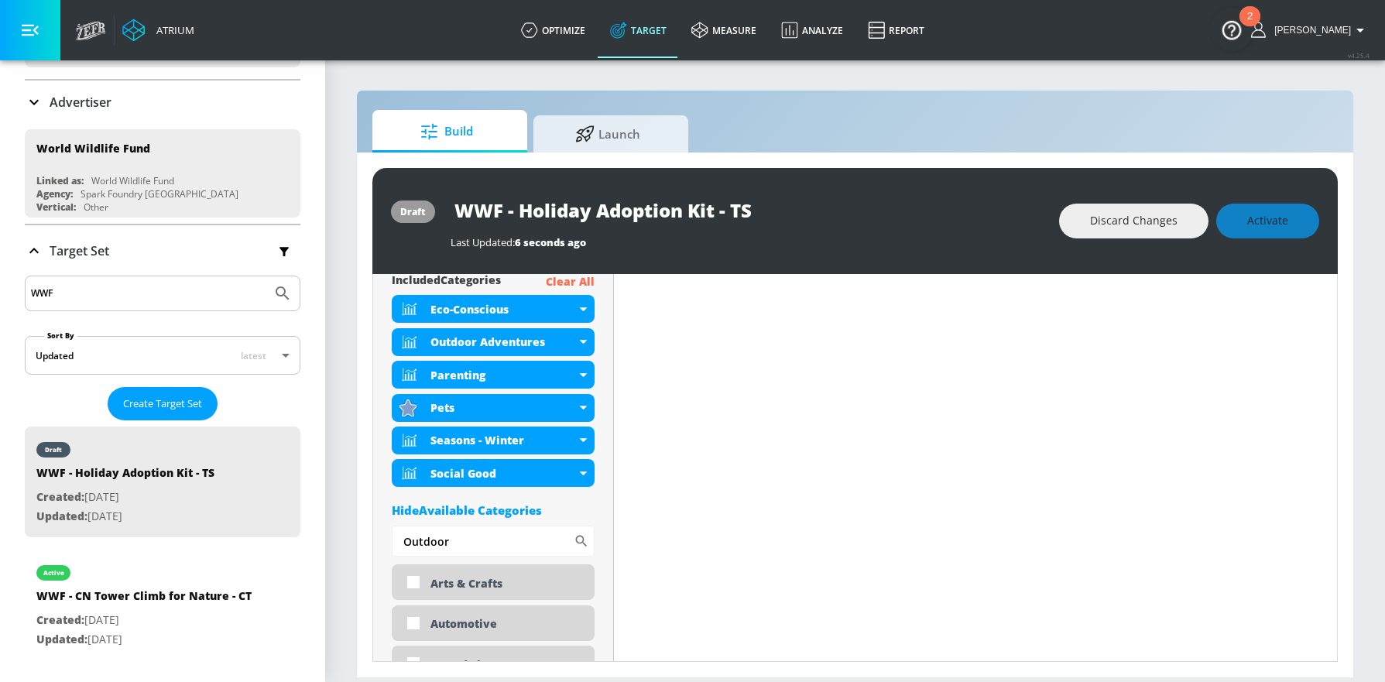
scroll to position [0, 0]
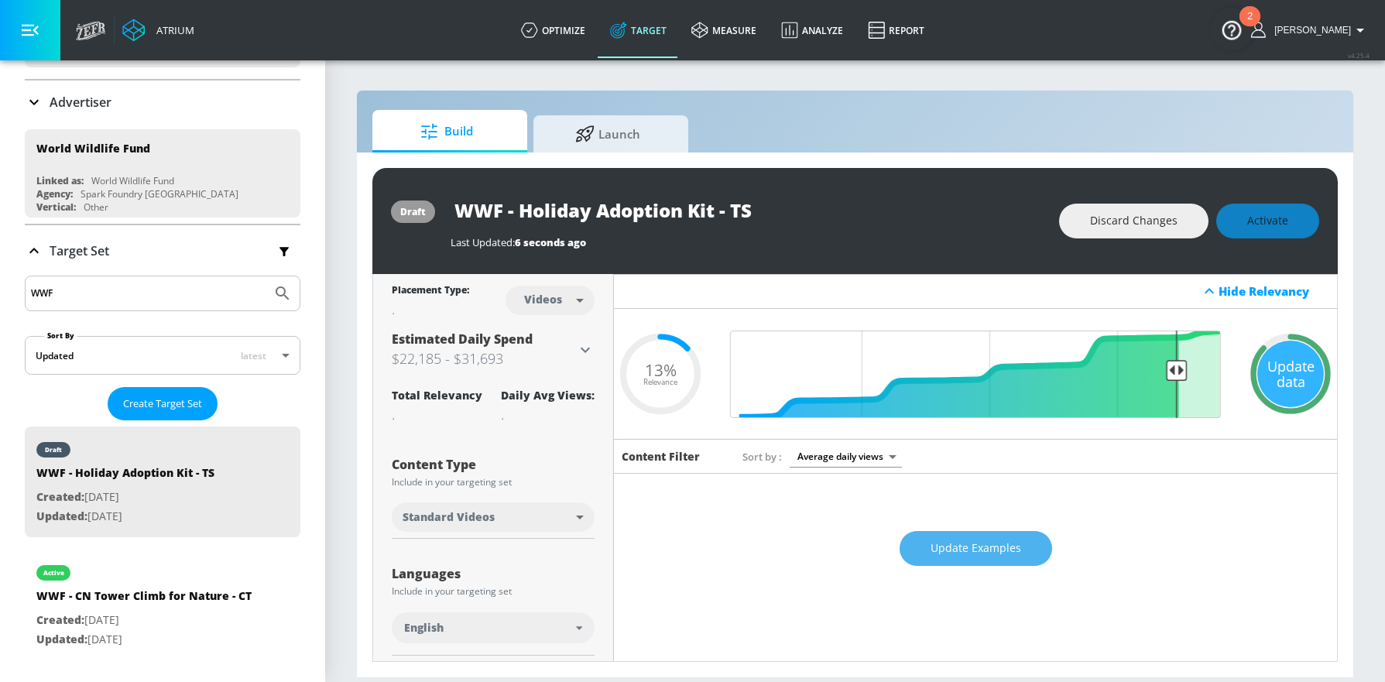
click at [967, 560] on button "Update Examples" at bounding box center [975, 548] width 152 height 35
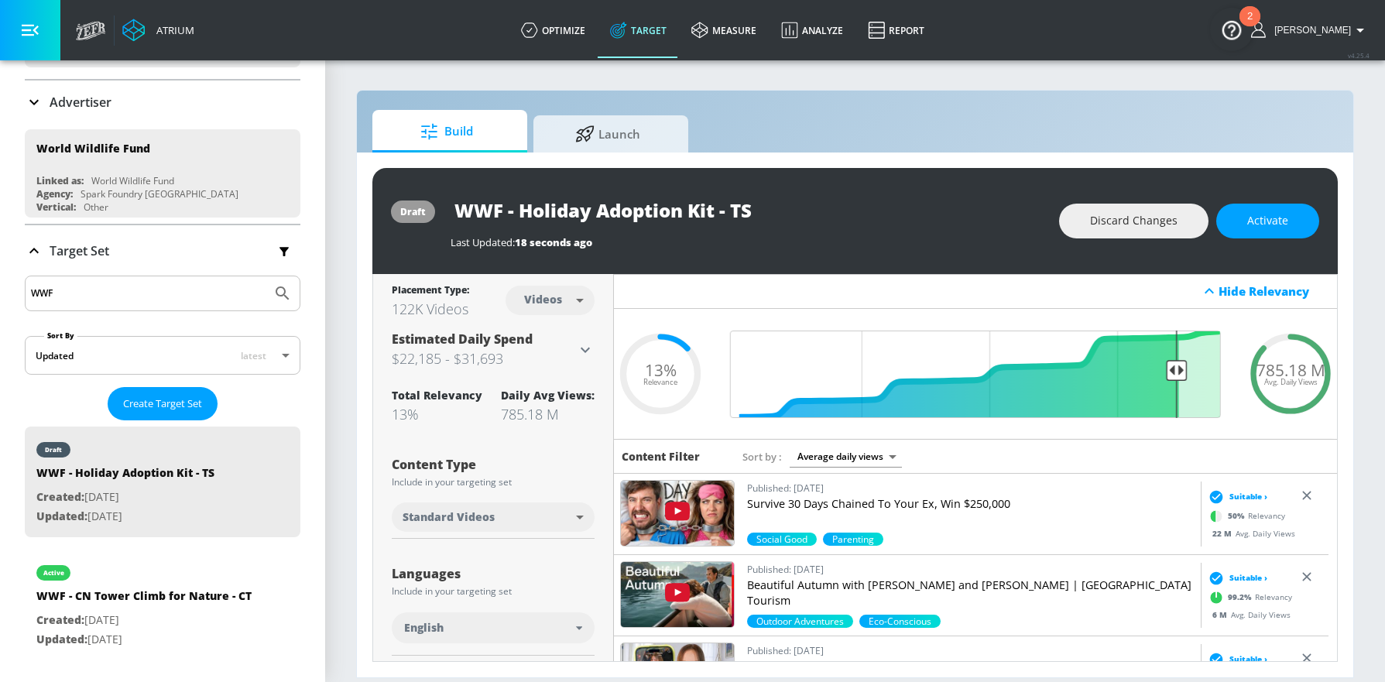
drag, startPoint x: 786, startPoint y: 206, endPoint x: 462, endPoint y: 206, distance: 324.3
click at [462, 206] on input "WWF - Holiday Adoption Kit - TS" at bounding box center [643, 210] width 387 height 35
click at [1292, 242] on div "draft WWF - Holiday Adoption Kit - TS Last Updated: 18 seconds ago Discard Chan…" at bounding box center [854, 221] width 965 height 106
click at [1279, 234] on button "Activate" at bounding box center [1267, 221] width 103 height 35
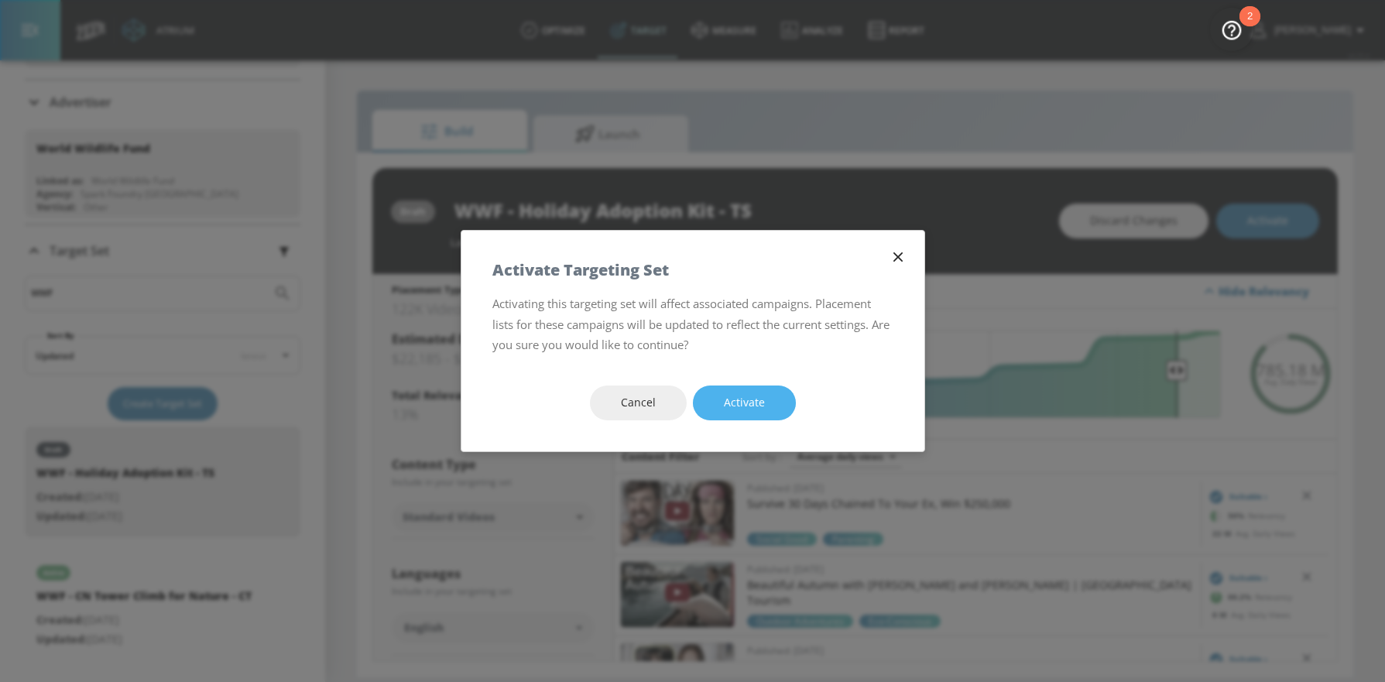
click at [768, 399] on button "Activate" at bounding box center [744, 402] width 103 height 35
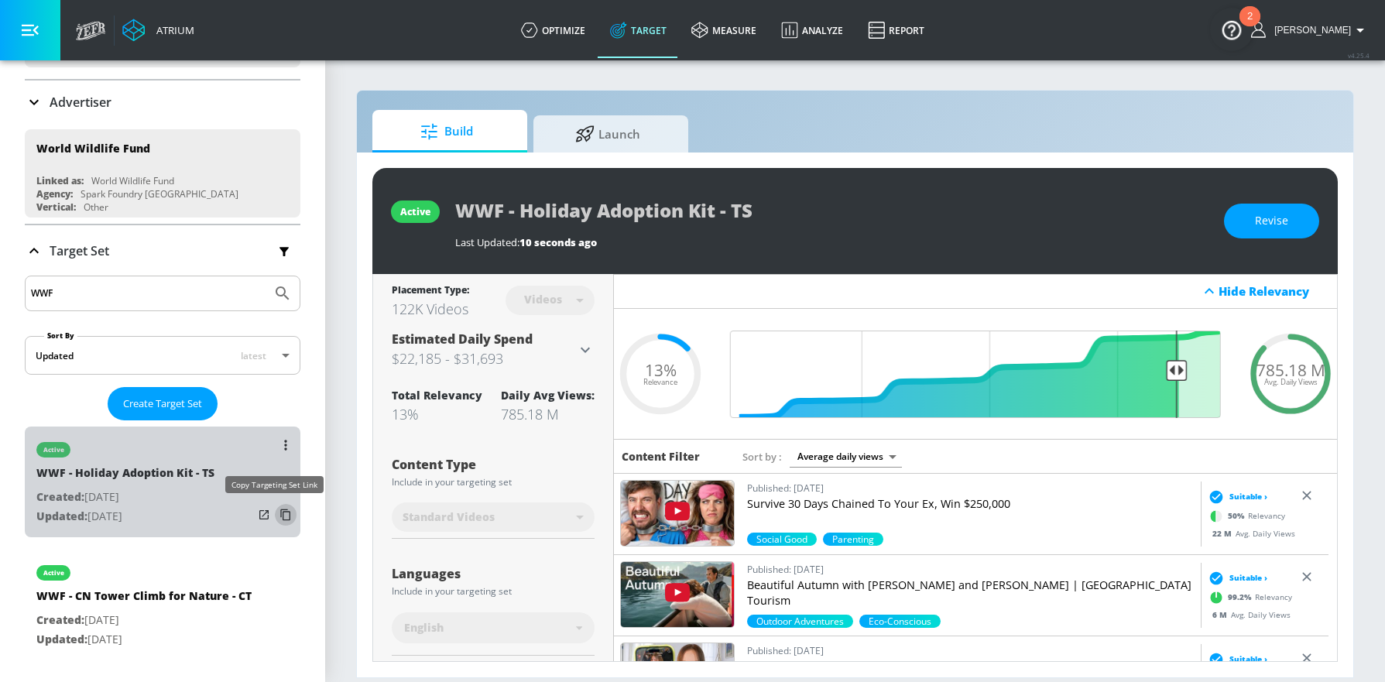
click at [275, 513] on icon "list of Target Set" at bounding box center [285, 514] width 25 height 25
